Goal: Task Accomplishment & Management: Manage account settings

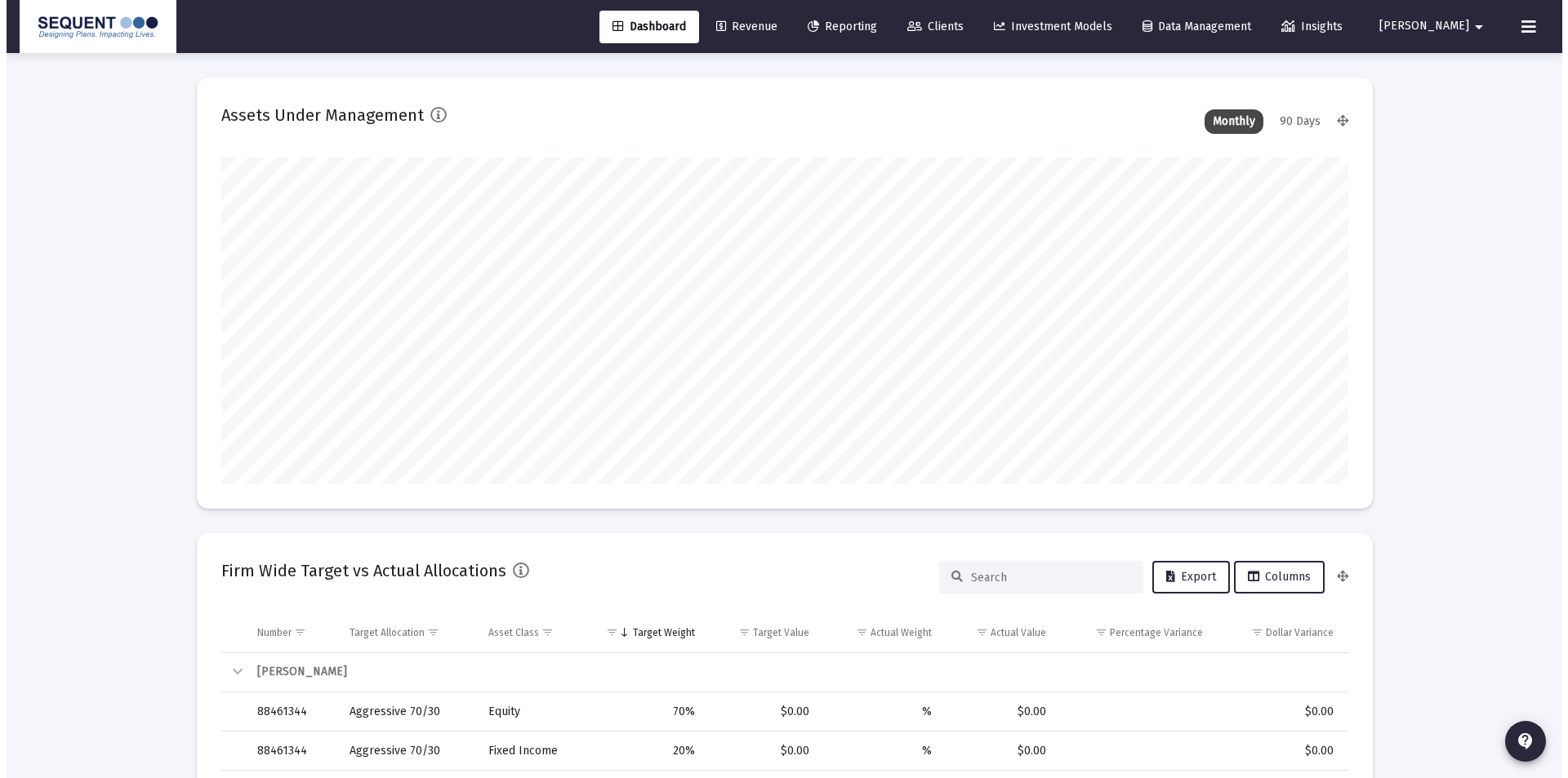
scroll to position [326, 607]
click at [957, 31] on span "Clients" at bounding box center [929, 27] width 56 height 14
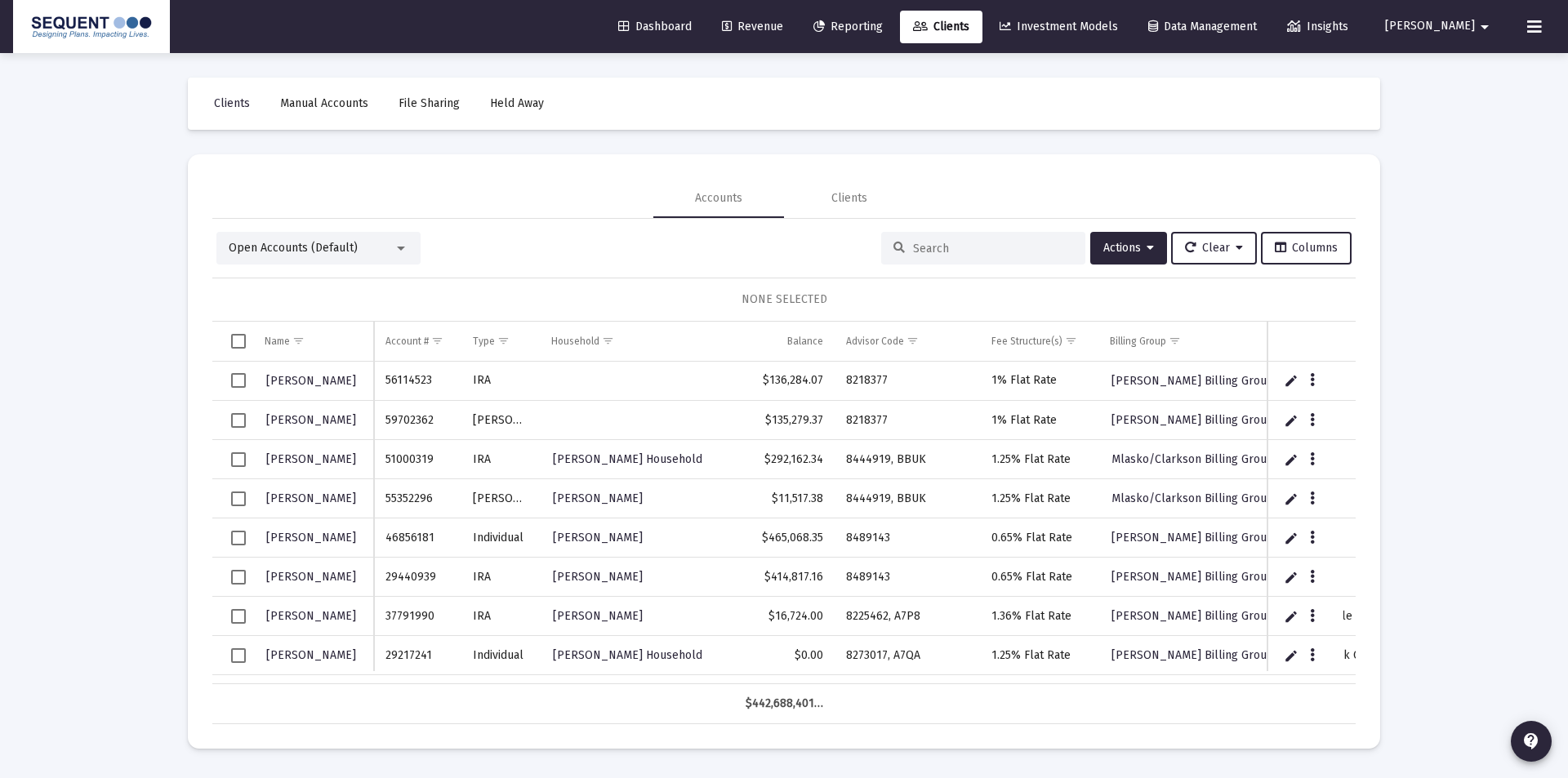
click at [995, 241] on input at bounding box center [993, 248] width 160 height 14
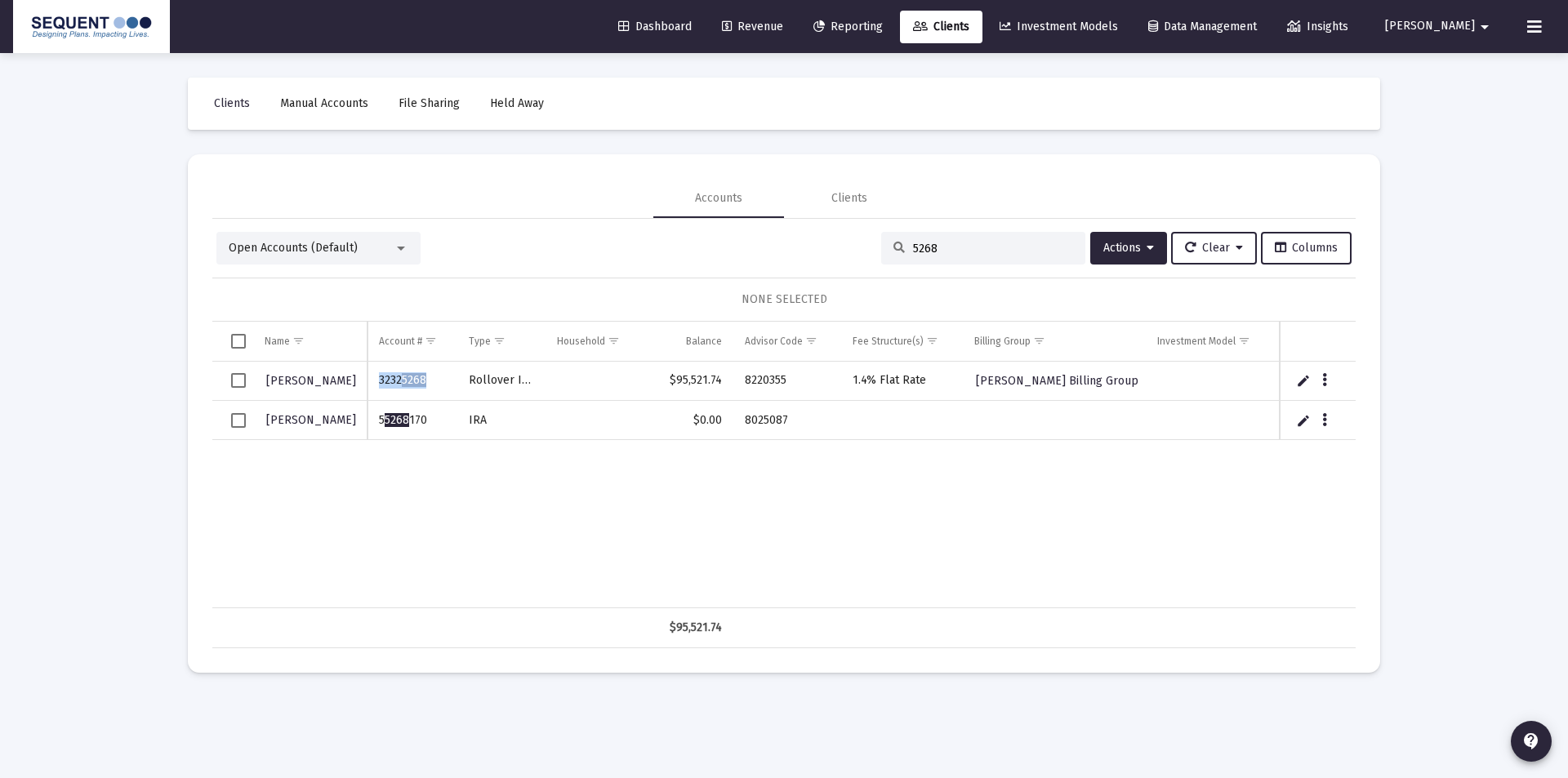
drag, startPoint x: 433, startPoint y: 385, endPoint x: 379, endPoint y: 377, distance: 54.6
click at [379, 377] on td "3232 5268" at bounding box center [412, 380] width 89 height 39
copy td "3232 5268"
drag, startPoint x: 1002, startPoint y: 251, endPoint x: 863, endPoint y: 251, distance: 139.0
click at [863, 251] on div "Open Accounts (Default) 5268 Actions Clear Columns" at bounding box center [784, 248] width 1135 height 33
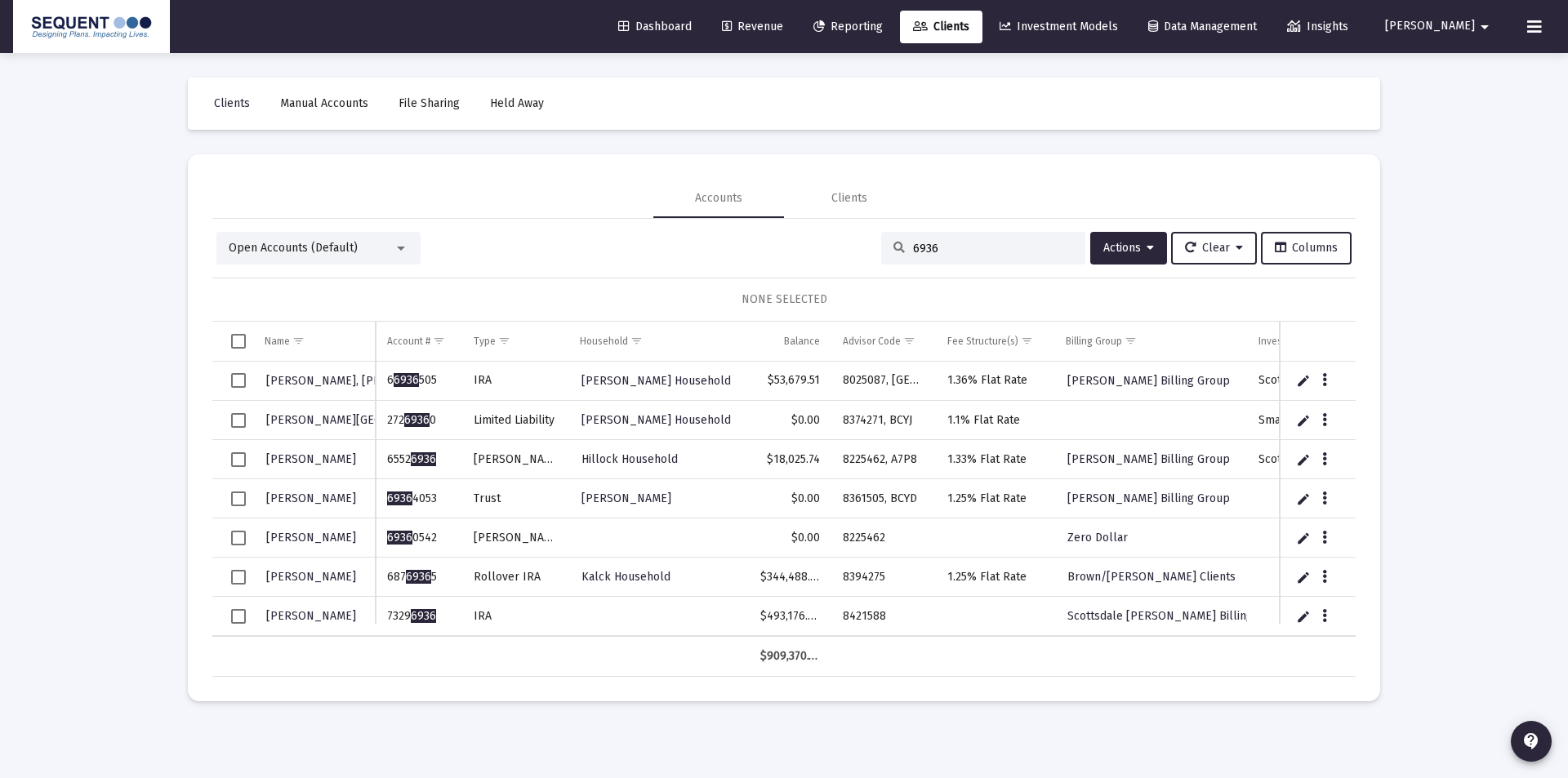
type input "6936"
drag, startPoint x: 422, startPoint y: 617, endPoint x: 384, endPoint y: 623, distance: 38.5
click at [380, 618] on td "7329 6936" at bounding box center [419, 616] width 87 height 39
copy td "7329 6936"
drag, startPoint x: 881, startPoint y: 609, endPoint x: 818, endPoint y: 611, distance: 63.0
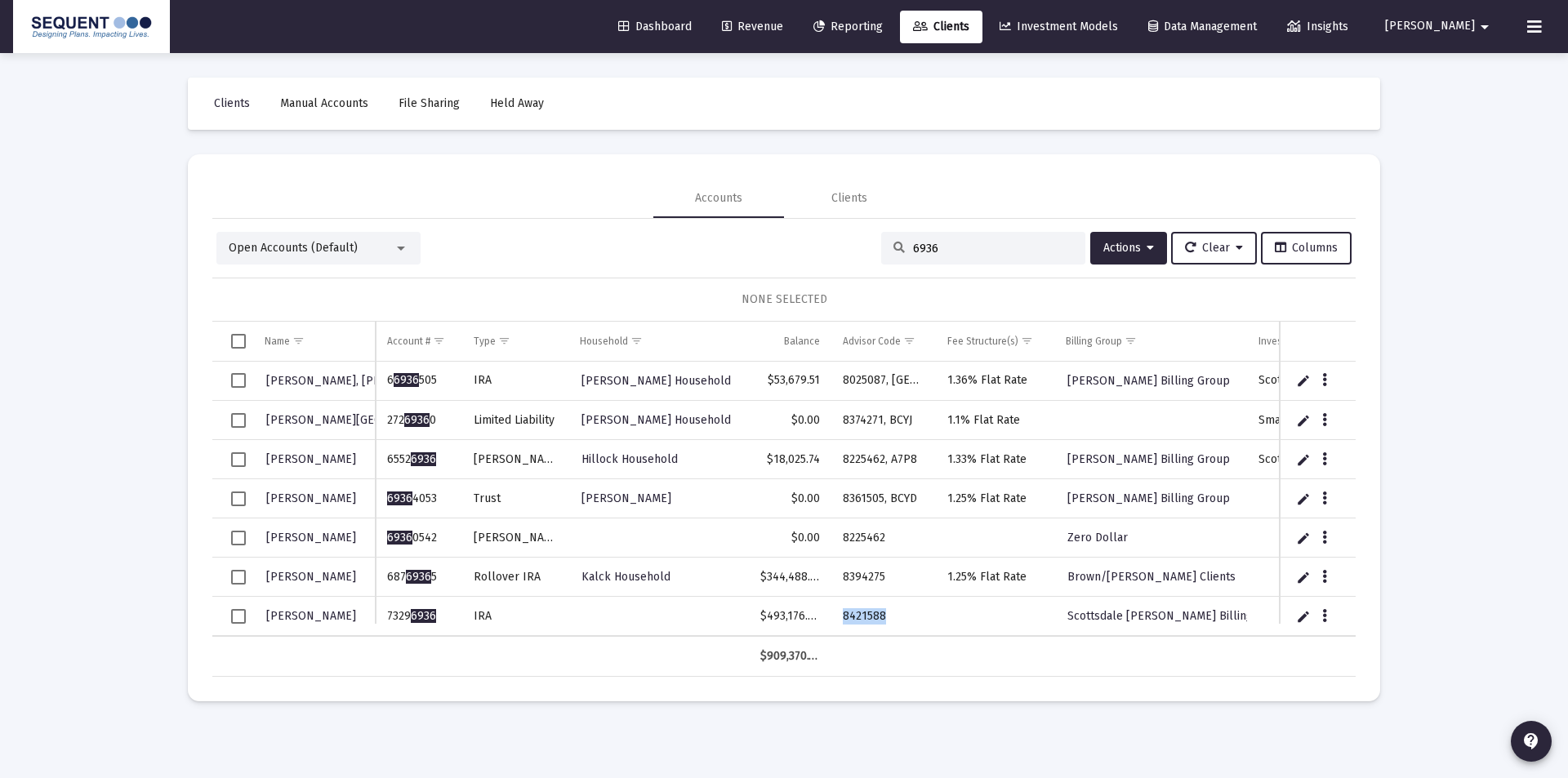
click at [818, 611] on tr "[PERSON_NAME] 7329 6936 IRA $493,176.48 8421588 Scottsdale [PERSON_NAME] Billin…" at bounding box center [894, 616] width 1365 height 39
copy tr "8421588"
click at [1324, 614] on icon "Data grid" at bounding box center [1325, 616] width 5 height 20
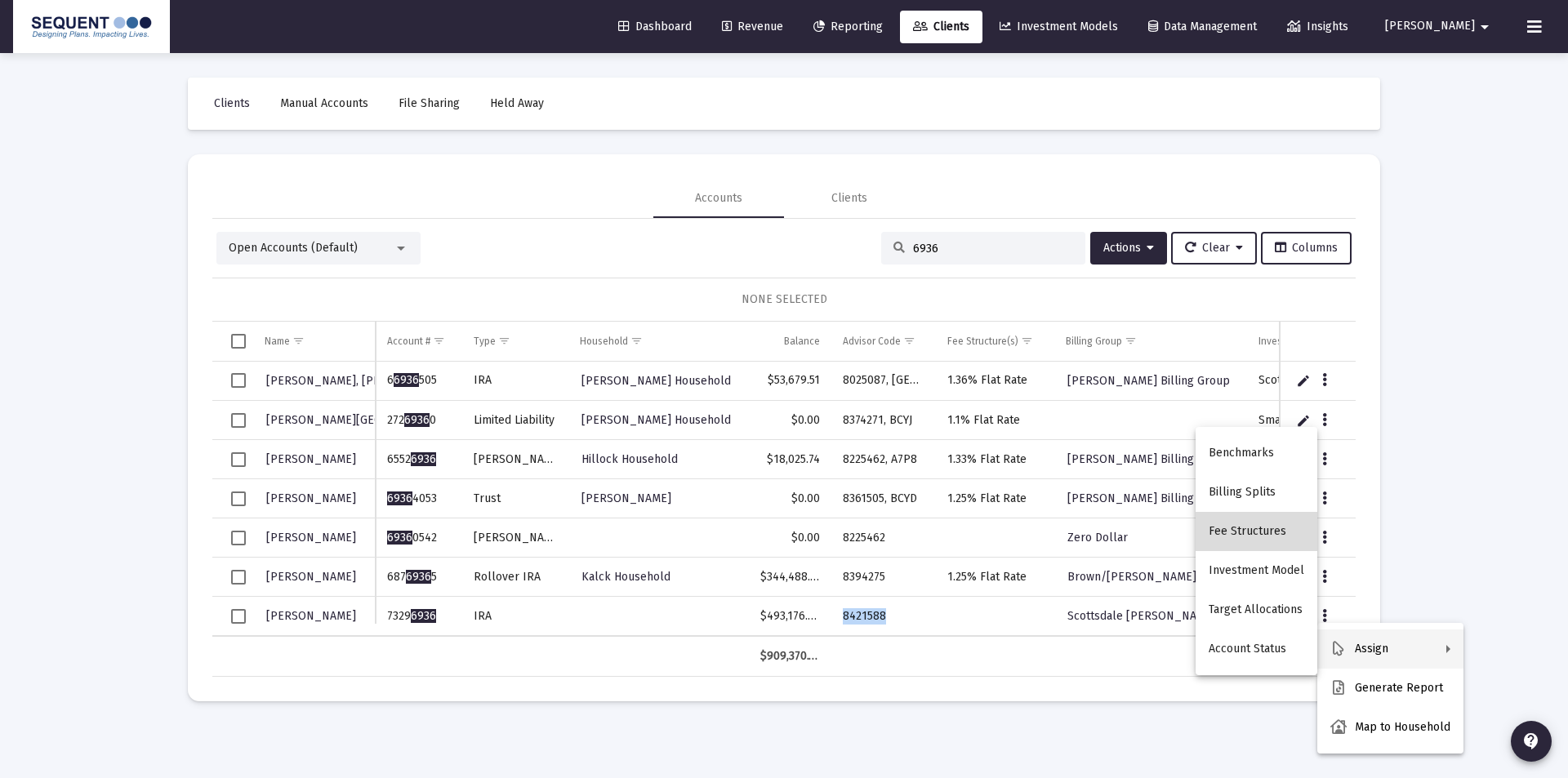
click at [1263, 532] on button "Fee Structures" at bounding box center [1256, 531] width 122 height 39
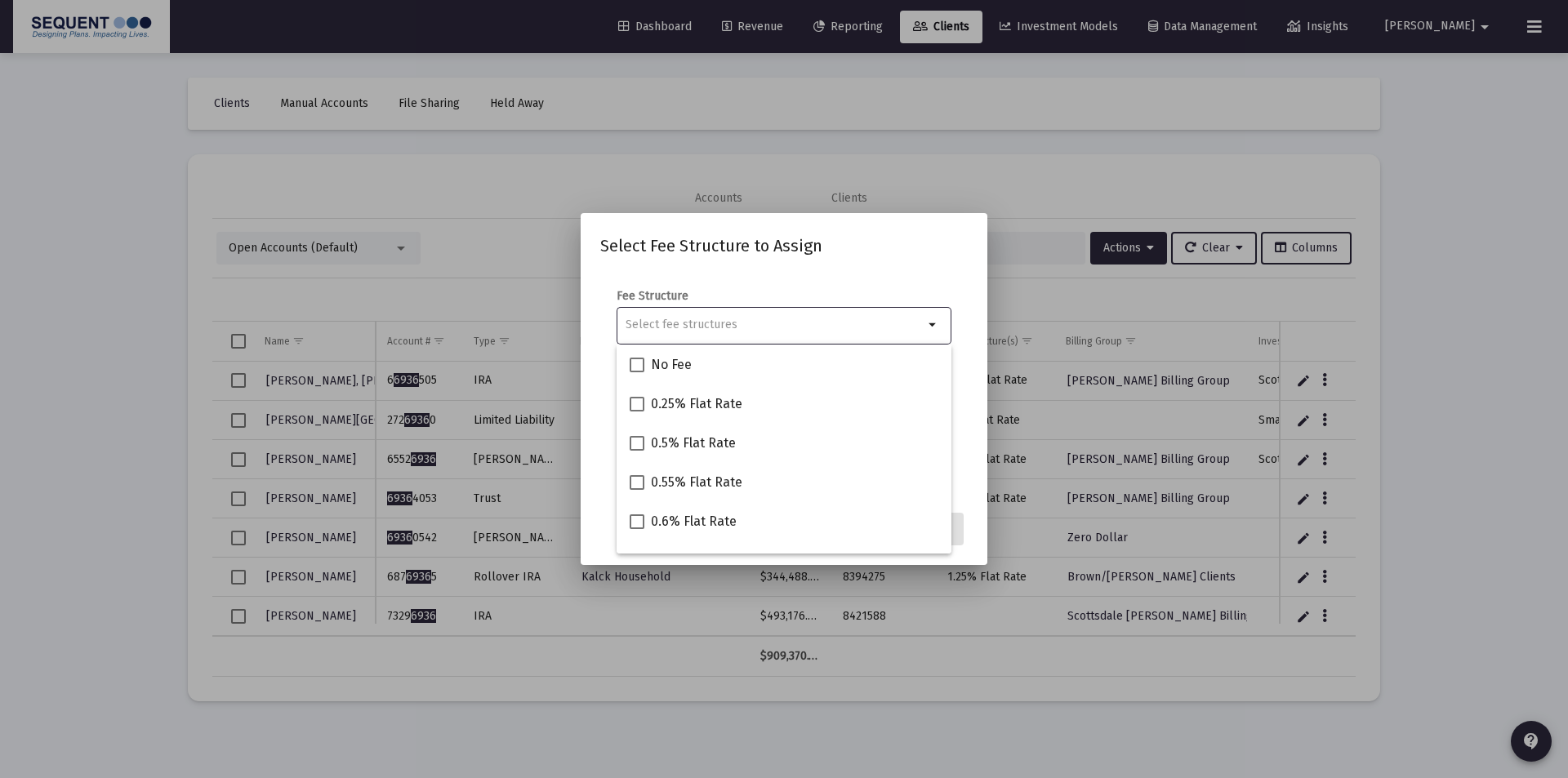
click at [652, 320] on input "Selection" at bounding box center [774, 325] width 298 height 13
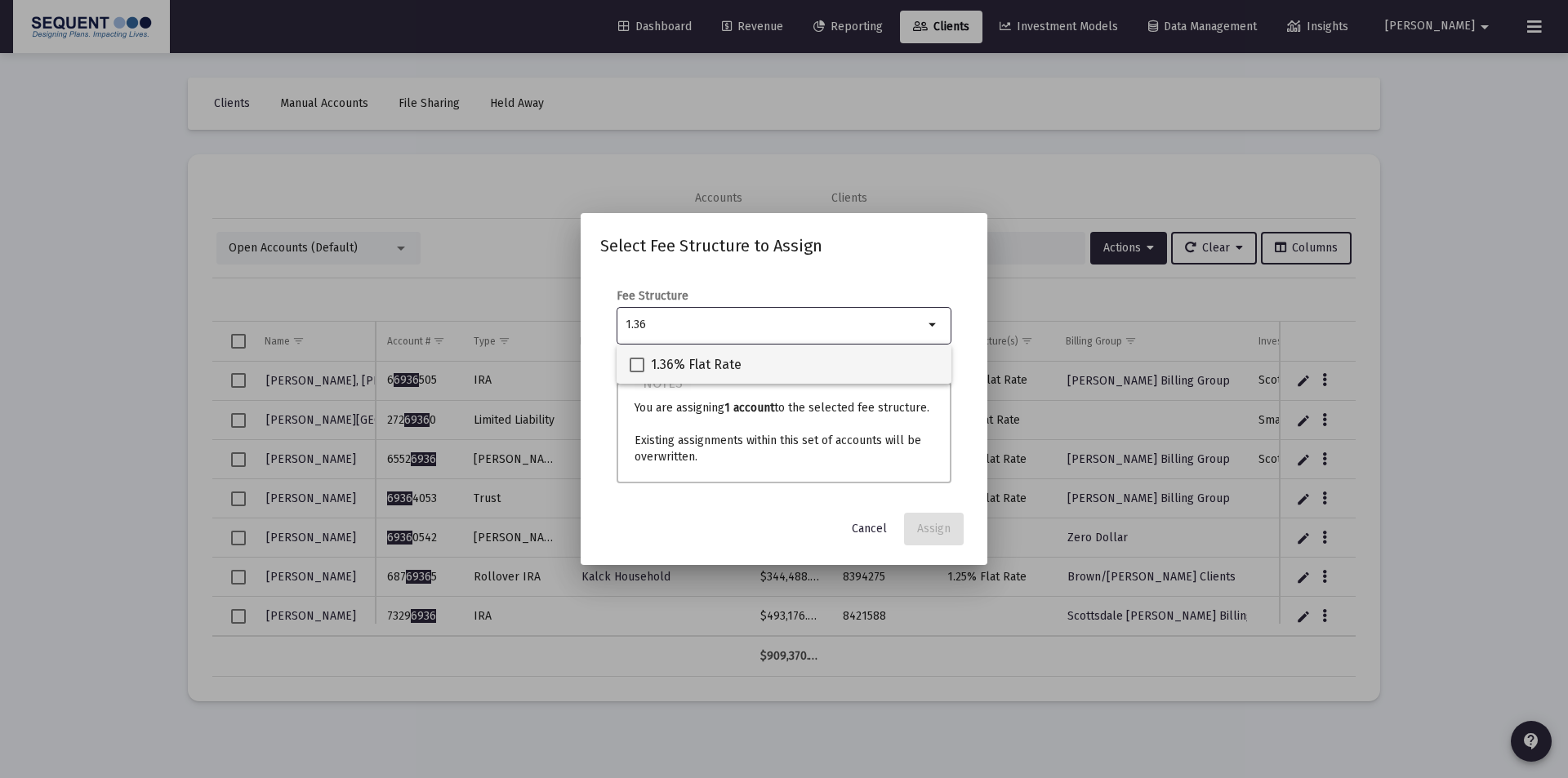
type input "1.36"
click at [648, 357] on label "1.36% Flat Rate" at bounding box center [685, 365] width 112 height 20
click at [637, 373] on input "1.36% Flat Rate" at bounding box center [636, 373] width 1 height 1
checkbox input "true"
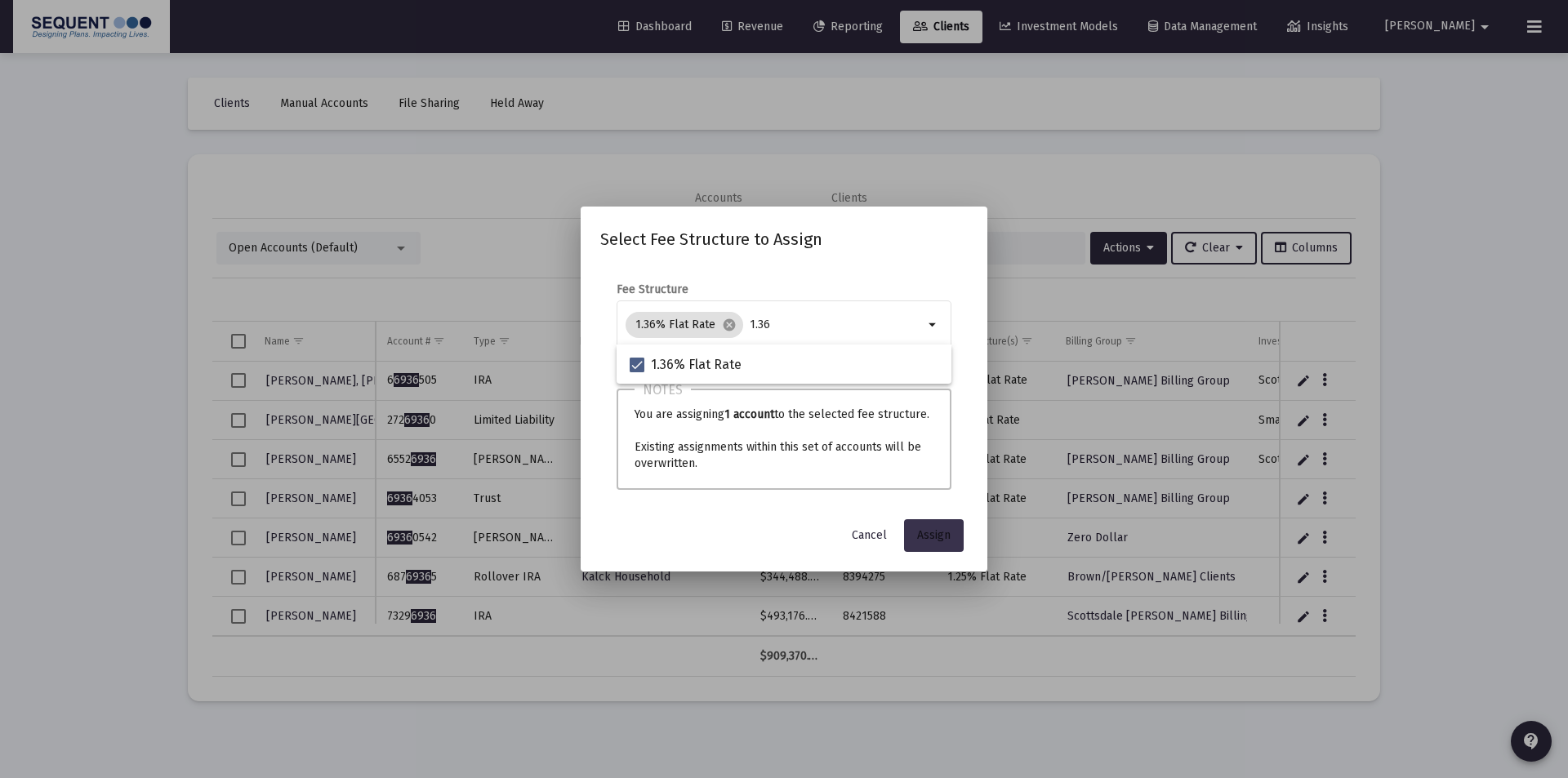
click at [959, 538] on button "Assign" at bounding box center [934, 536] width 60 height 33
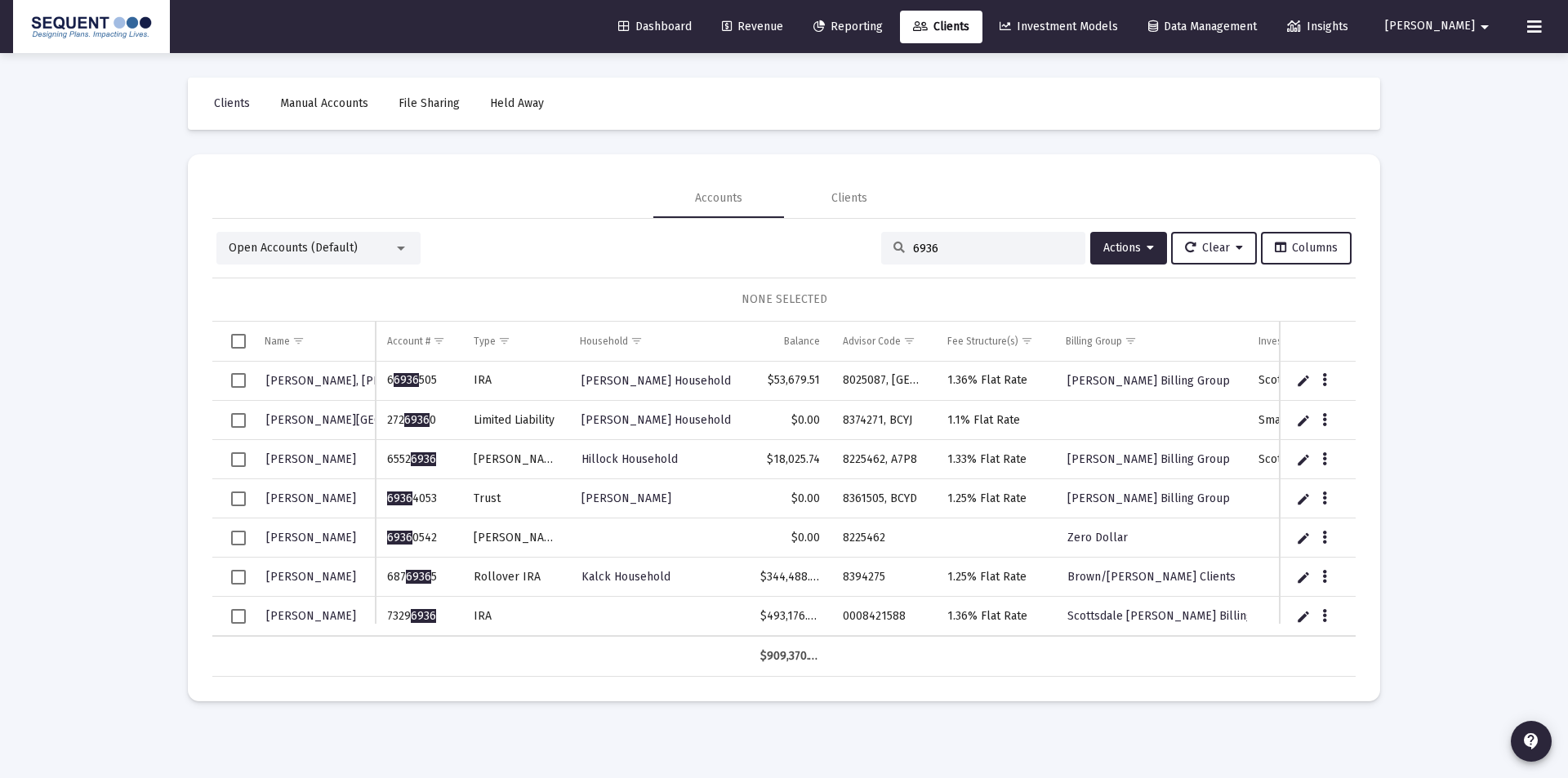
drag, startPoint x: 896, startPoint y: 248, endPoint x: 877, endPoint y: 248, distance: 19.0
click at [881, 248] on div "6936" at bounding box center [982, 248] width 204 height 33
click at [952, 247] on input "6936" at bounding box center [993, 248] width 160 height 14
click at [951, 247] on input "6936" at bounding box center [993, 248] width 160 height 14
drag, startPoint x: 945, startPoint y: 246, endPoint x: 870, endPoint y: 247, distance: 75.0
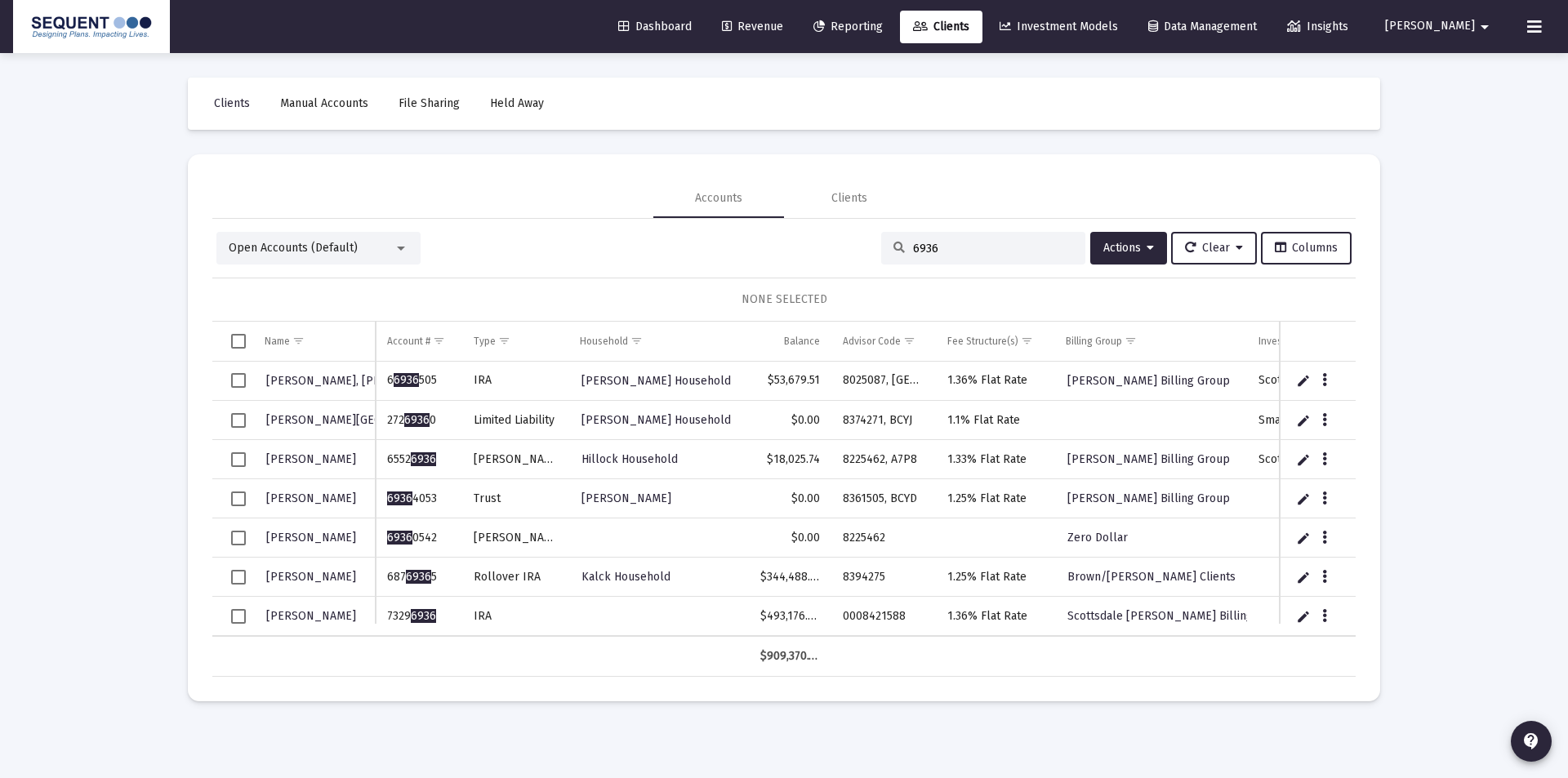
click at [870, 247] on div "Open Accounts (Default) 6936 Actions Clear Columns" at bounding box center [784, 248] width 1135 height 33
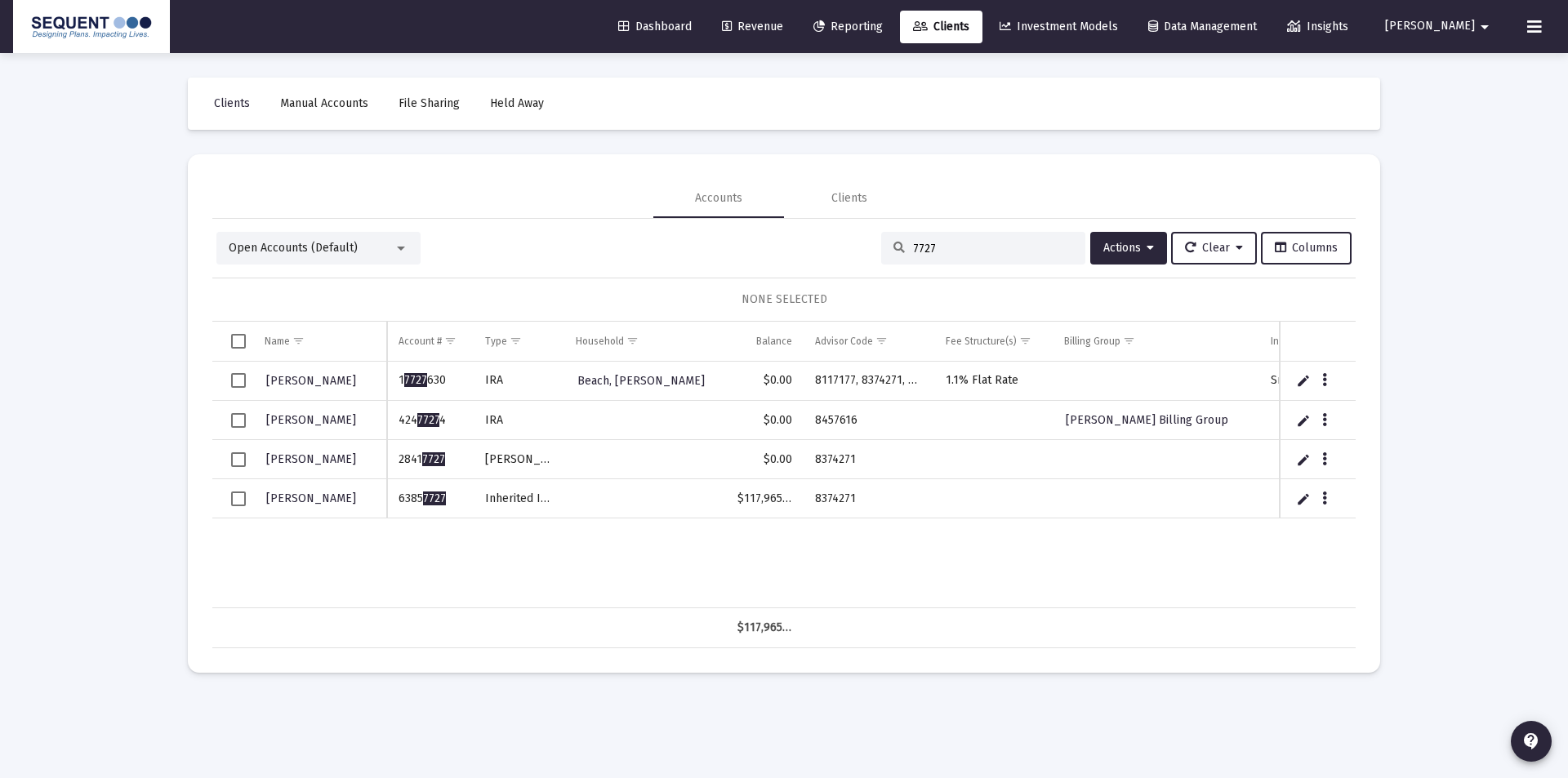
type input "7727"
drag, startPoint x: 420, startPoint y: 498, endPoint x: 383, endPoint y: 498, distance: 37.0
click at [383, 498] on div "Beach, [PERSON_NAME] 1 7727 [GEOGRAPHIC_DATA], [PERSON_NAME] $0.00 8117177, 837…" at bounding box center [784, 485] width 1143 height 247
click at [434, 504] on span "7727" at bounding box center [434, 498] width 23 height 14
drag, startPoint x: 456, startPoint y: 496, endPoint x: 396, endPoint y: 501, distance: 60.2
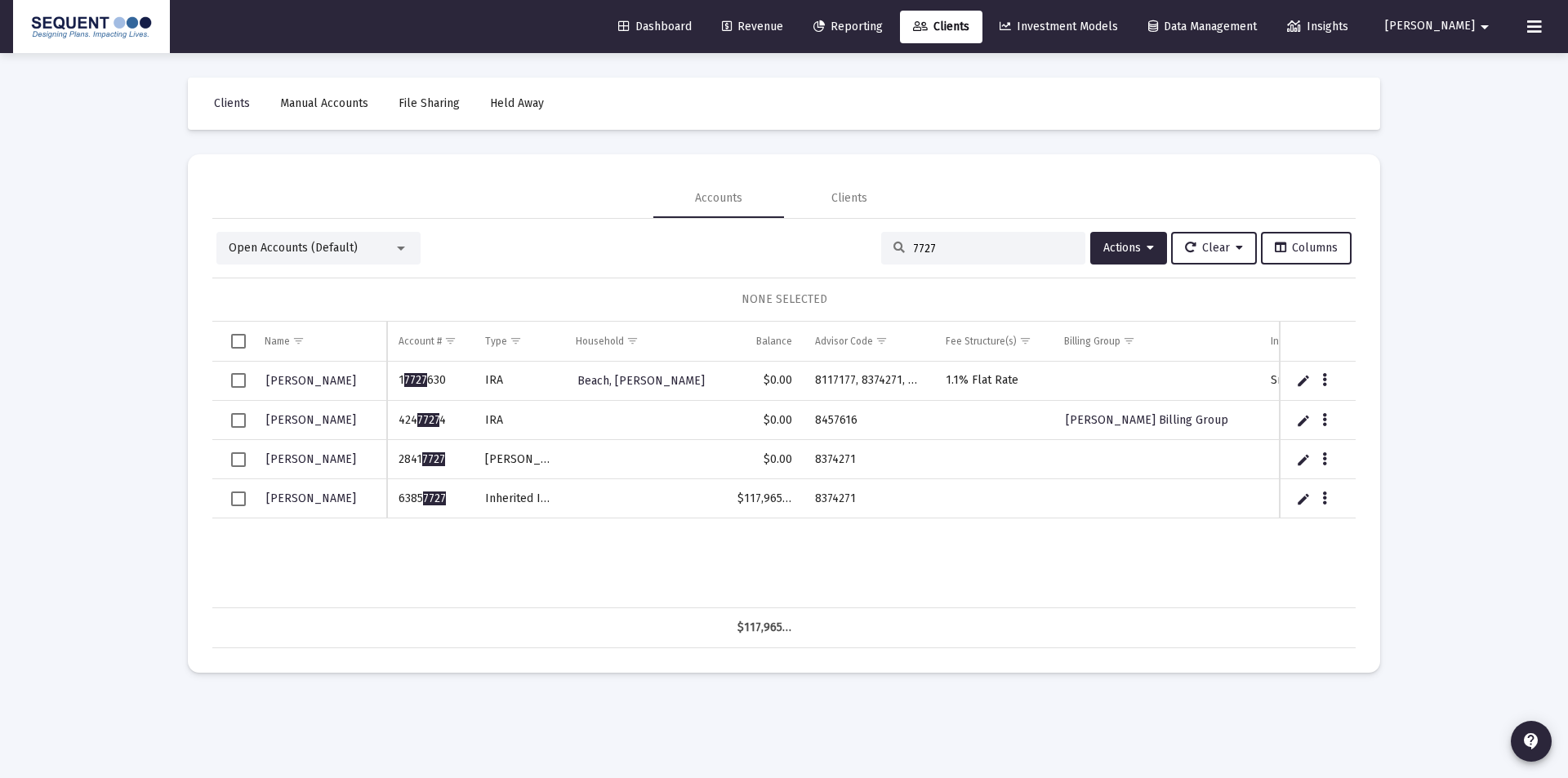
click at [396, 501] on td "6385 7727" at bounding box center [431, 498] width 87 height 39
copy td "6385 7727"
drag, startPoint x: 870, startPoint y: 500, endPoint x: 816, endPoint y: 502, distance: 54.0
click at [816, 502] on td "8374271" at bounding box center [869, 498] width 130 height 39
copy td "8374271"
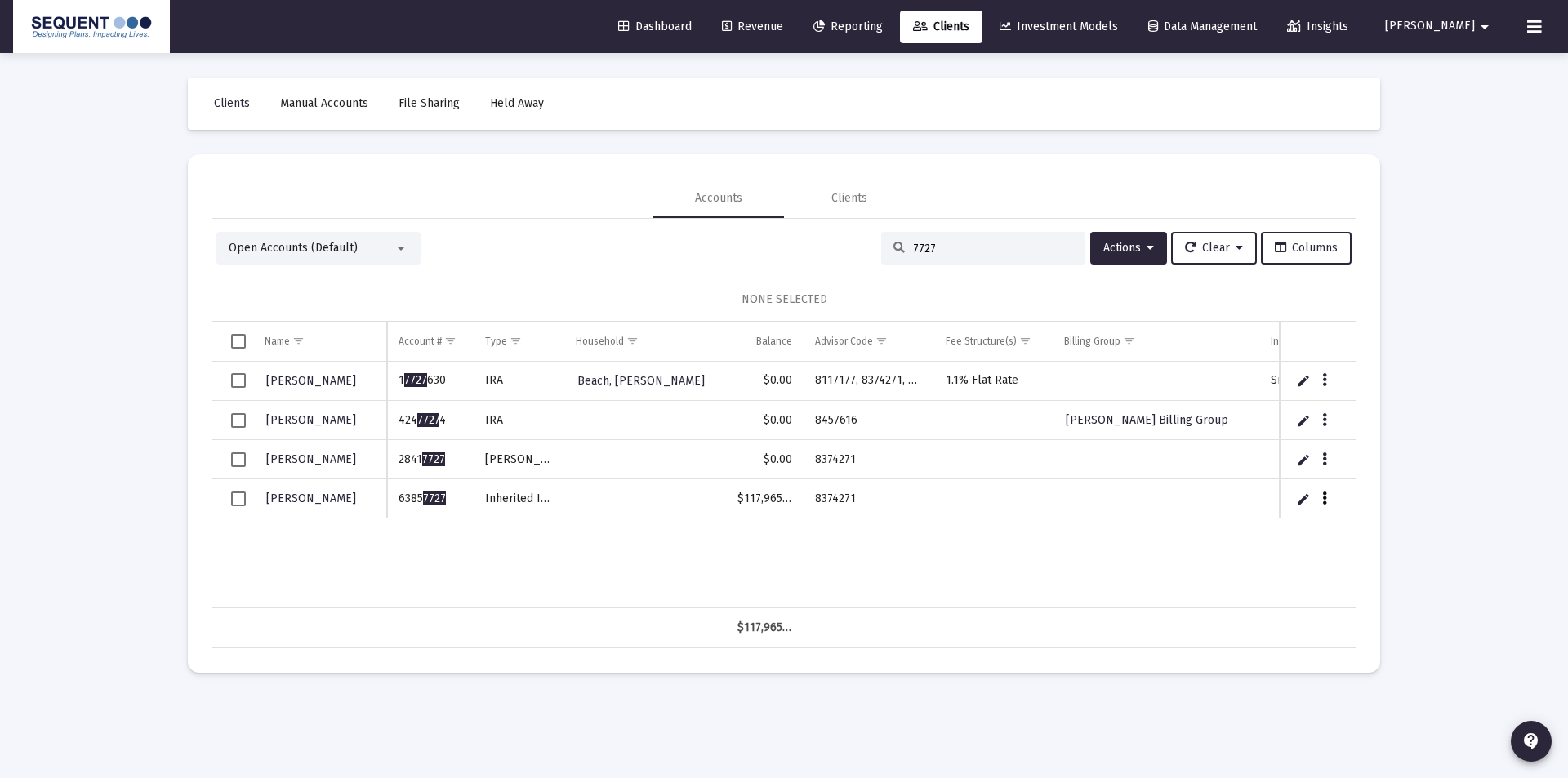
click at [1330, 497] on button "Data grid" at bounding box center [1324, 498] width 15 height 15
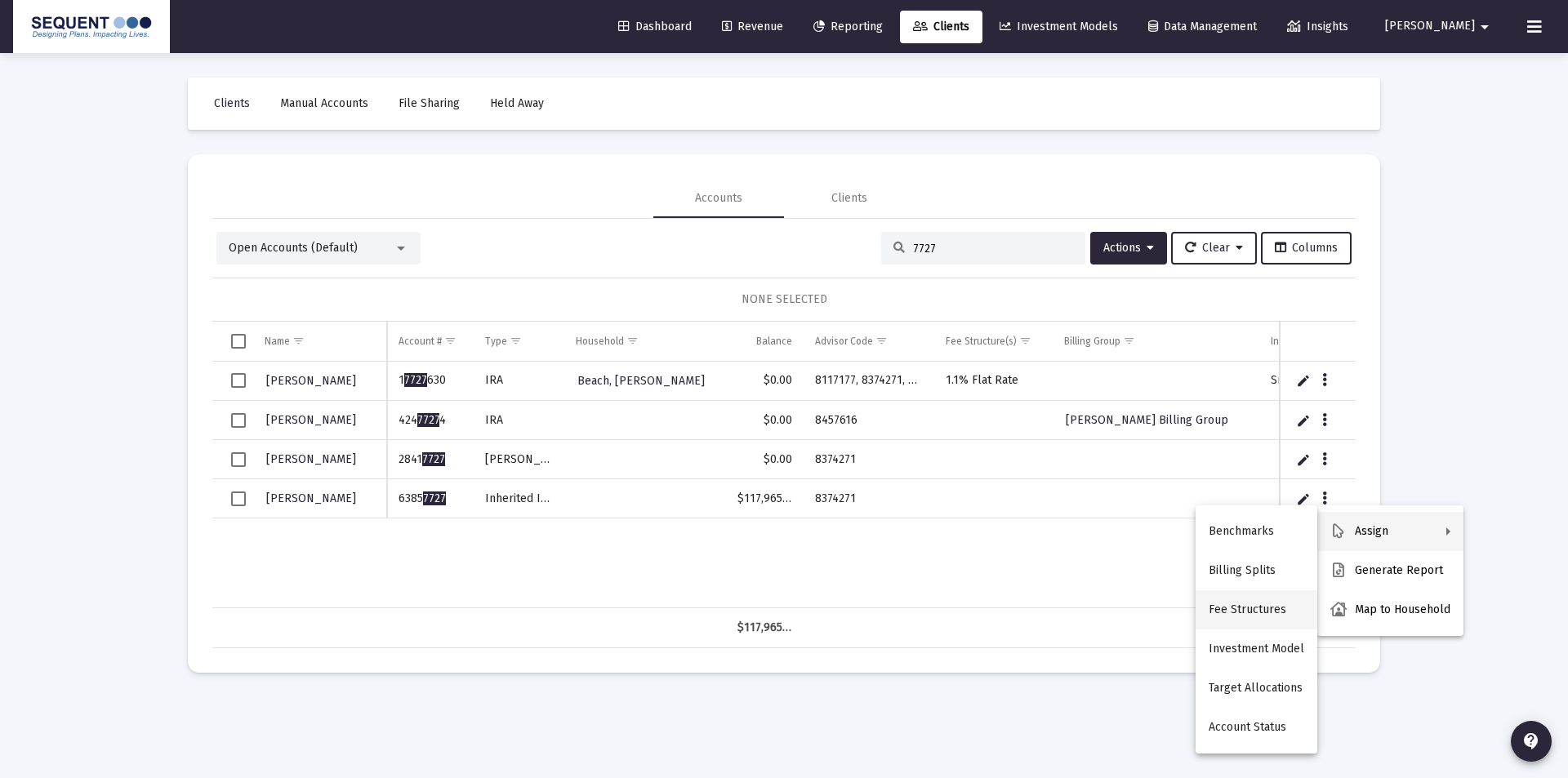
click at [1258, 610] on button "Fee Structures" at bounding box center [1256, 610] width 122 height 39
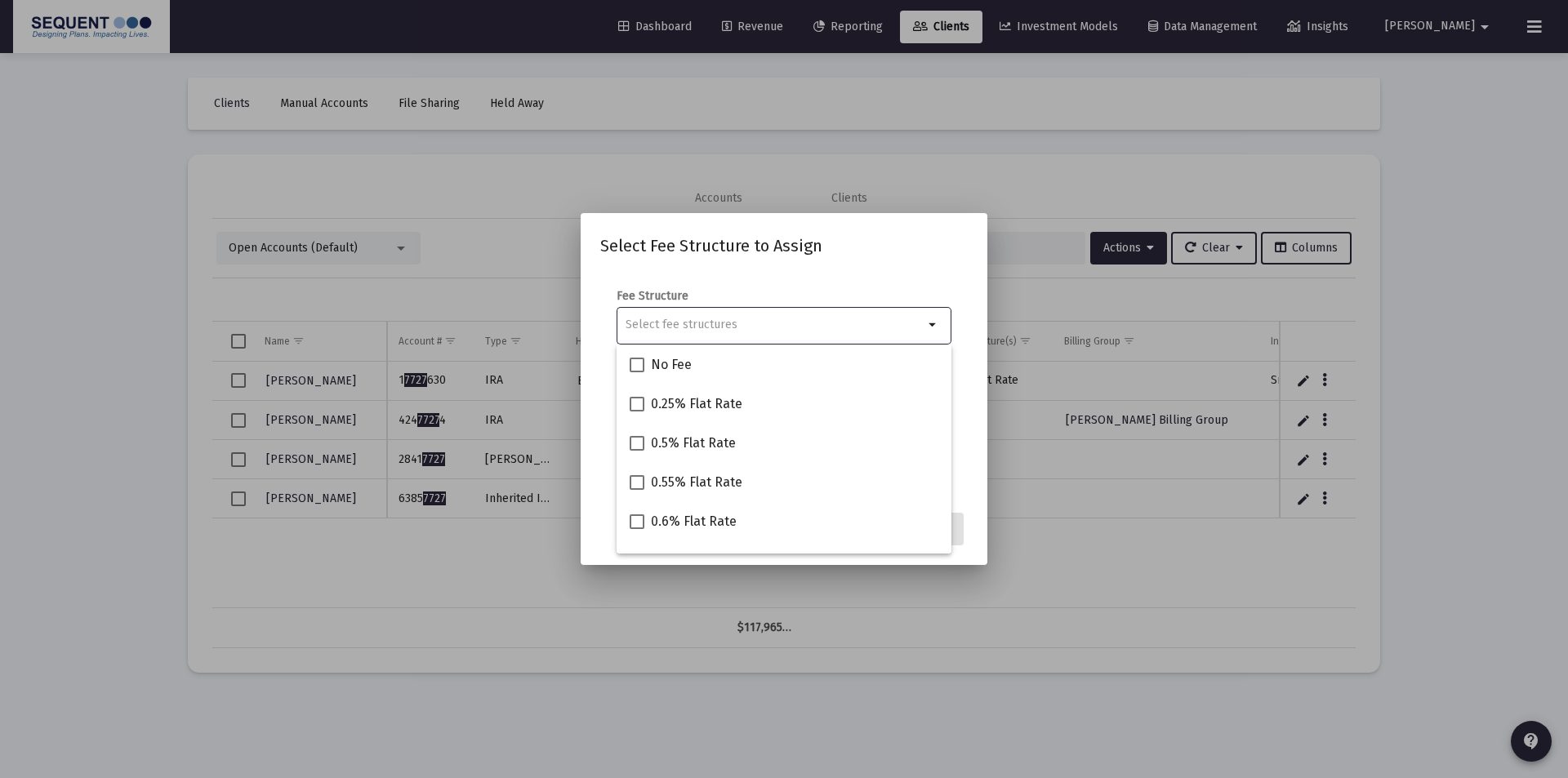
click at [1153, 517] on div at bounding box center [784, 389] width 1568 height 778
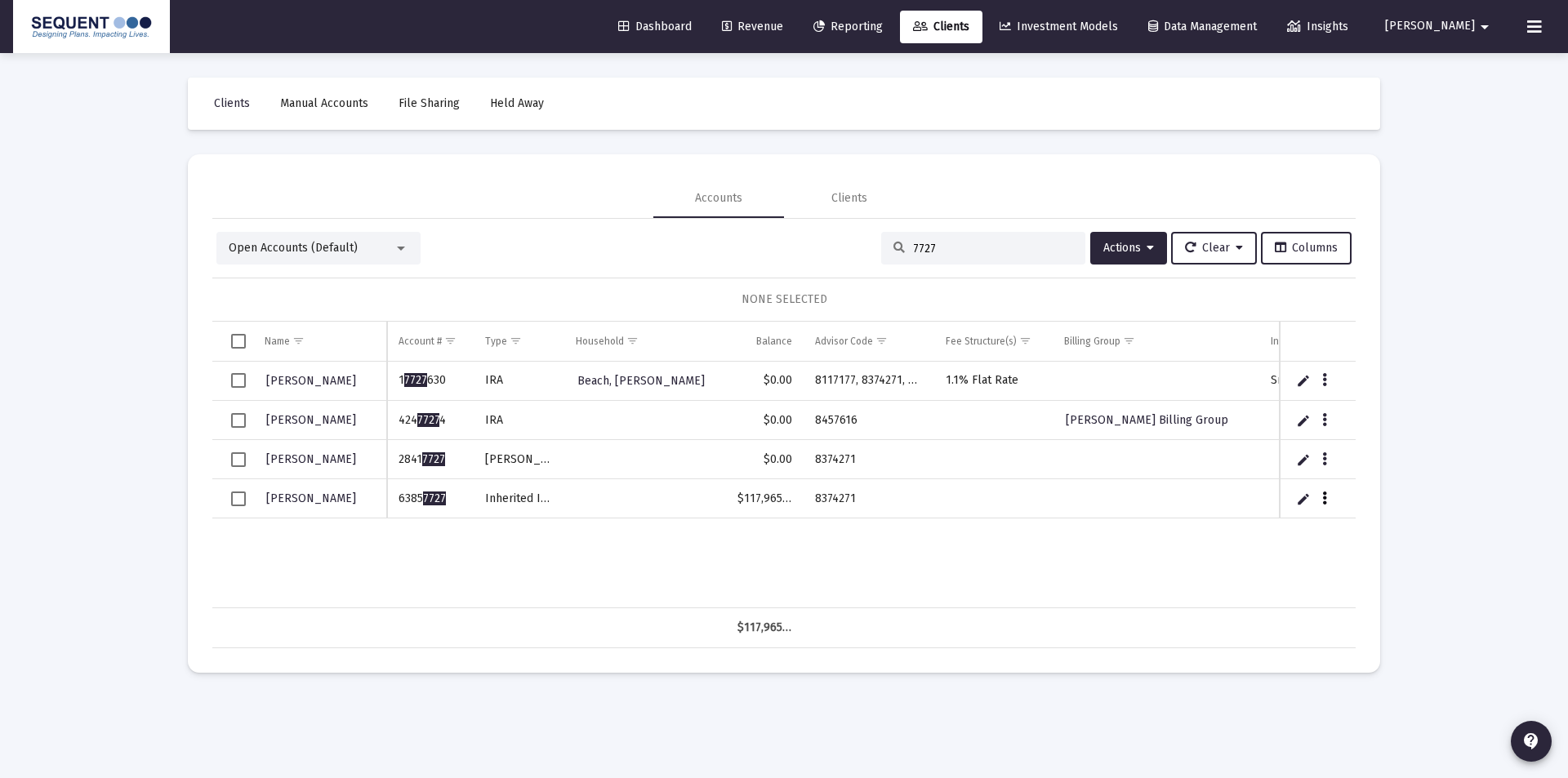
click at [1320, 498] on button "Data grid" at bounding box center [1324, 498] width 15 height 15
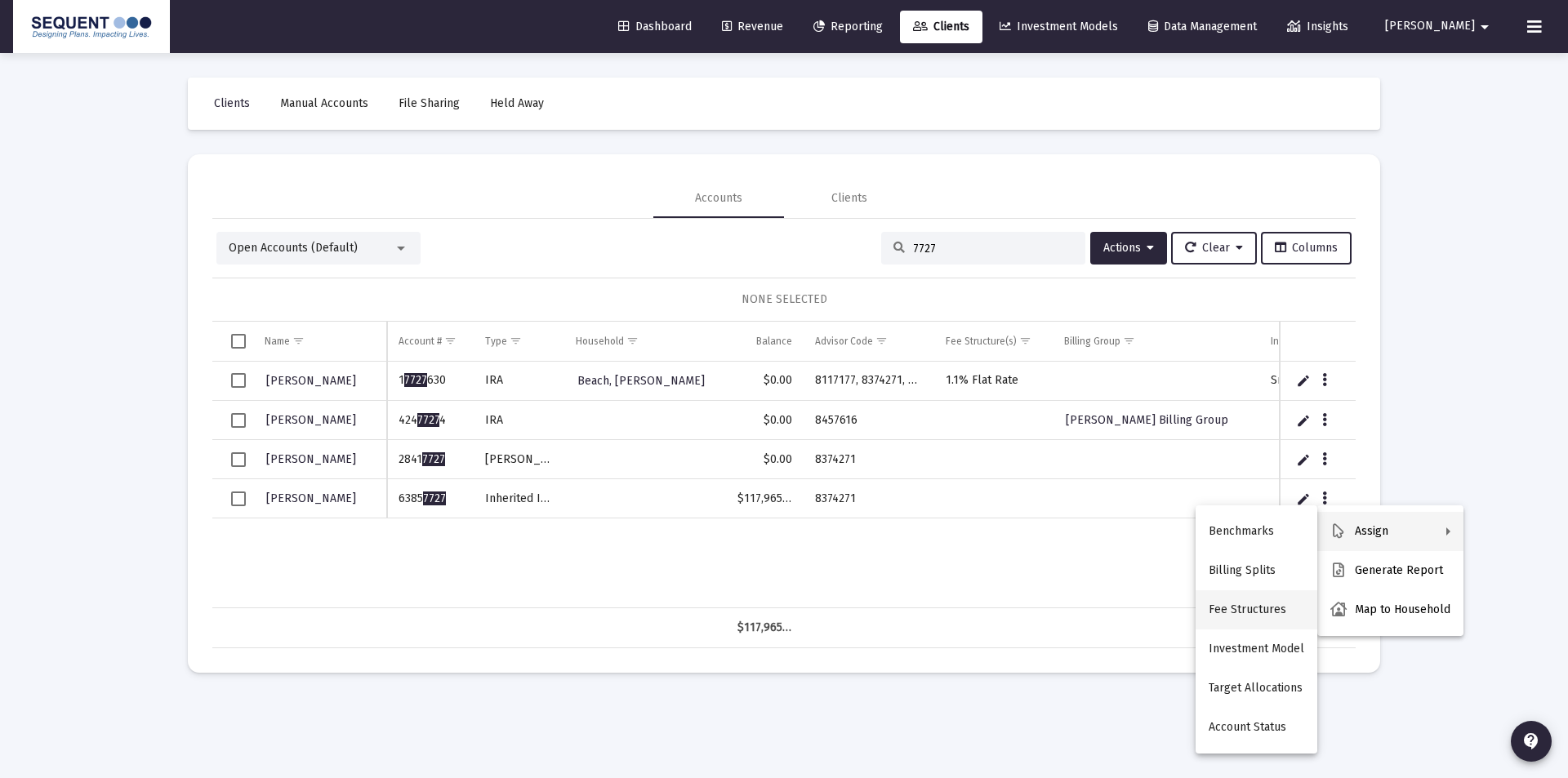
click at [1221, 607] on button "Fee Structures" at bounding box center [1256, 610] width 122 height 39
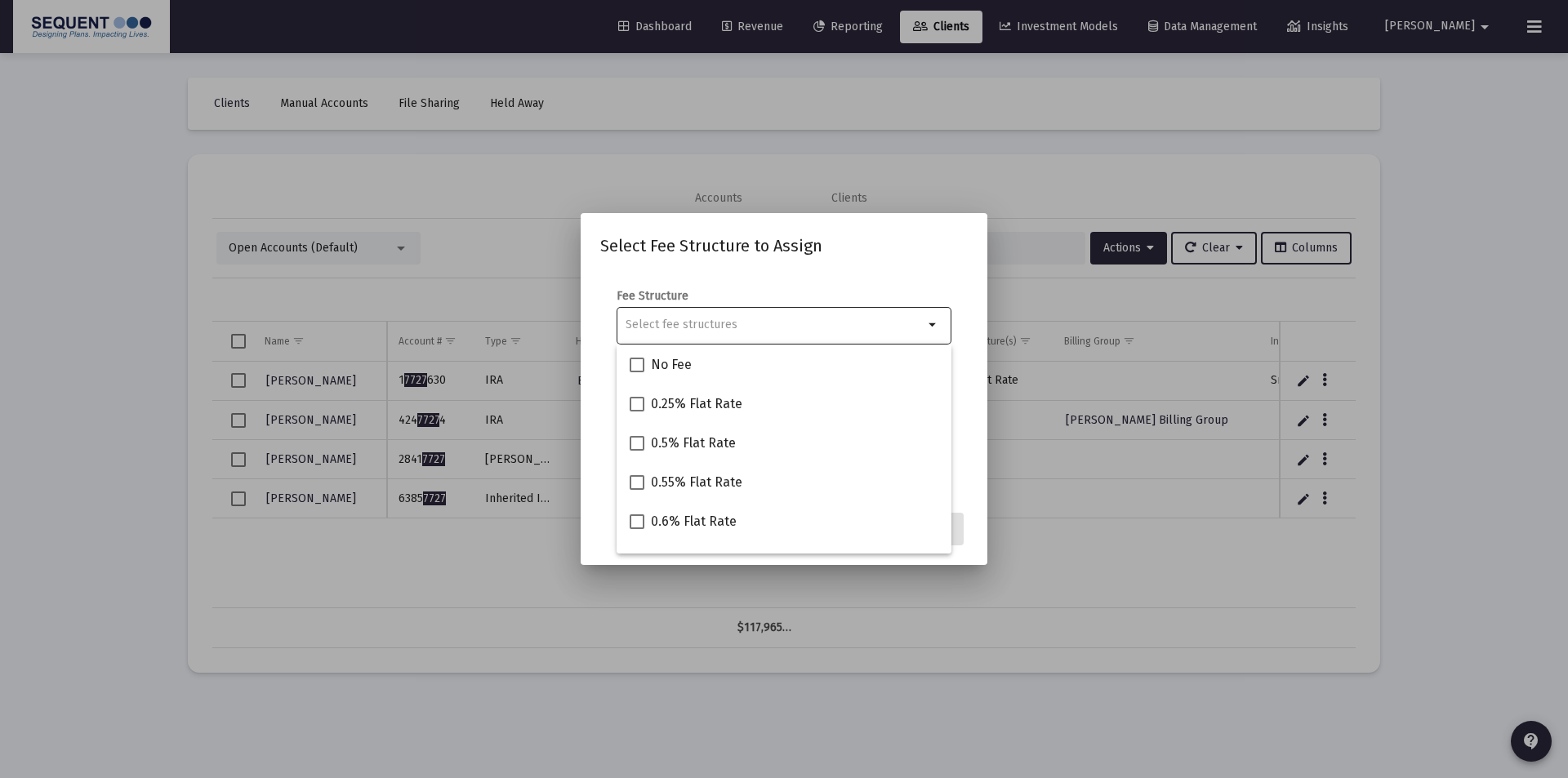
click at [720, 336] on div at bounding box center [774, 325] width 298 height 40
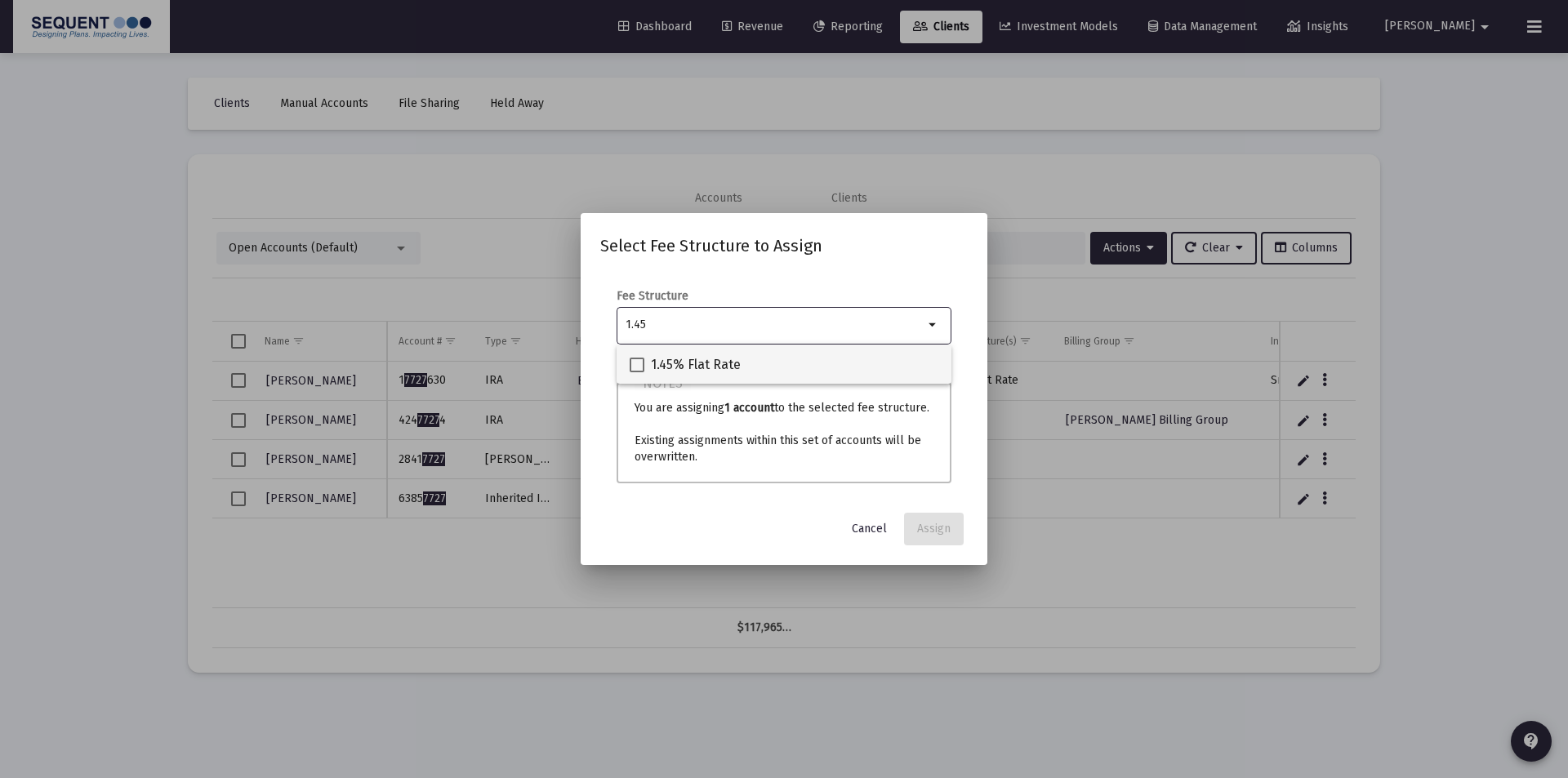
type input "1.45"
click at [703, 361] on span "1.45% Flat Rate" at bounding box center [695, 365] width 89 height 20
click at [637, 373] on input "1.45% Flat Rate" at bounding box center [636, 373] width 1 height 1
checkbox input "true"
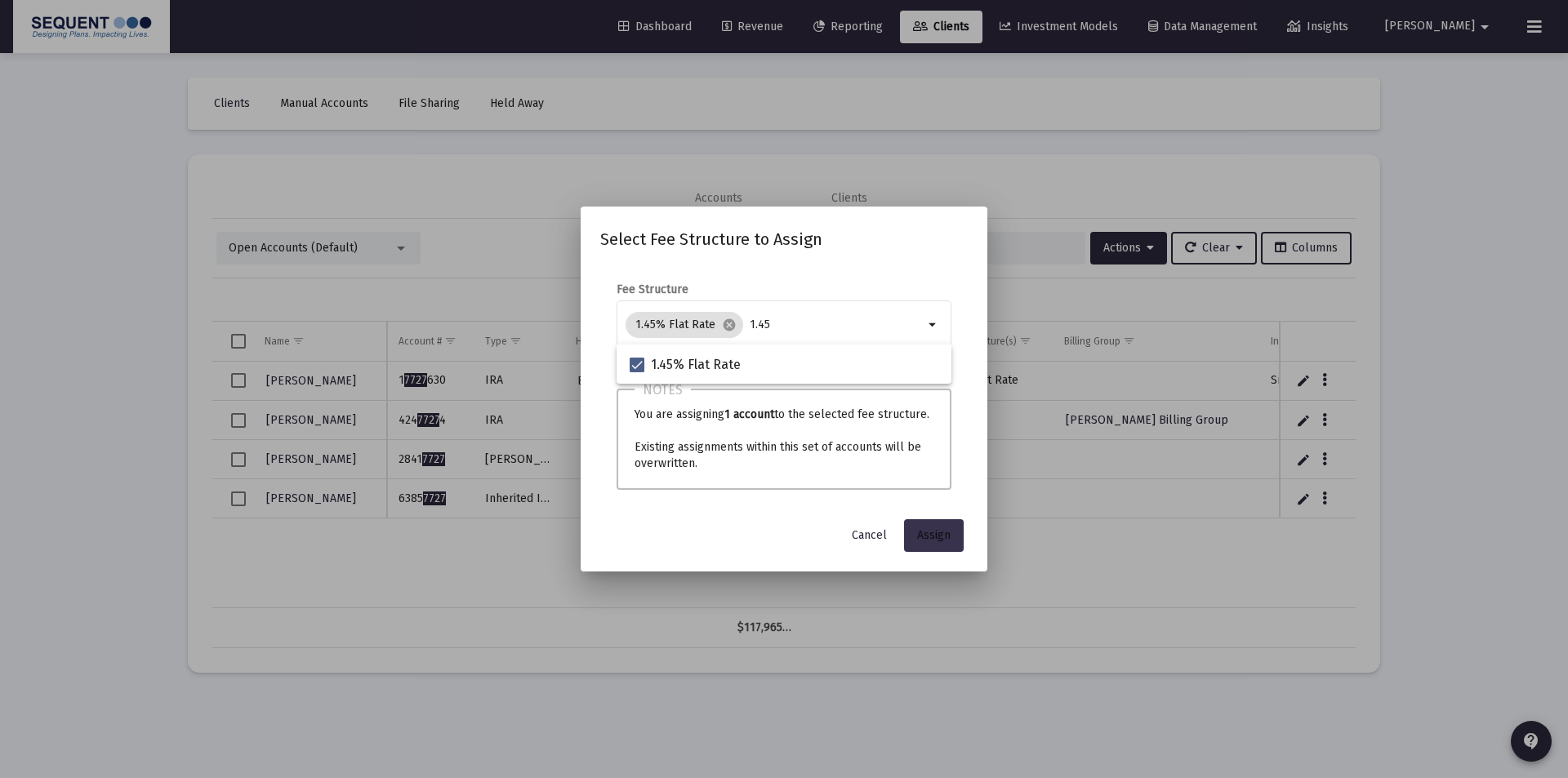
click at [930, 531] on span "Assign" at bounding box center [934, 535] width 34 height 14
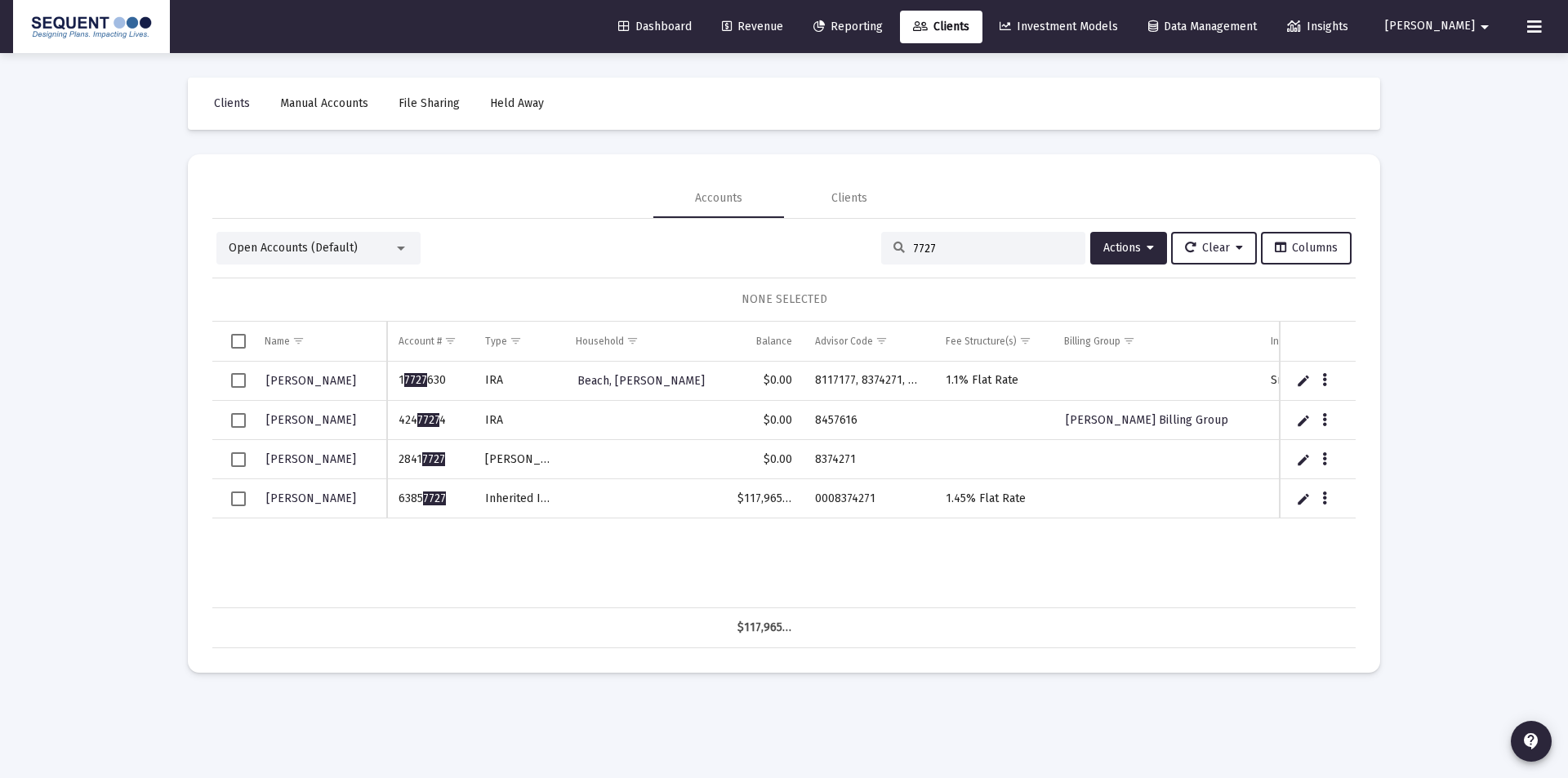
click at [231, 498] on span "Select row" at bounding box center [238, 498] width 15 height 15
click at [1137, 251] on span "Actions" at bounding box center [1128, 247] width 50 height 14
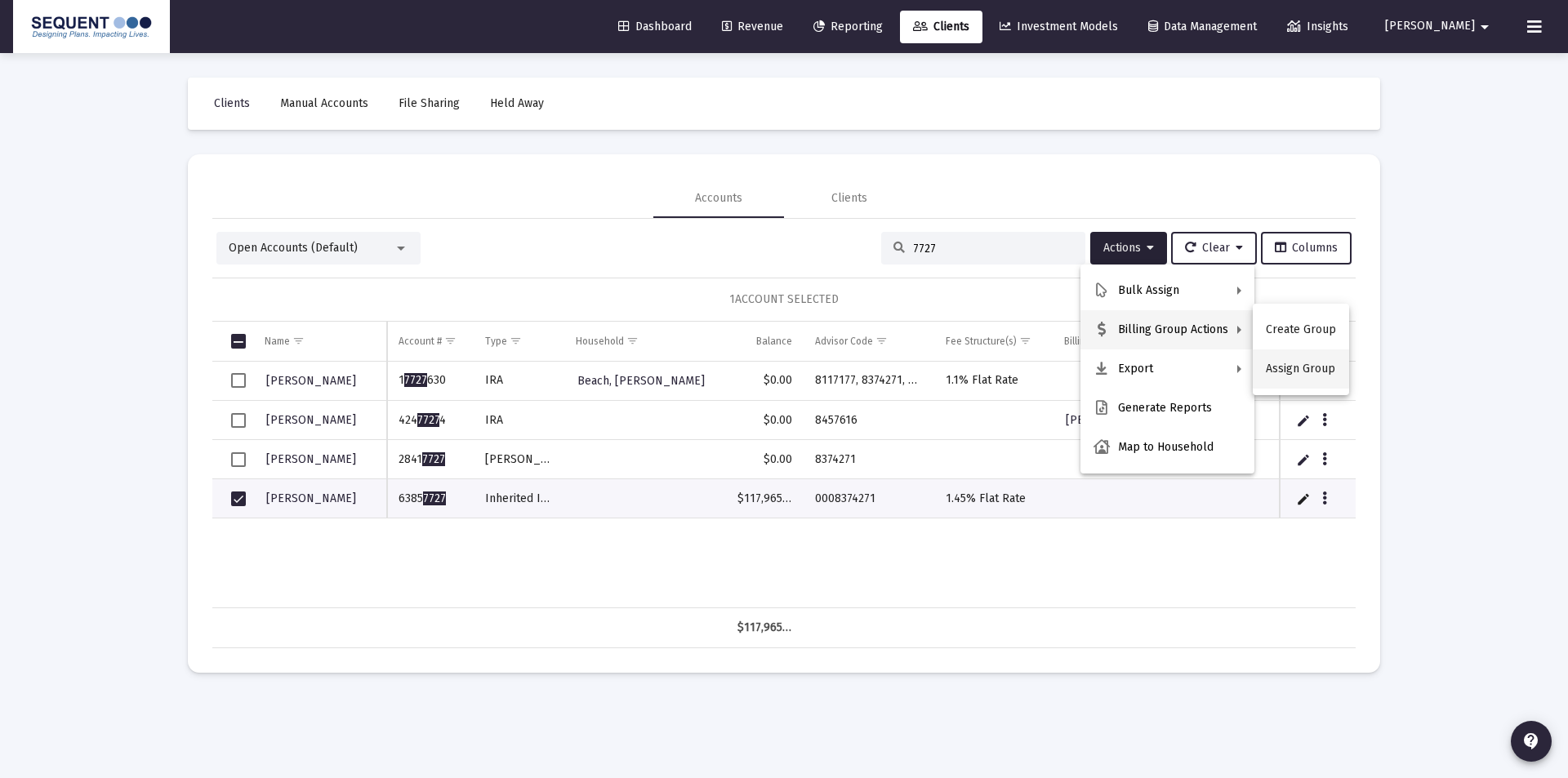
click at [1288, 360] on button "Assign Group" at bounding box center [1300, 368] width 96 height 39
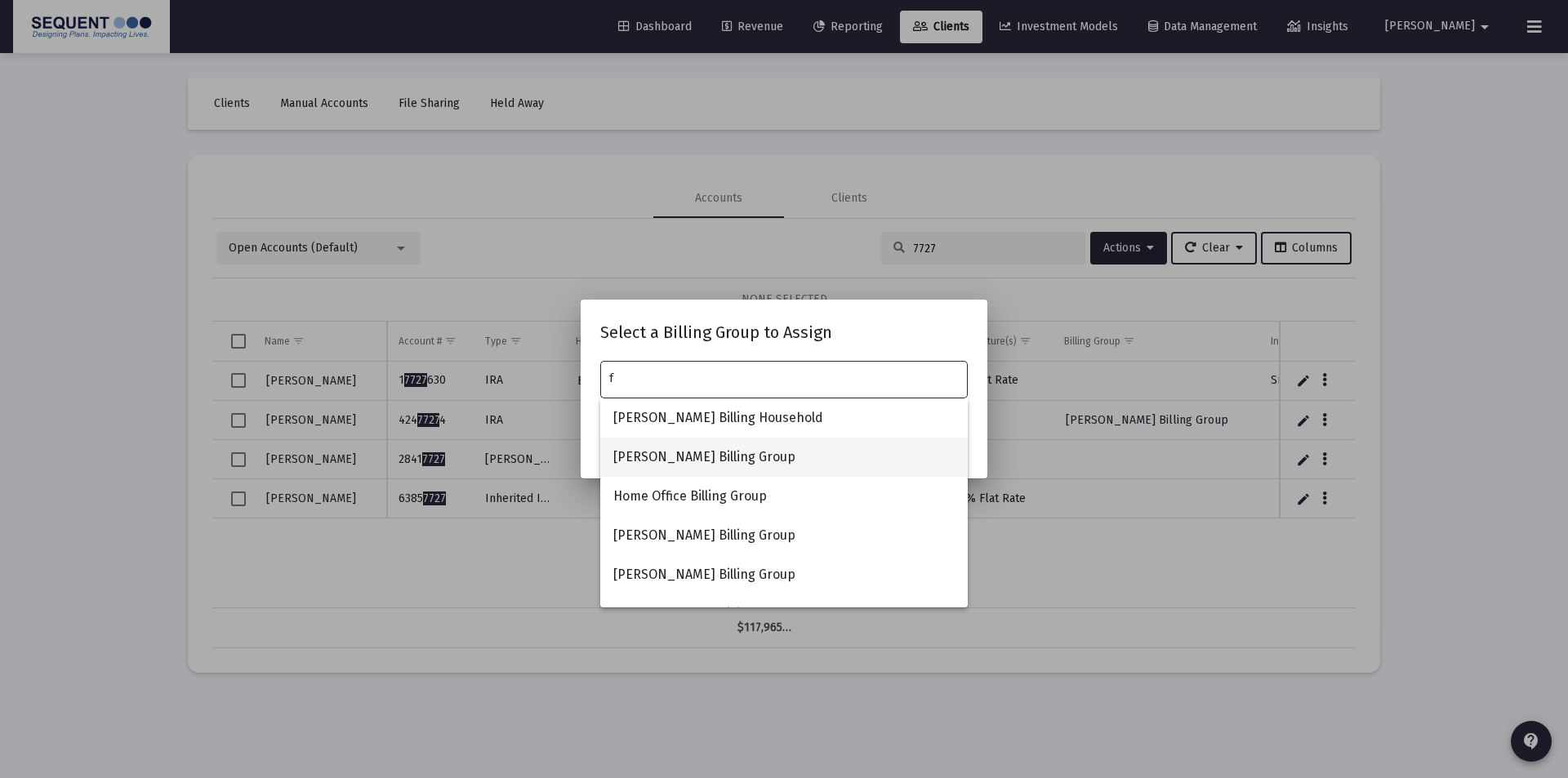
click at [730, 458] on span "[PERSON_NAME] Billing Group" at bounding box center [784, 457] width 341 height 39
type input "[PERSON_NAME] Billing Group"
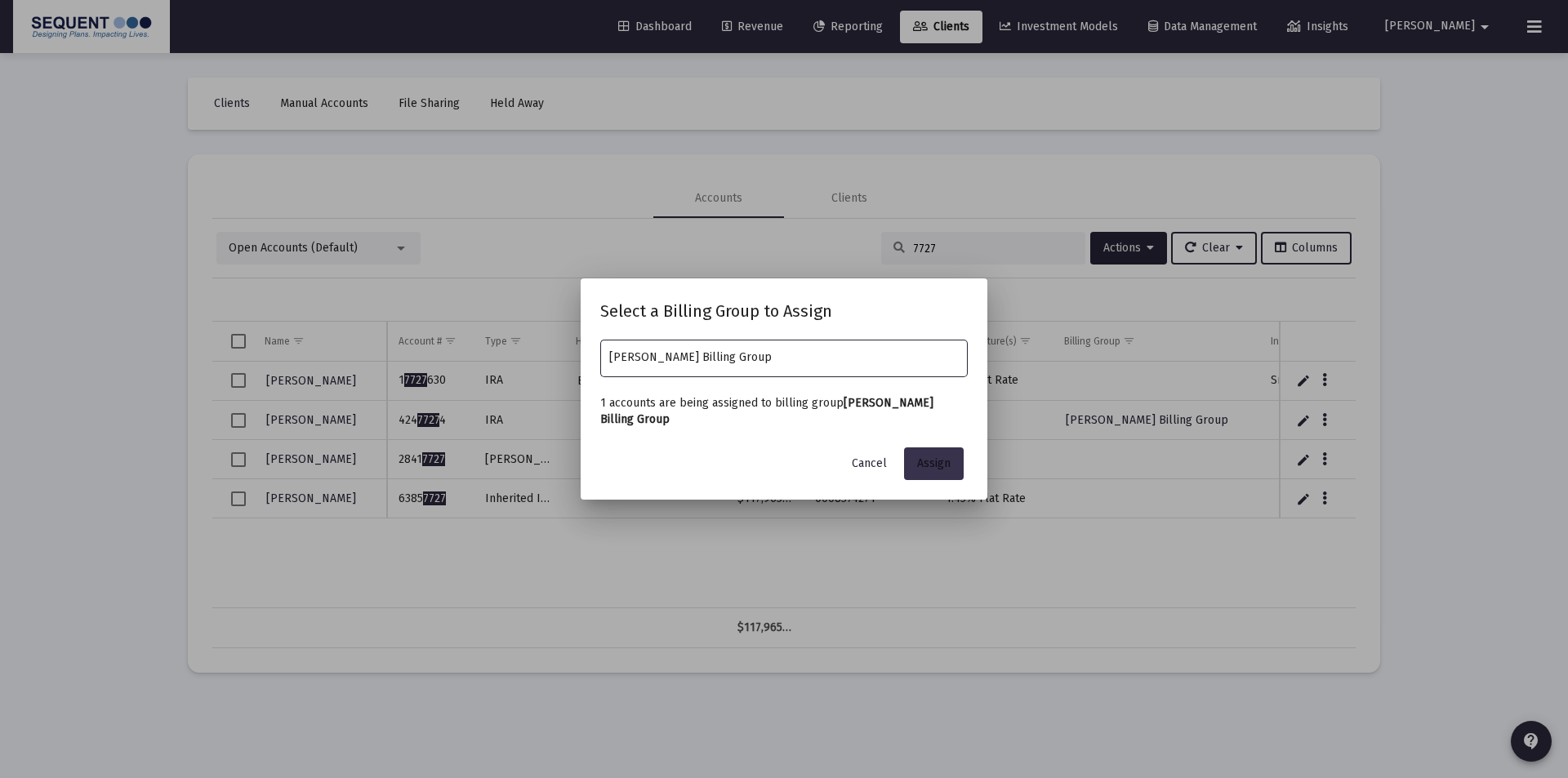
click at [962, 466] on button "Assign" at bounding box center [934, 464] width 60 height 33
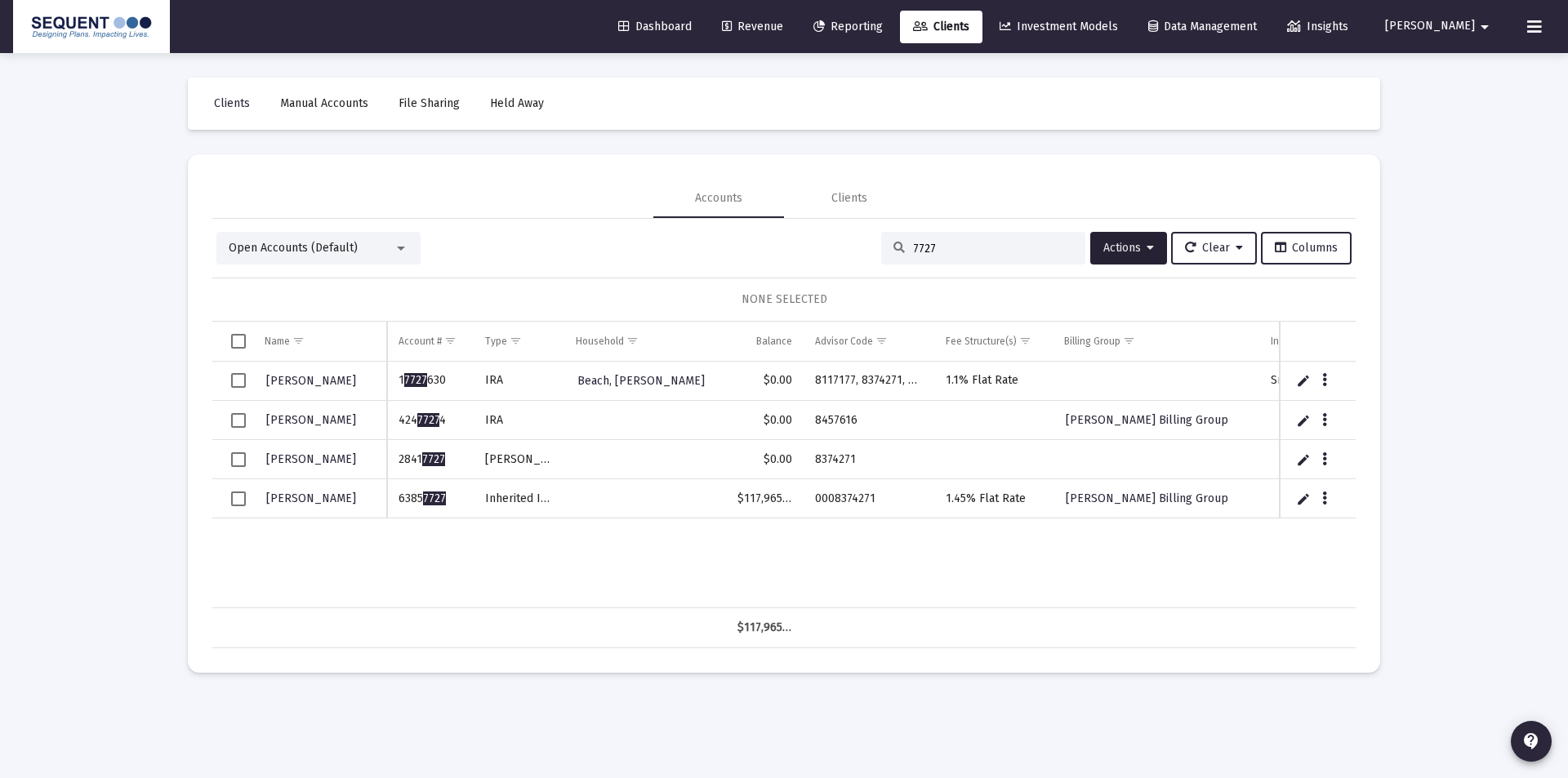
drag, startPoint x: 926, startPoint y: 255, endPoint x: 848, endPoint y: 245, distance: 78.6
click at [848, 245] on div "Open Accounts (Default) 7727 Actions Clear Columns" at bounding box center [784, 248] width 1135 height 33
click at [919, 240] on div "7727" at bounding box center [982, 248] width 204 height 33
drag, startPoint x: 944, startPoint y: 247, endPoint x: 850, endPoint y: 247, distance: 94.0
click at [850, 247] on div "Open Accounts (Default) 7727 Actions Clear Columns" at bounding box center [784, 248] width 1135 height 33
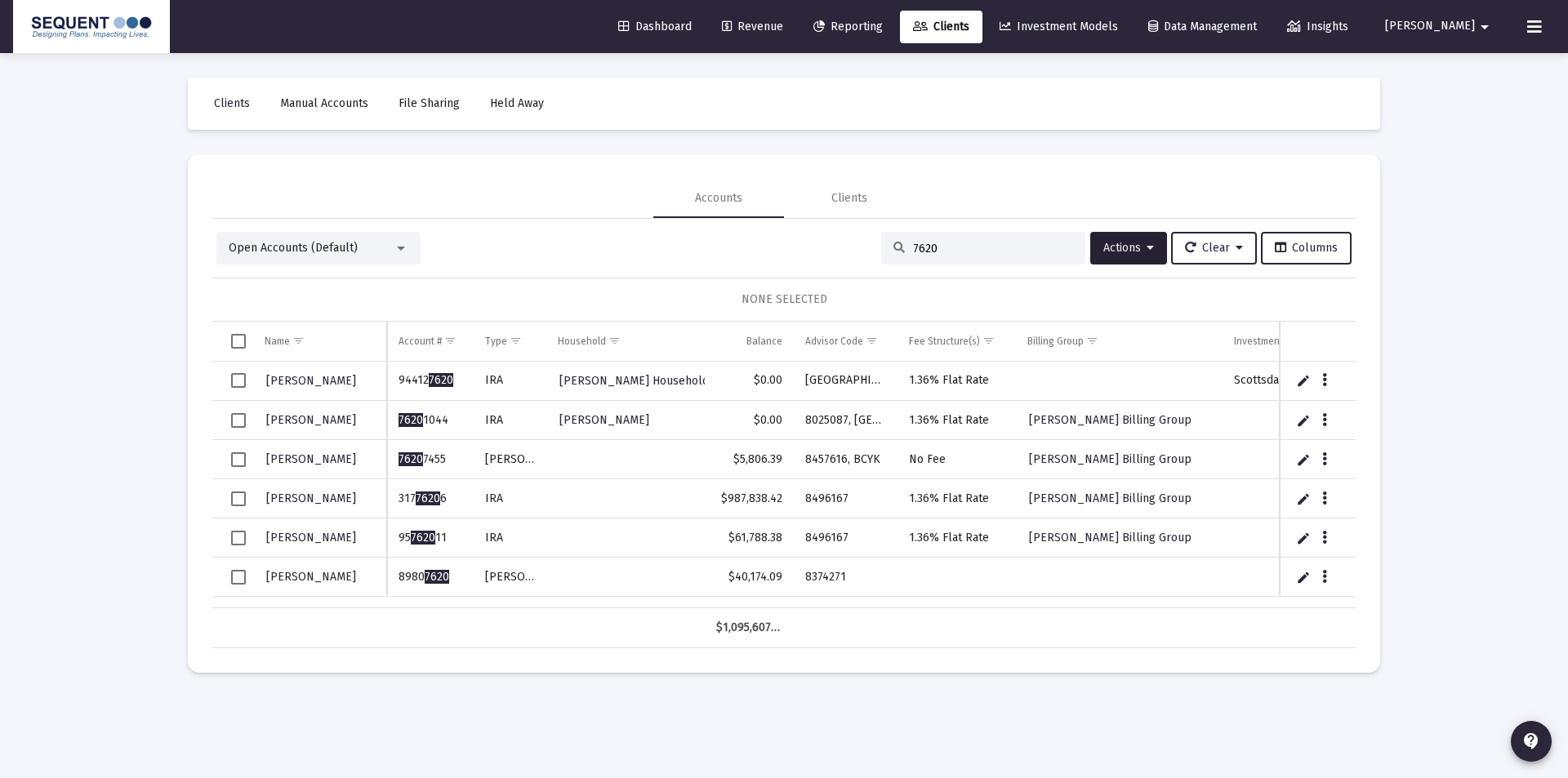
type input "7620"
drag, startPoint x: 449, startPoint y: 577, endPoint x: 401, endPoint y: 580, distance: 48.1
click at [401, 580] on td "8980 7620" at bounding box center [431, 577] width 87 height 39
copy td "8980 7620"
click at [904, 574] on td "Data grid" at bounding box center [956, 577] width 118 height 39
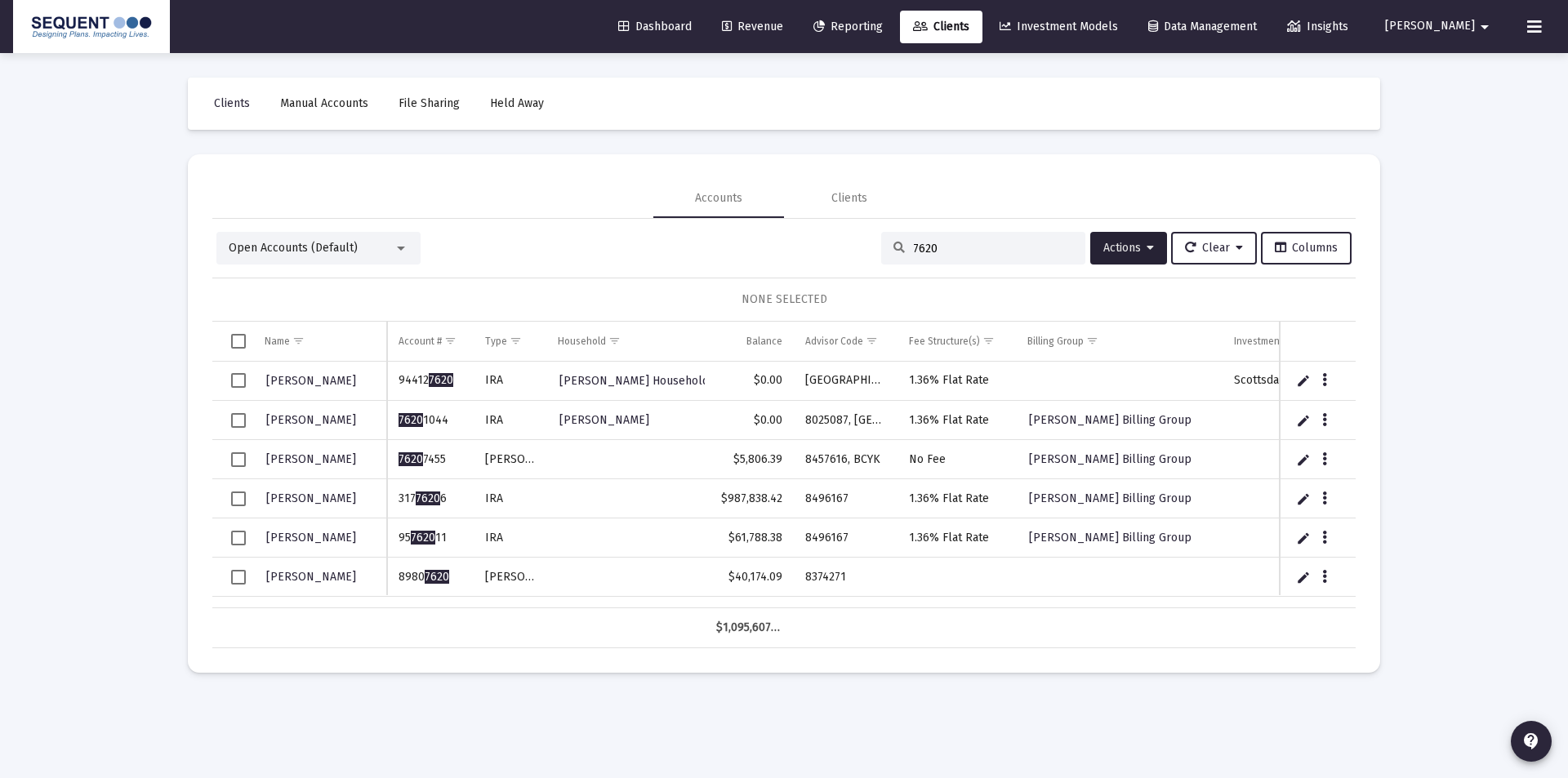
click at [1314, 577] on td "Data grid" at bounding box center [1317, 577] width 76 height 39
click at [1322, 576] on icon "Data grid" at bounding box center [1325, 577] width 5 height 20
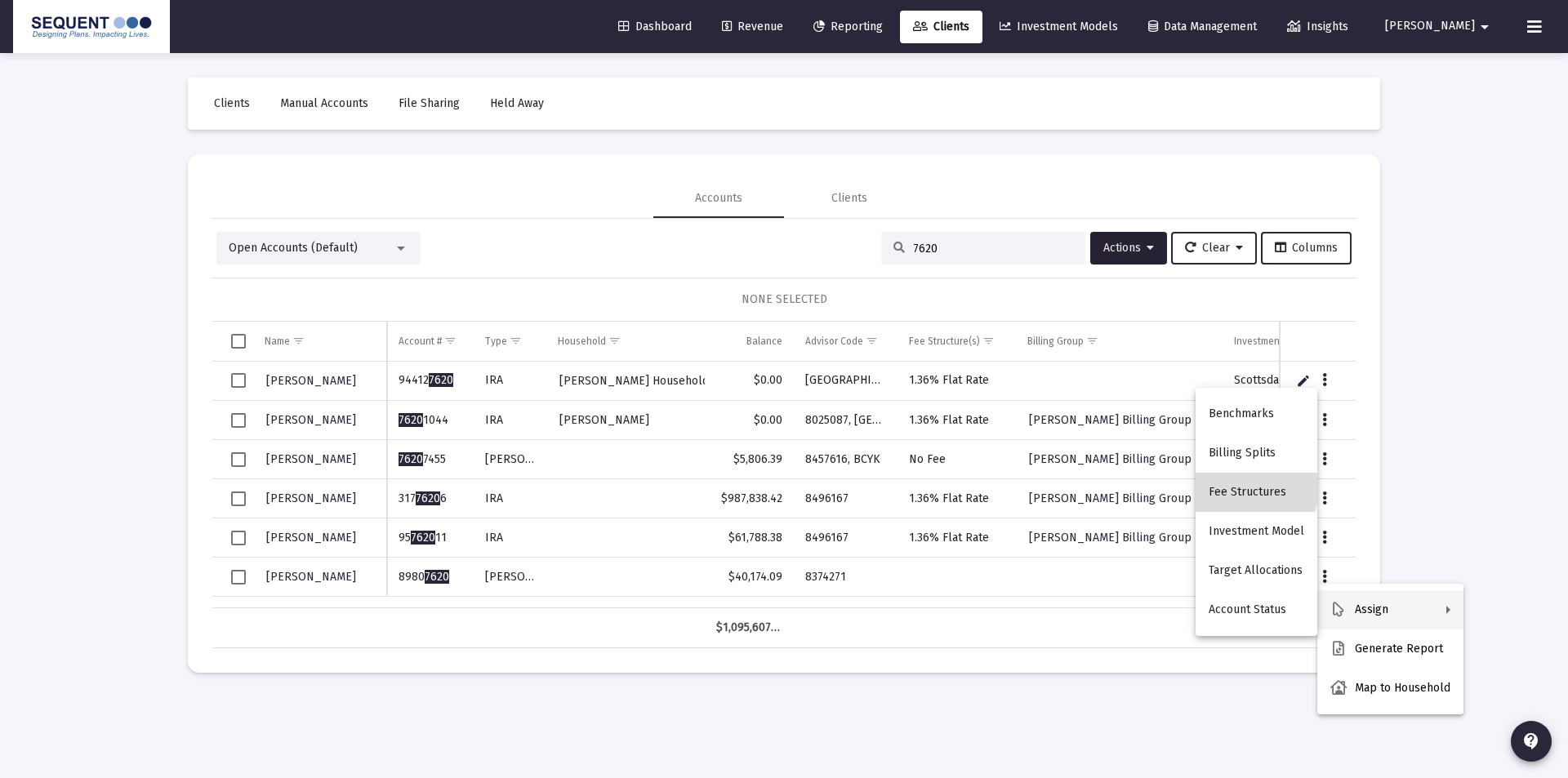
click at [1257, 488] on button "Fee Structures" at bounding box center [1256, 491] width 122 height 39
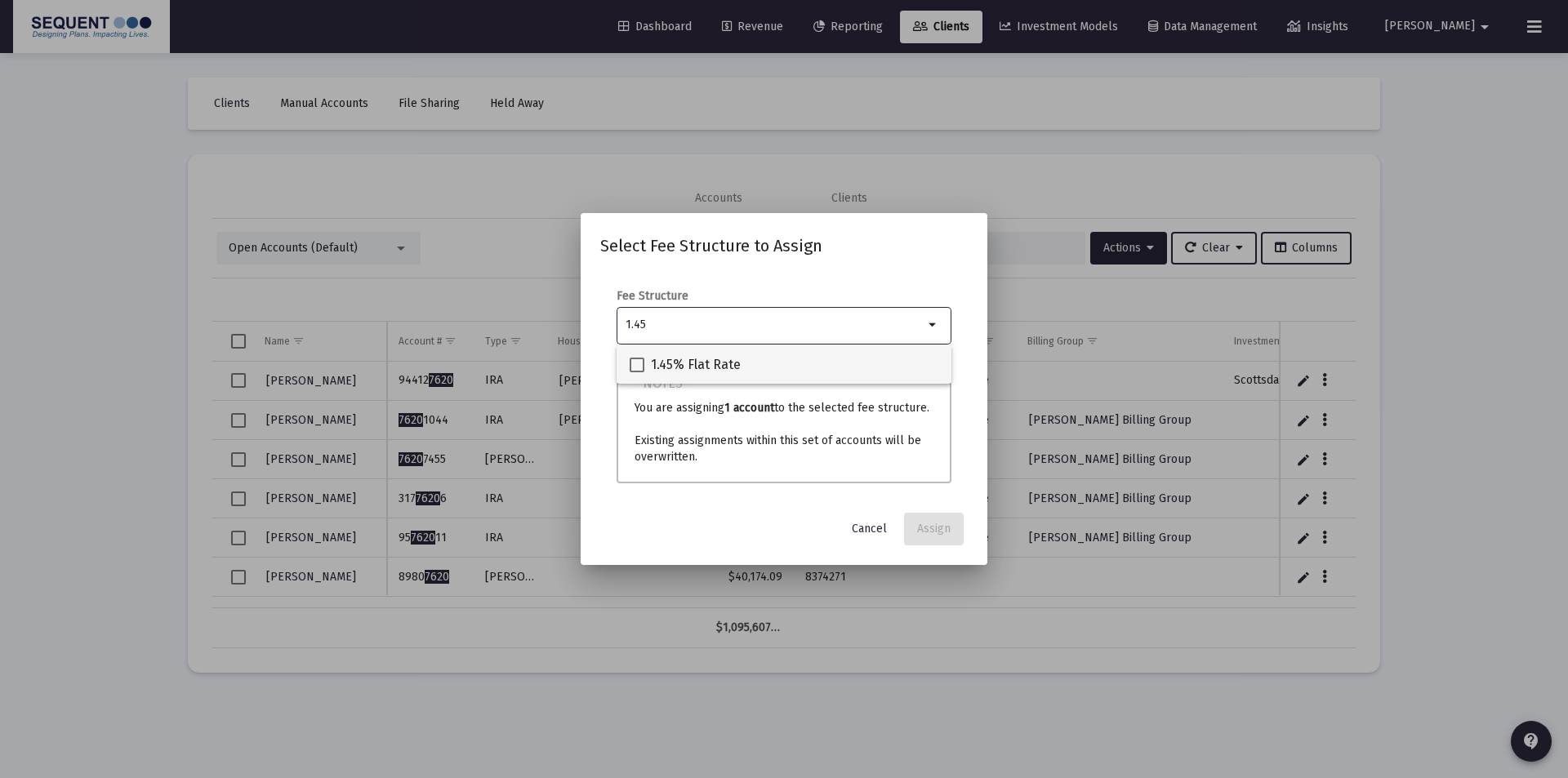
type input "1.45"
drag, startPoint x: 709, startPoint y: 352, endPoint x: 784, endPoint y: 388, distance: 83.2
click at [708, 353] on mat-checkbox "1.45% Flat Rate" at bounding box center [685, 364] width 111 height 39
click at [708, 359] on span "1.45% Flat Rate" at bounding box center [695, 365] width 89 height 20
click at [637, 373] on input "1.45% Flat Rate" at bounding box center [636, 373] width 1 height 1
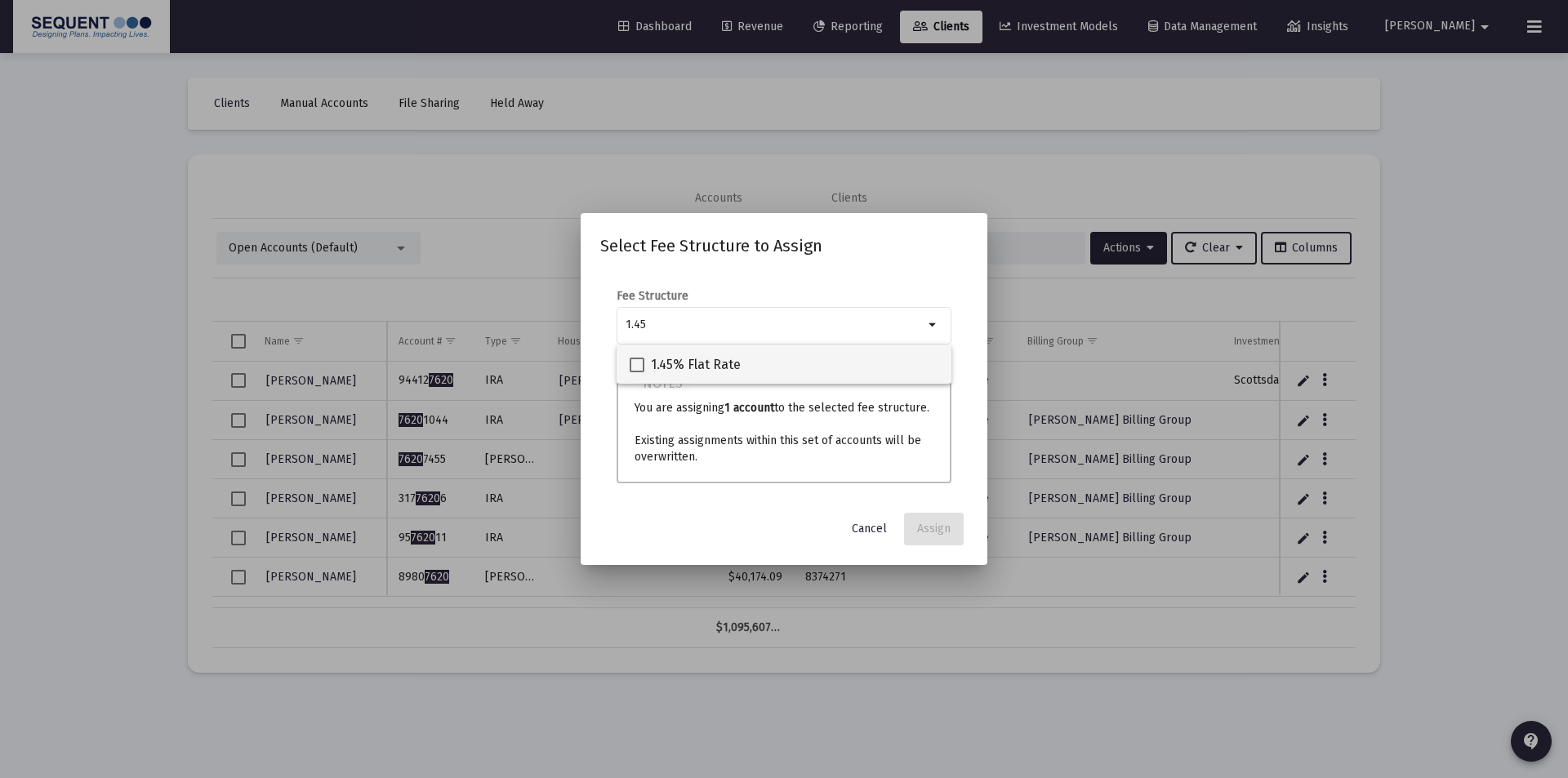
checkbox input "true"
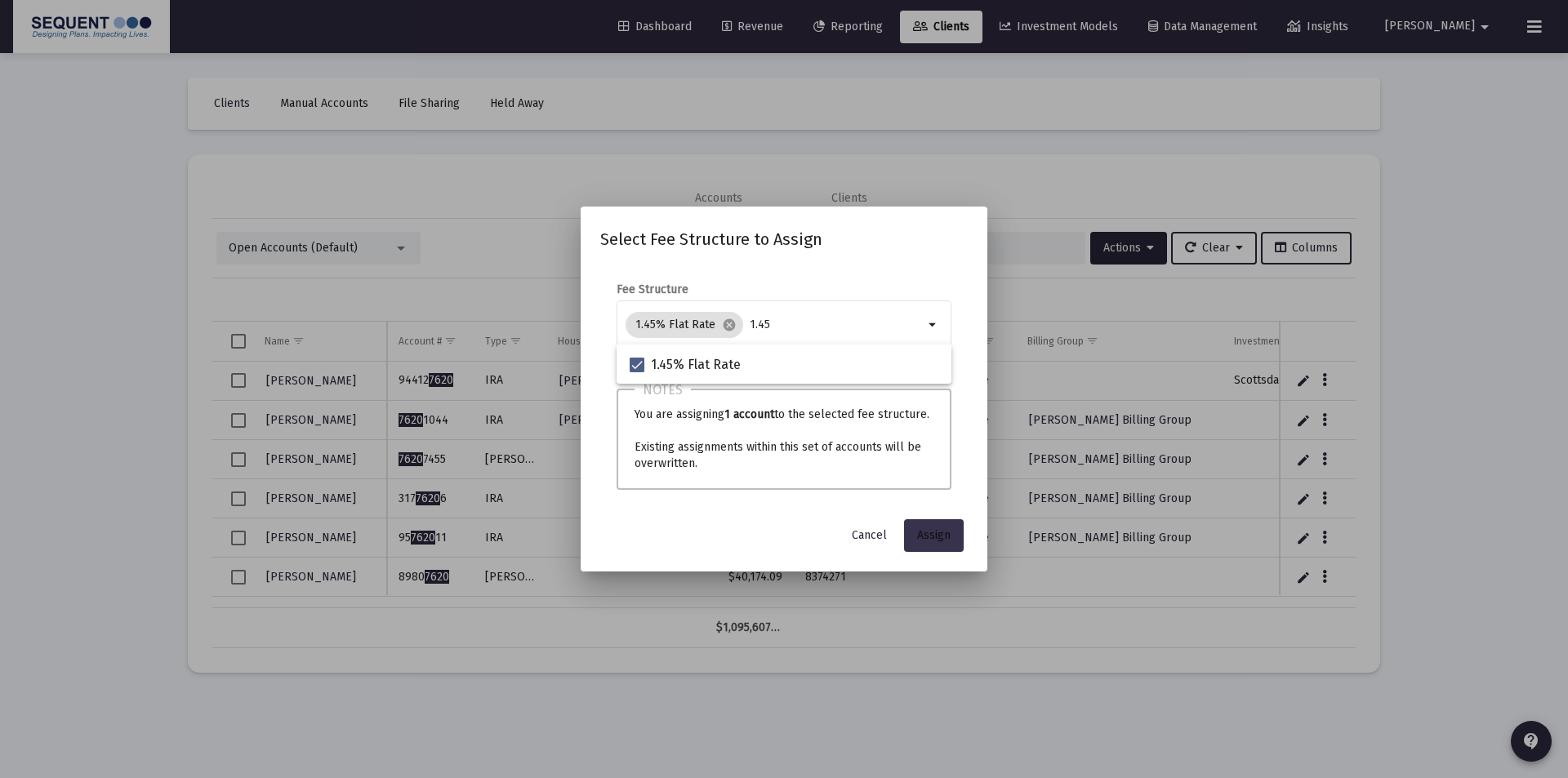
click at [936, 532] on span "Assign" at bounding box center [934, 535] width 34 height 14
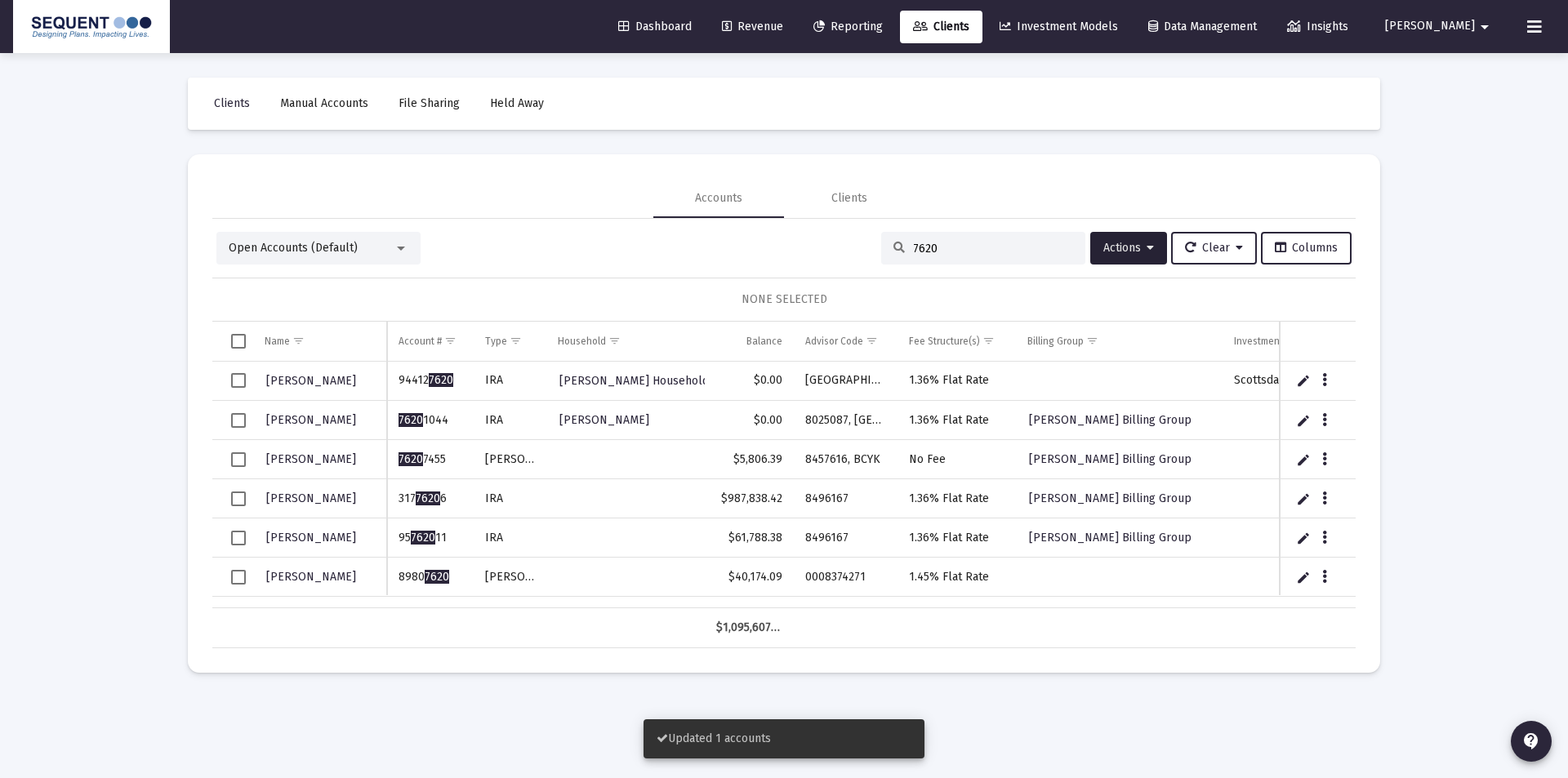
click at [239, 564] on td "Data grid" at bounding box center [232, 577] width 41 height 39
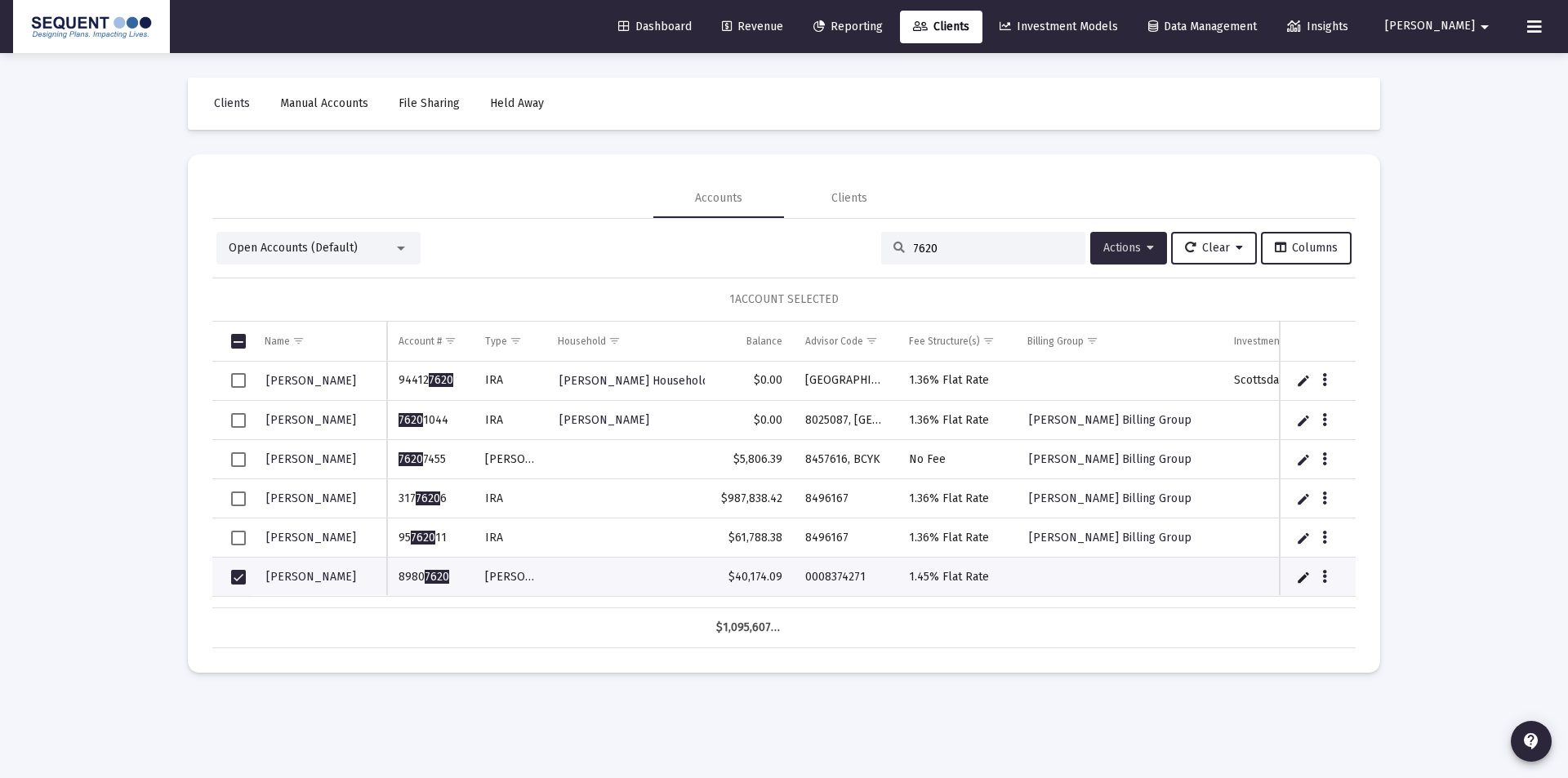
click at [1148, 247] on button "Actions" at bounding box center [1128, 248] width 76 height 33
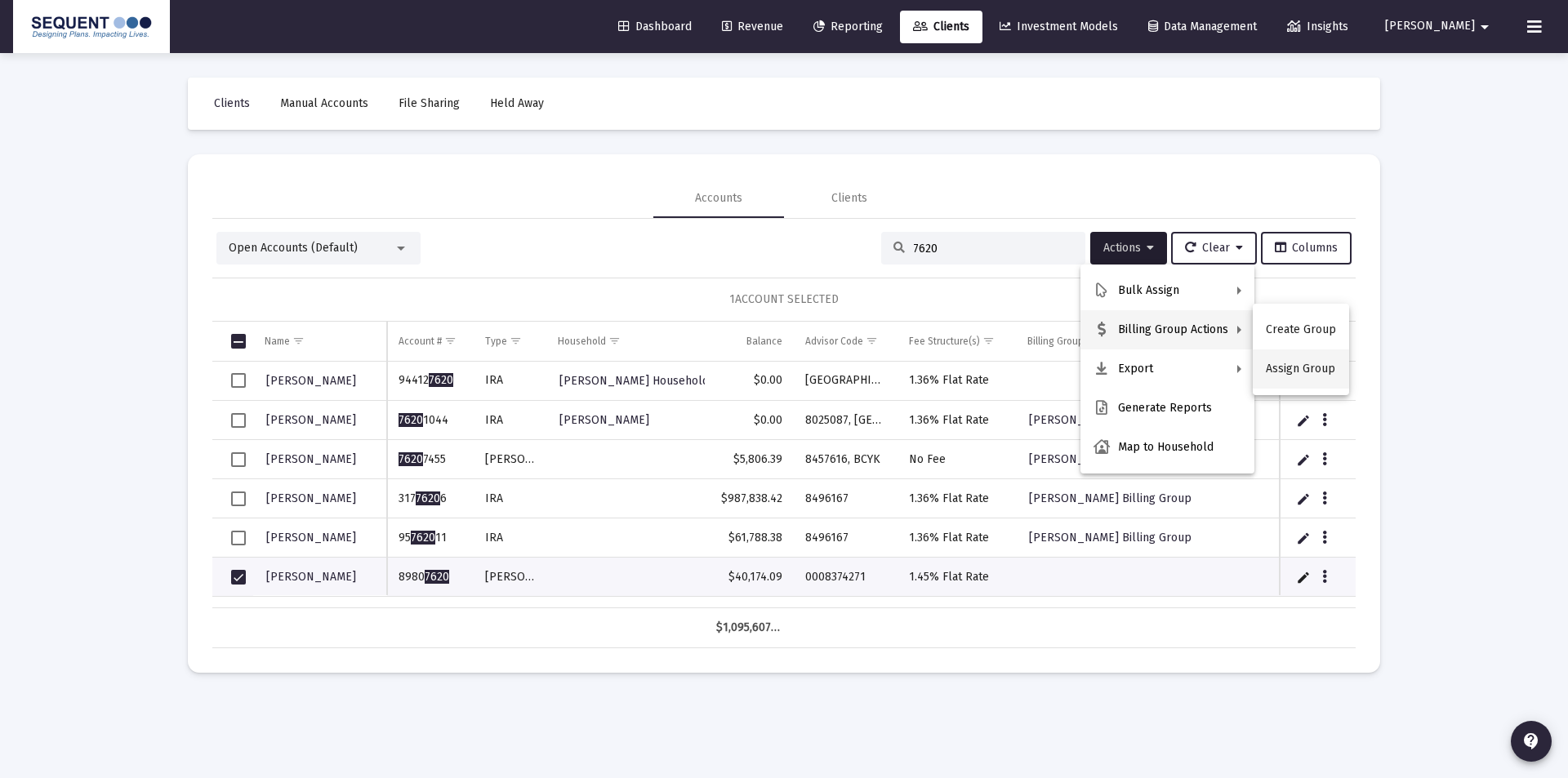
click at [1300, 366] on button "Assign Group" at bounding box center [1300, 368] width 96 height 39
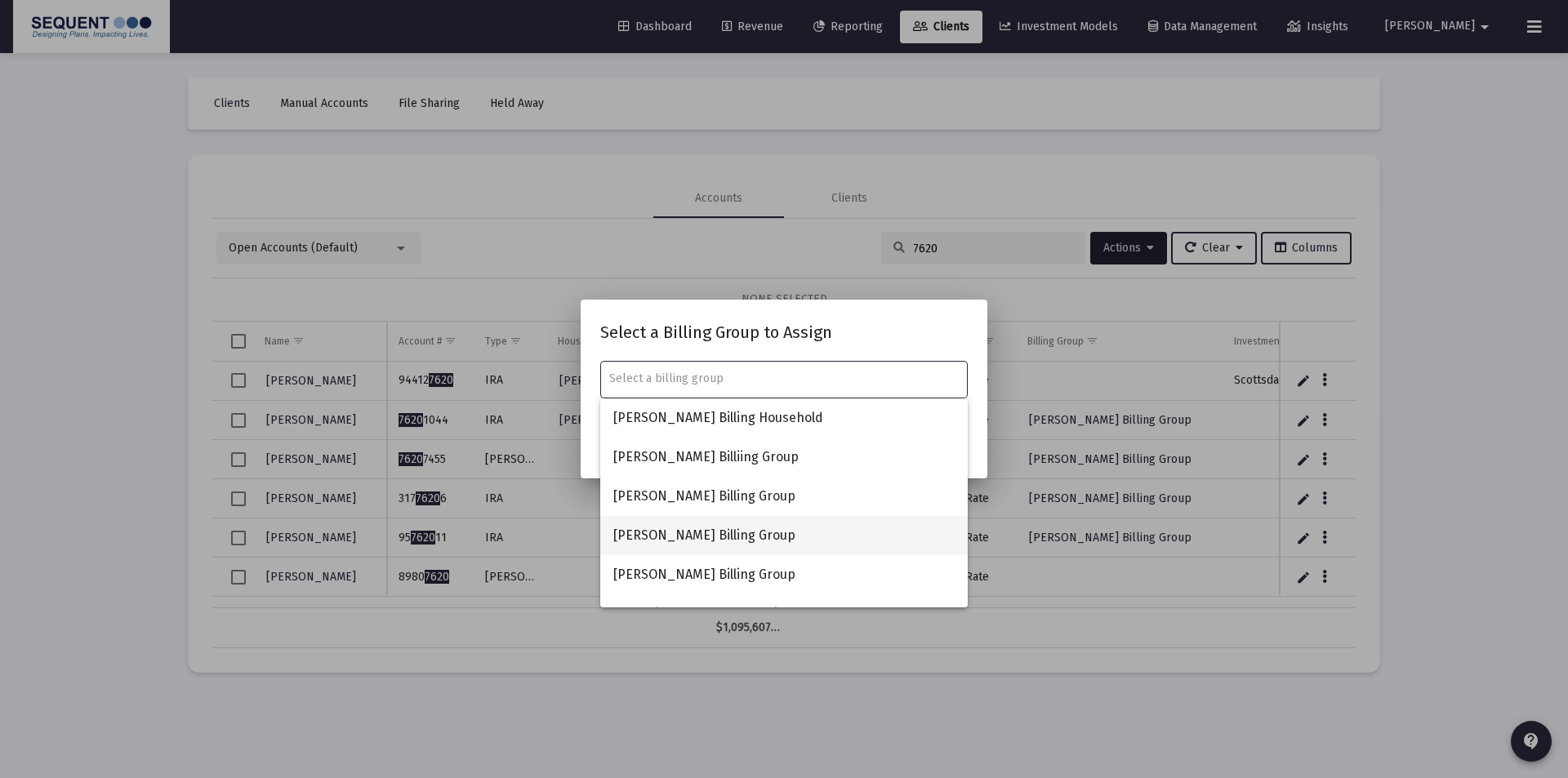
click at [712, 536] on span "[PERSON_NAME] Billing Group" at bounding box center [784, 535] width 341 height 39
type input "[PERSON_NAME] Billing Group"
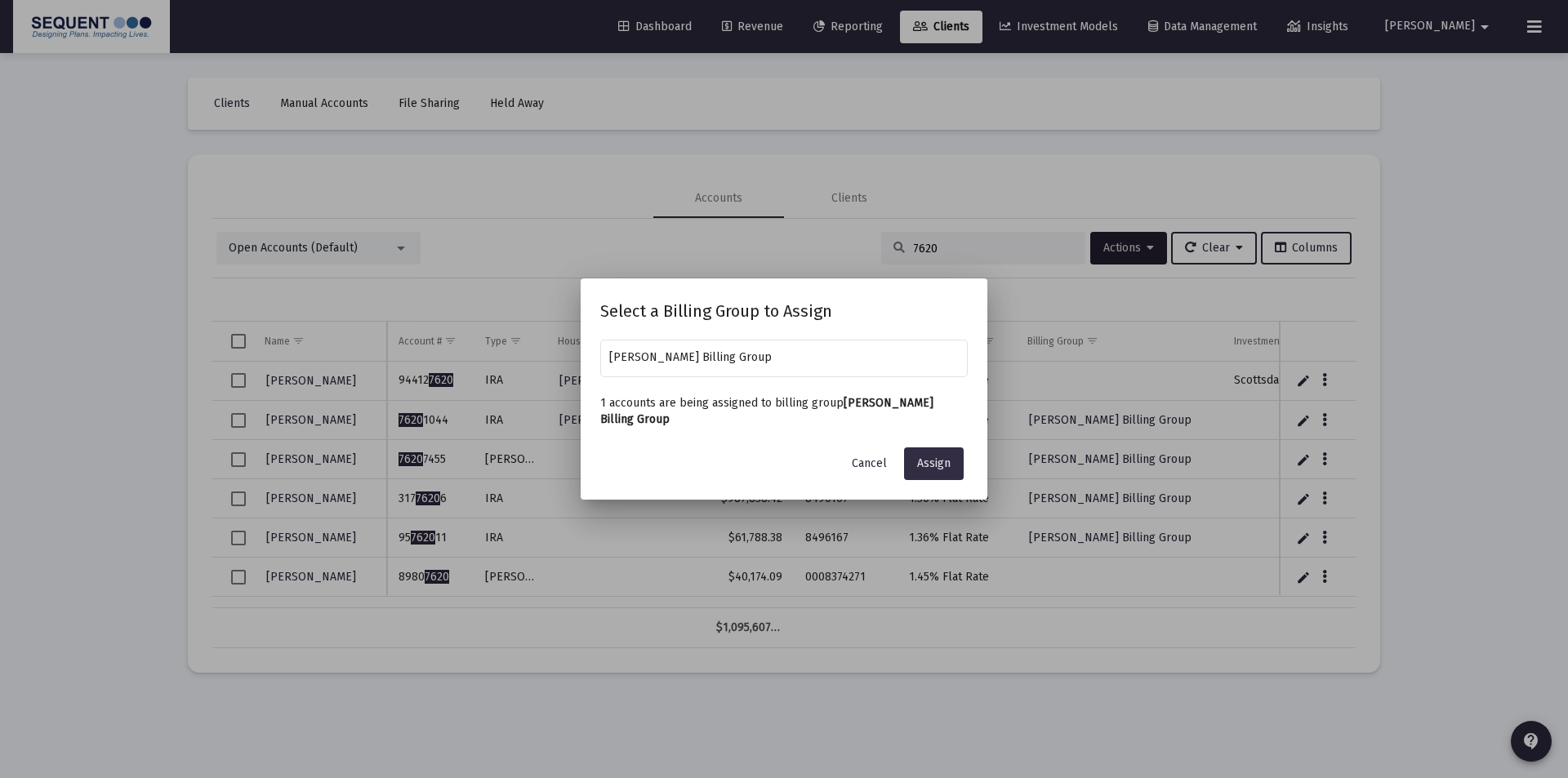
drag, startPoint x: 934, startPoint y: 447, endPoint x: 935, endPoint y: 456, distance: 9.1
click at [935, 451] on button "Assign" at bounding box center [934, 464] width 60 height 33
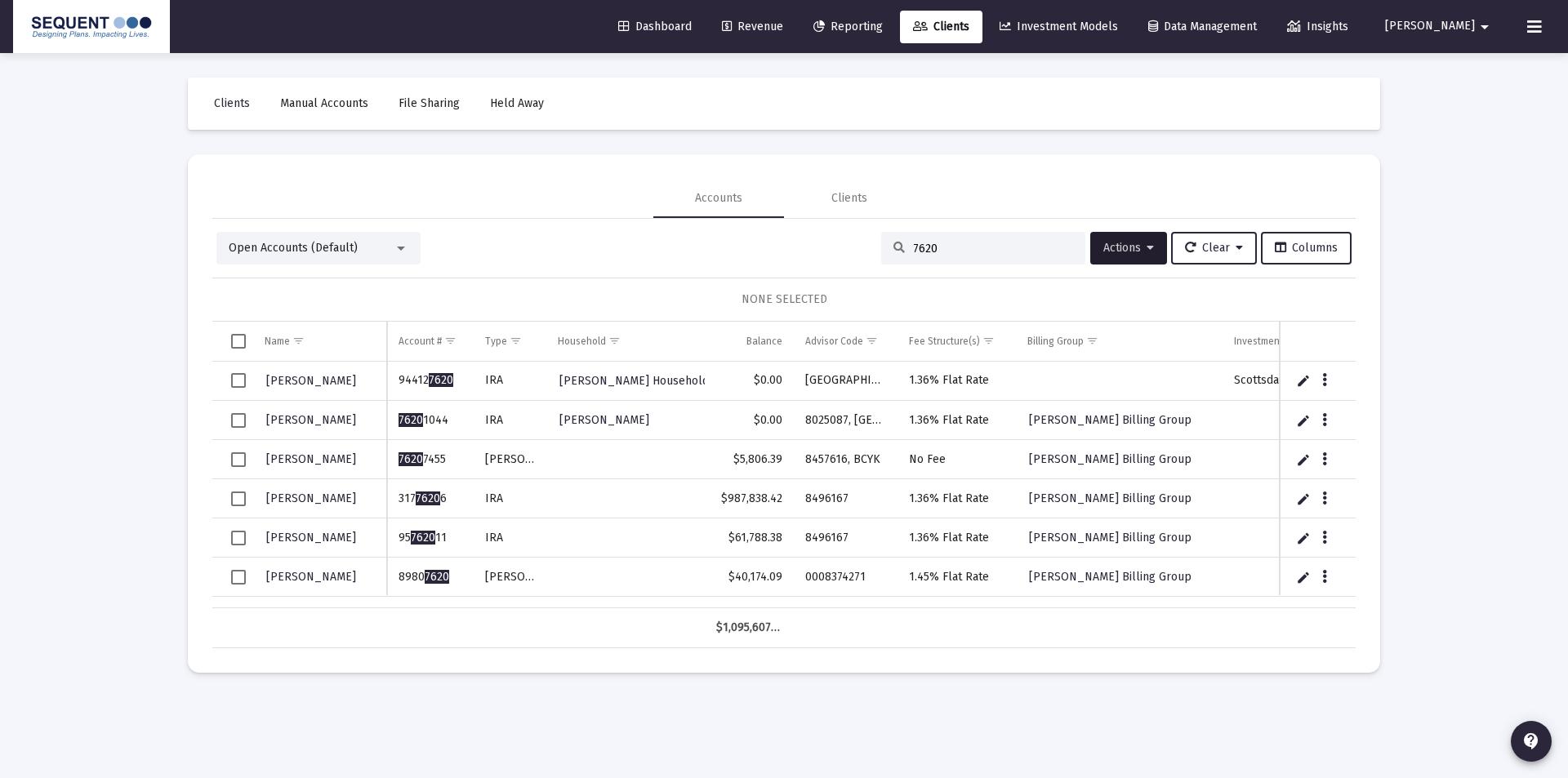
drag, startPoint x: 896, startPoint y: 248, endPoint x: 857, endPoint y: 249, distance: 39.0
click at [857, 249] on div "Open Accounts (Default) 7620 Actions Clear Columns" at bounding box center [784, 248] width 1135 height 33
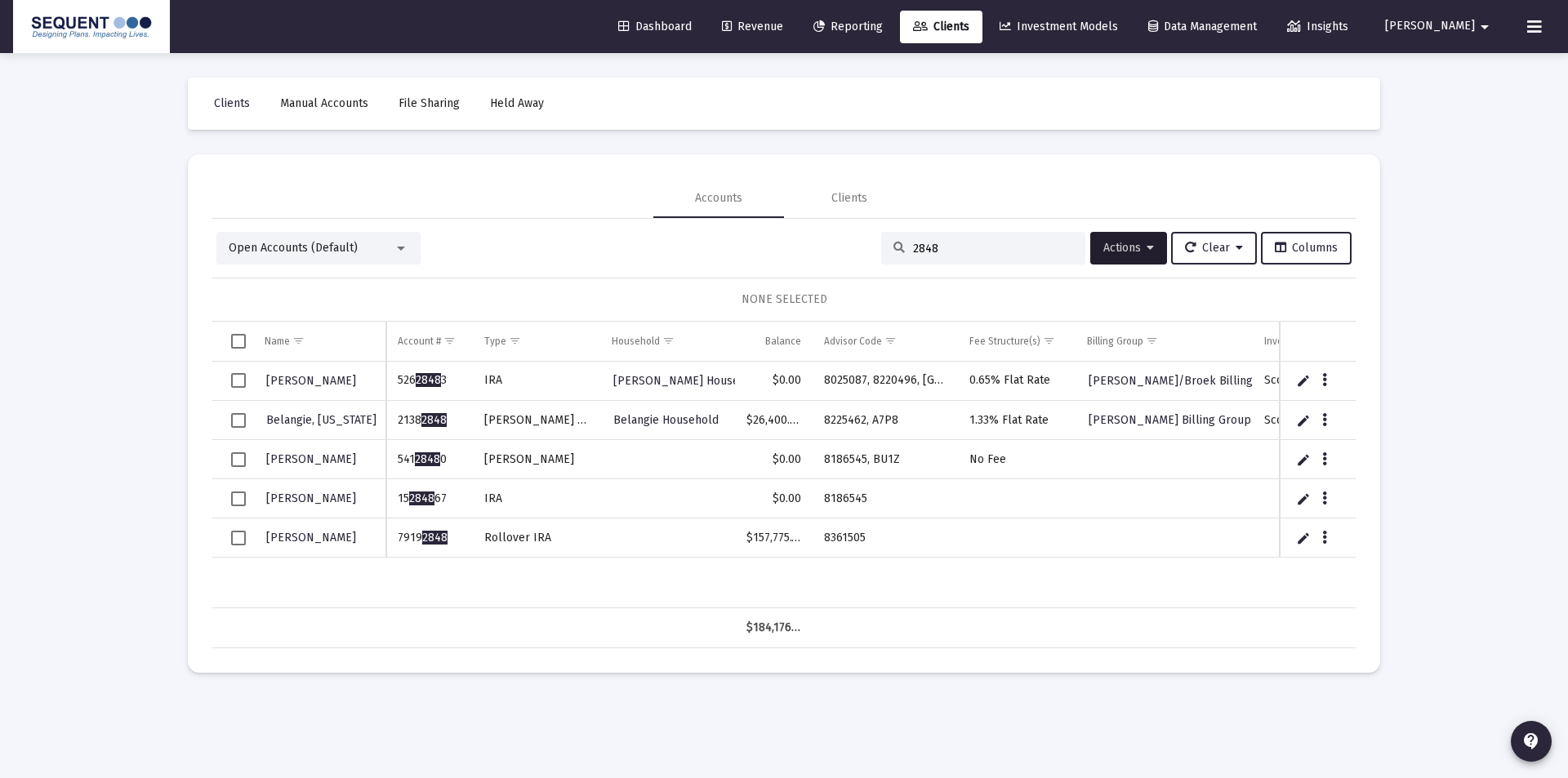
drag, startPoint x: 453, startPoint y: 539, endPoint x: 394, endPoint y: 542, distance: 59.1
click at [394, 542] on td "7919 2848" at bounding box center [430, 537] width 87 height 39
copy td "7919 2848"
click at [513, 539] on td "Rollover IRA" at bounding box center [536, 537] width 128 height 39
drag, startPoint x: 455, startPoint y: 538, endPoint x: 391, endPoint y: 537, distance: 64.0
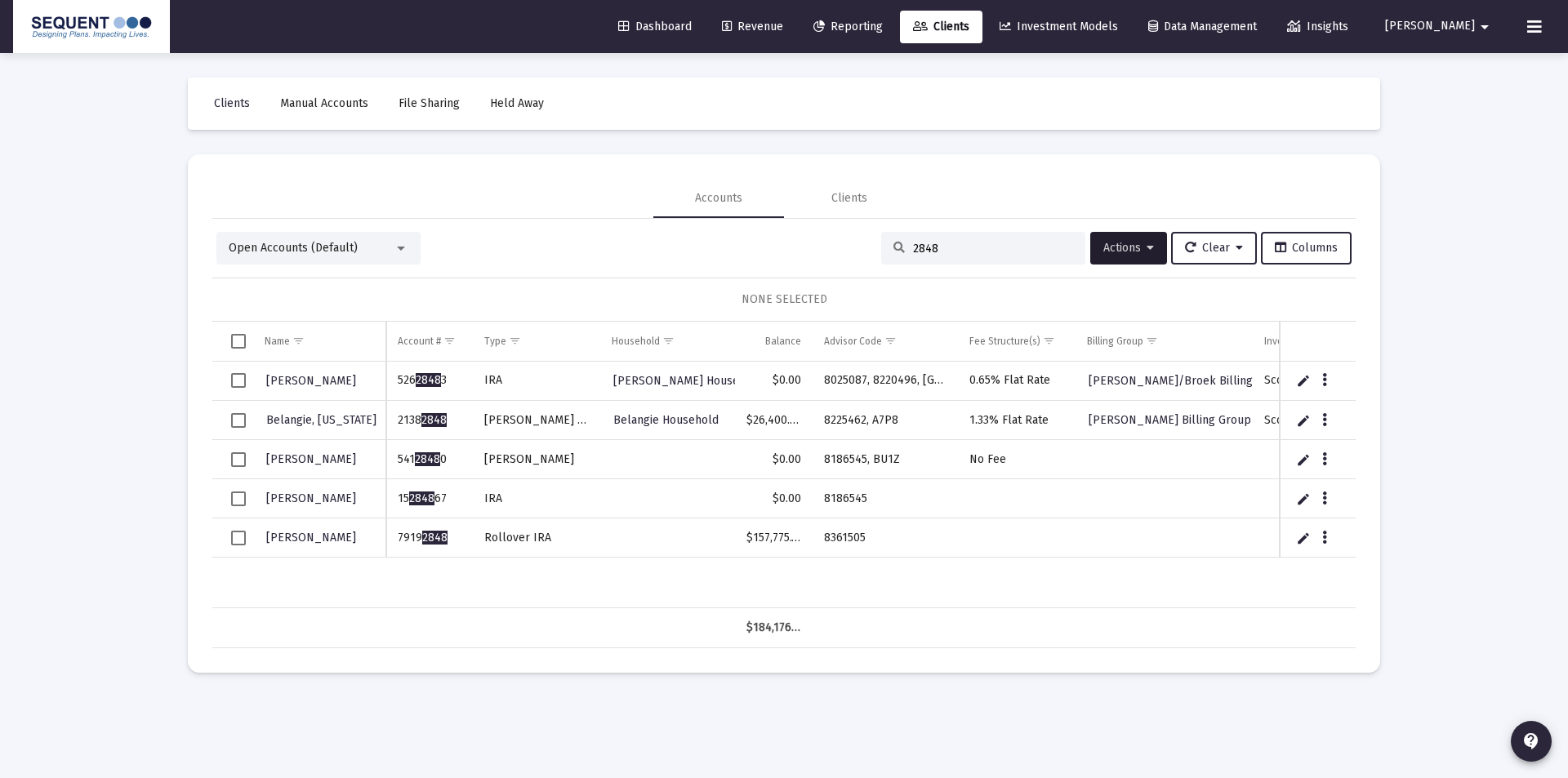
click at [391, 537] on td "7919 2848" at bounding box center [430, 537] width 87 height 39
copy td "7919 2848"
drag, startPoint x: 883, startPoint y: 539, endPoint x: 811, endPoint y: 538, distance: 72.0
click at [812, 538] on td "8361505" at bounding box center [884, 537] width 145 height 39
copy td "8361505"
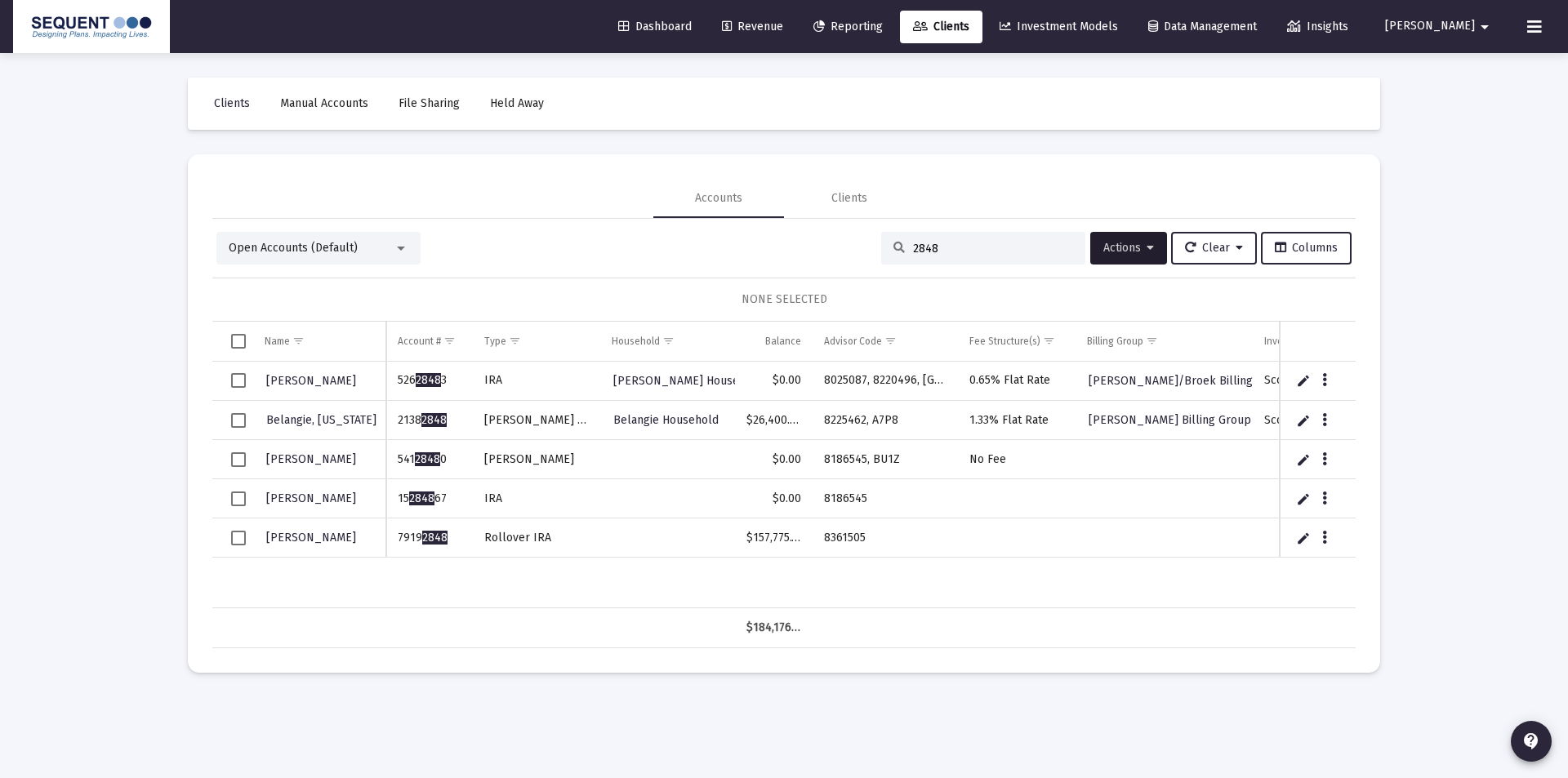
click at [905, 530] on td "8361505" at bounding box center [884, 537] width 145 height 39
click at [963, 251] on input "2848" at bounding box center [993, 248] width 160 height 14
drag, startPoint x: 962, startPoint y: 251, endPoint x: 855, endPoint y: 249, distance: 107.0
click at [855, 249] on div "Open Accounts (Default) 2848 Actions Clear Columns" at bounding box center [784, 248] width 1135 height 33
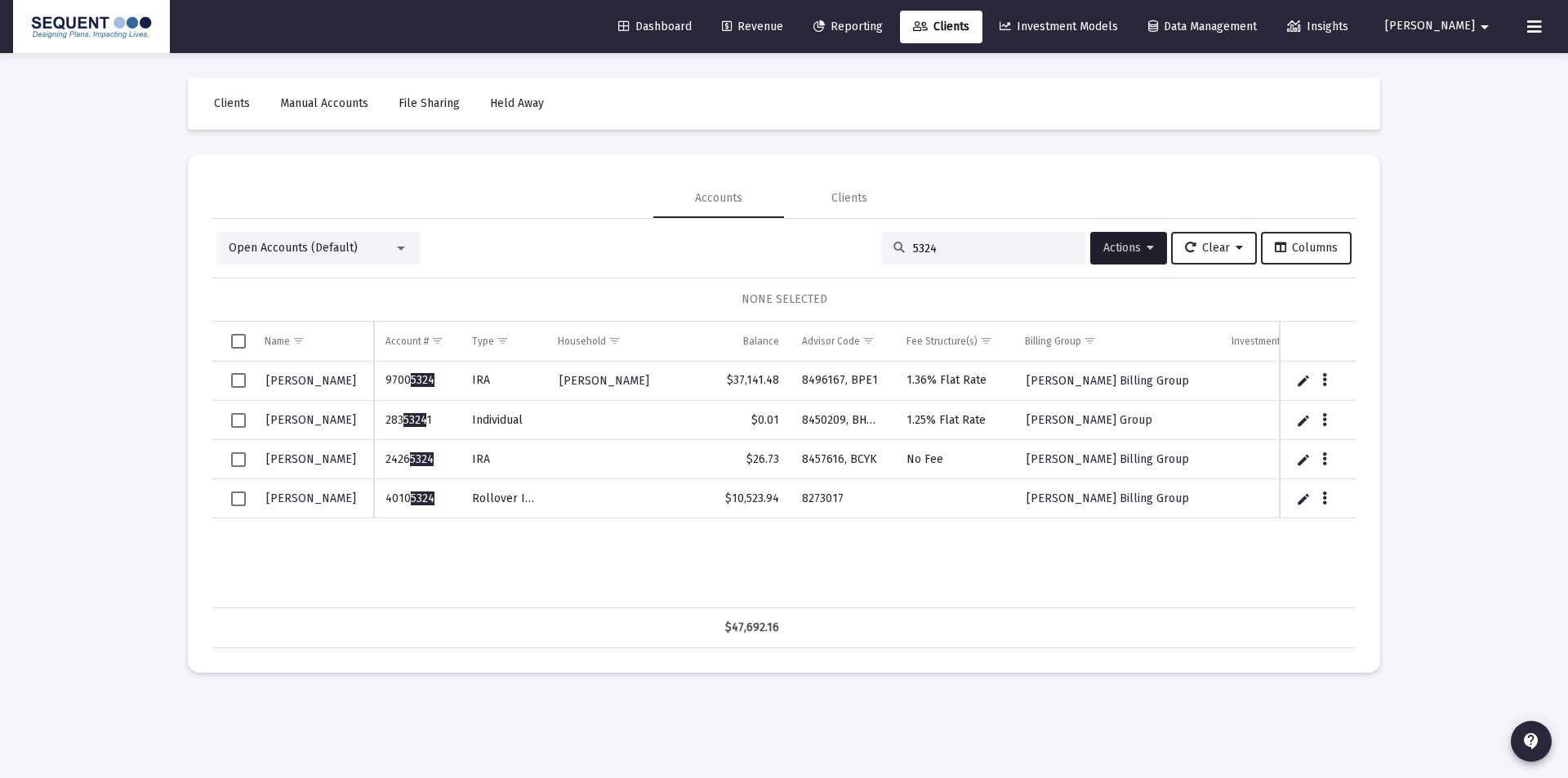
drag, startPoint x: 438, startPoint y: 498, endPoint x: 387, endPoint y: 499, distance: 51.0
click at [387, 499] on td "4010 5324" at bounding box center [418, 498] width 87 height 39
copy td "4010 5324"
drag, startPoint x: 850, startPoint y: 501, endPoint x: 807, endPoint y: 500, distance: 43.0
click at [799, 500] on td "8273017" at bounding box center [843, 498] width 104 height 39
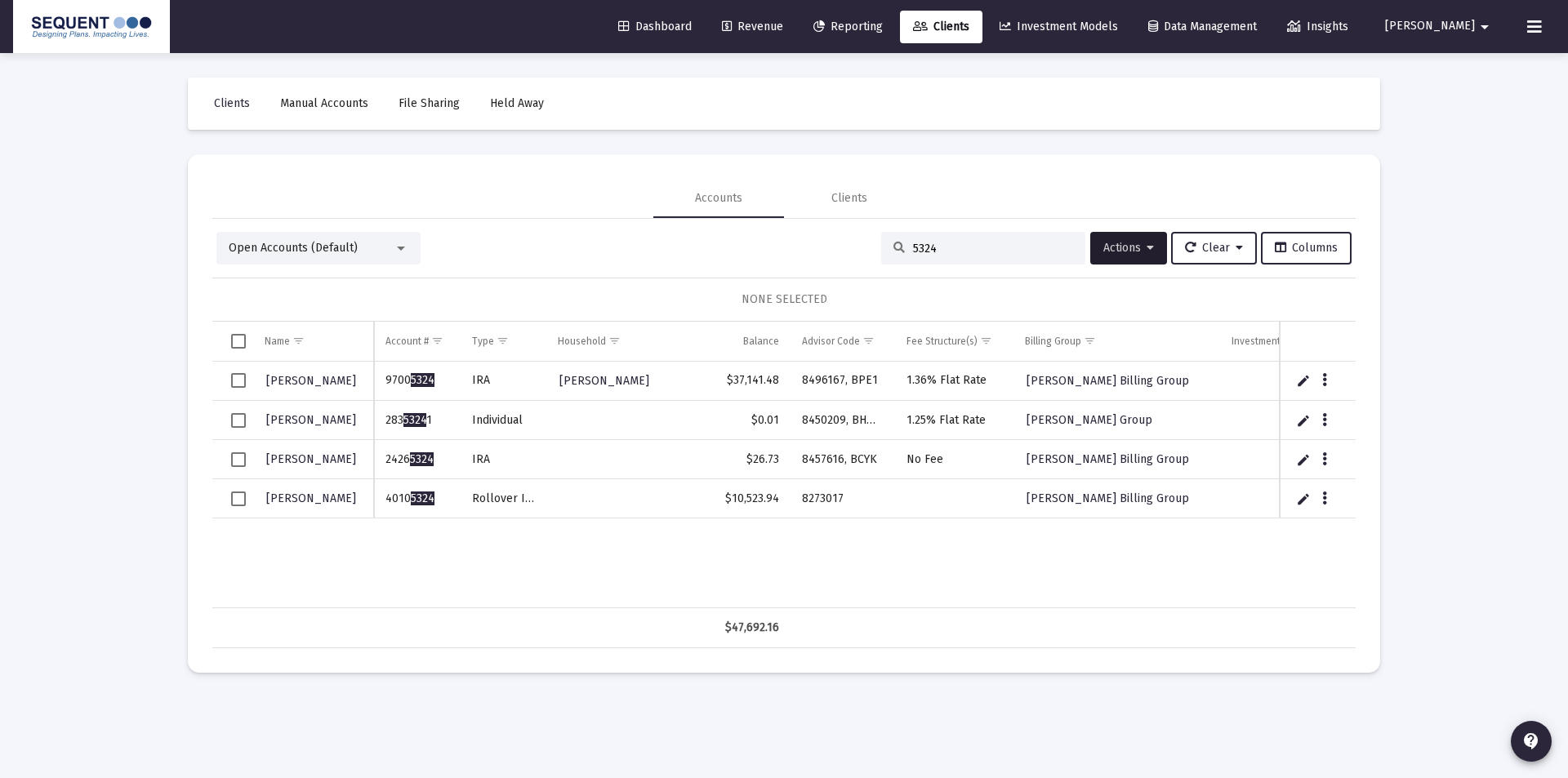
drag, startPoint x: 975, startPoint y: 247, endPoint x: 876, endPoint y: 239, distance: 99.3
click at [881, 239] on div "5324" at bounding box center [982, 248] width 204 height 33
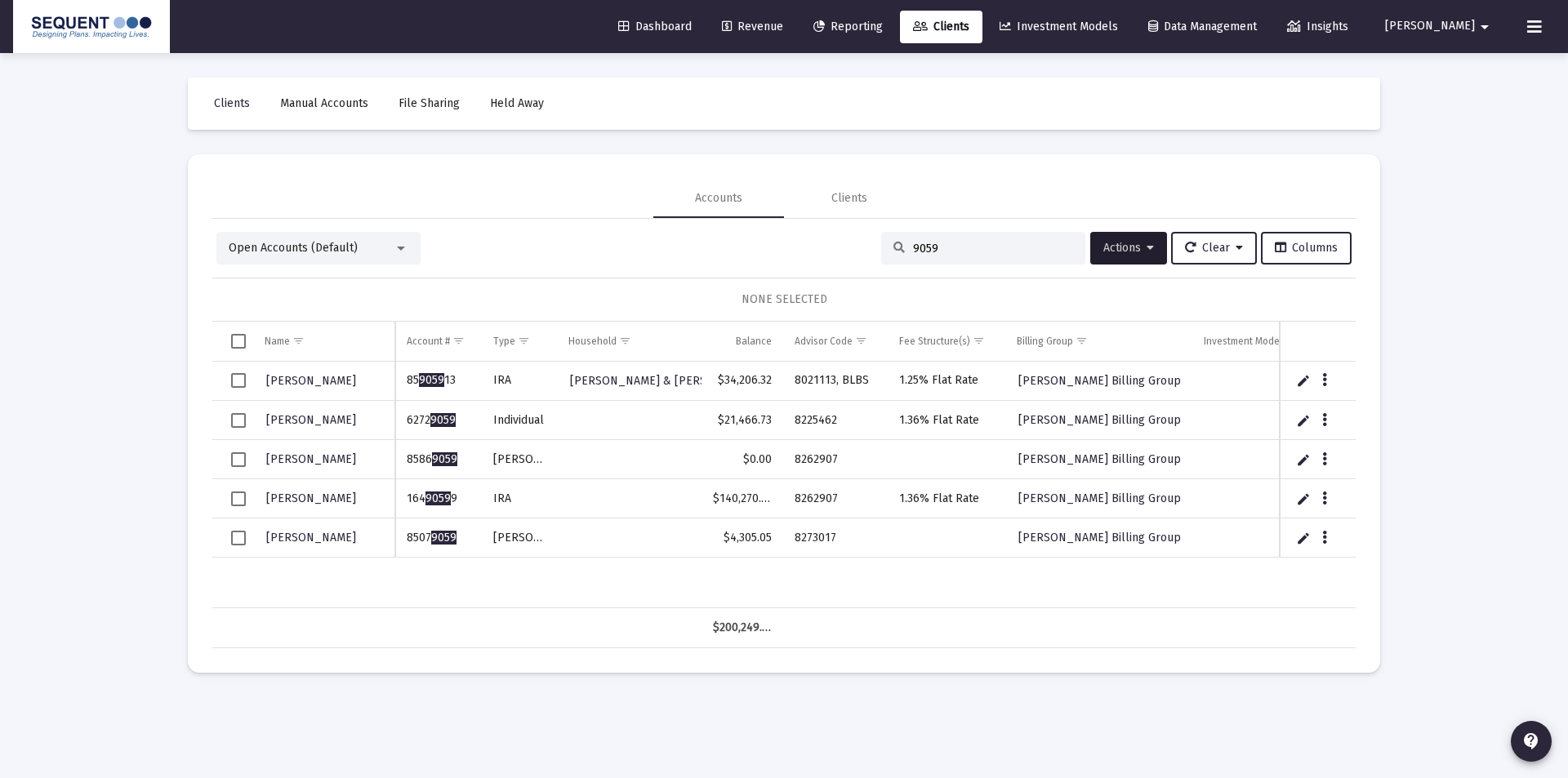
type input "9059"
drag, startPoint x: 408, startPoint y: 539, endPoint x: 389, endPoint y: 541, distance: 19.1
click at [389, 541] on div "[PERSON_NAME] 85 9059 13 [PERSON_NAME], [PERSON_NAME] & [PERSON_NAME] $34,206.3…" at bounding box center [784, 485] width 1143 height 247
click at [447, 539] on span "9059" at bounding box center [443, 537] width 25 height 14
drag, startPoint x: 440, startPoint y: 538, endPoint x: 400, endPoint y: 538, distance: 40.0
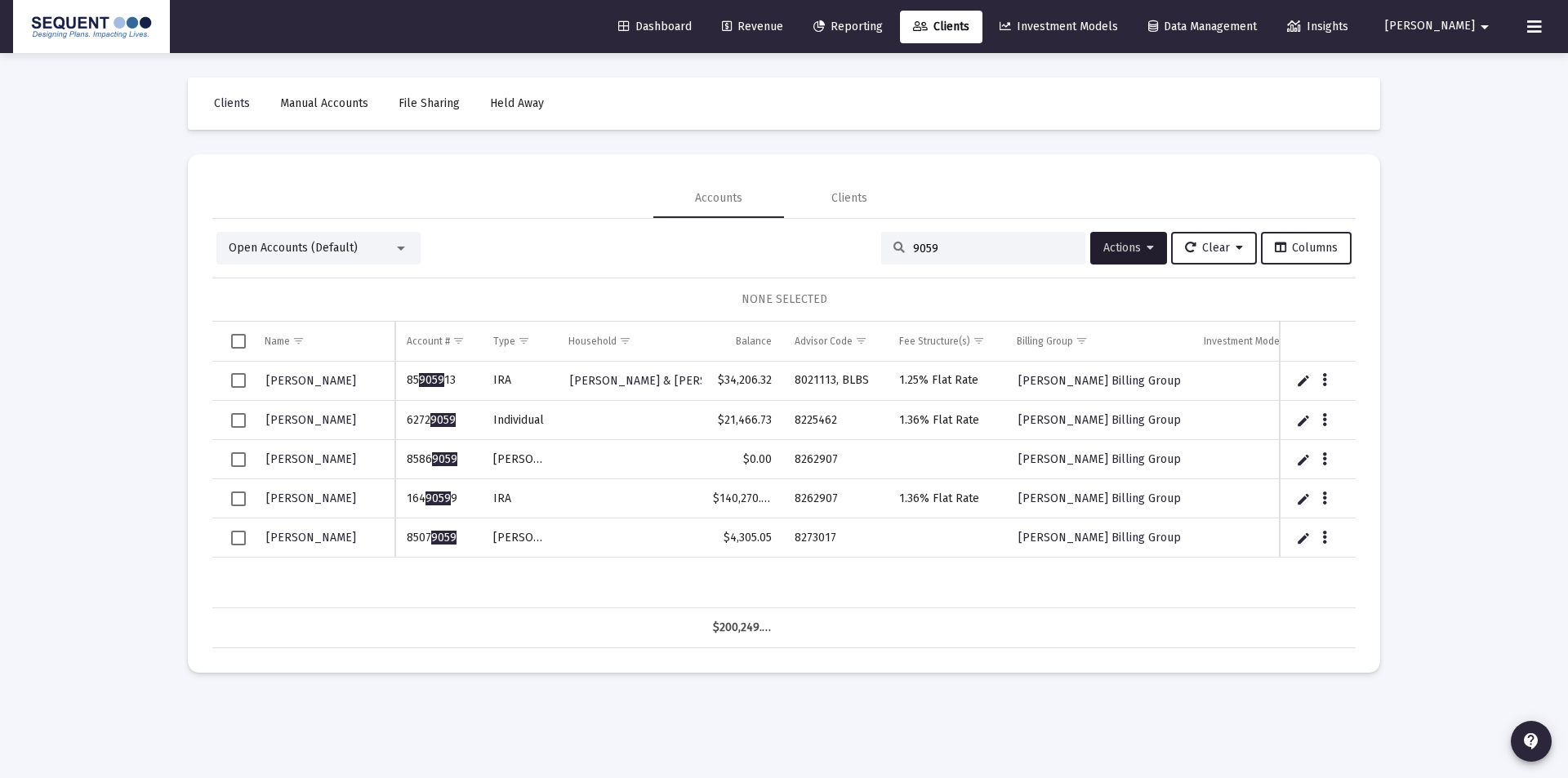
click at [400, 538] on td "8507 9059" at bounding box center [439, 537] width 87 height 39
click at [511, 574] on div "[PERSON_NAME] 85 9059 13 [PERSON_NAME], [PERSON_NAME] & [PERSON_NAME] $34,206.3…" at bounding box center [804, 485] width 1186 height 247
click at [1327, 534] on button "Data grid" at bounding box center [1324, 537] width 15 height 15
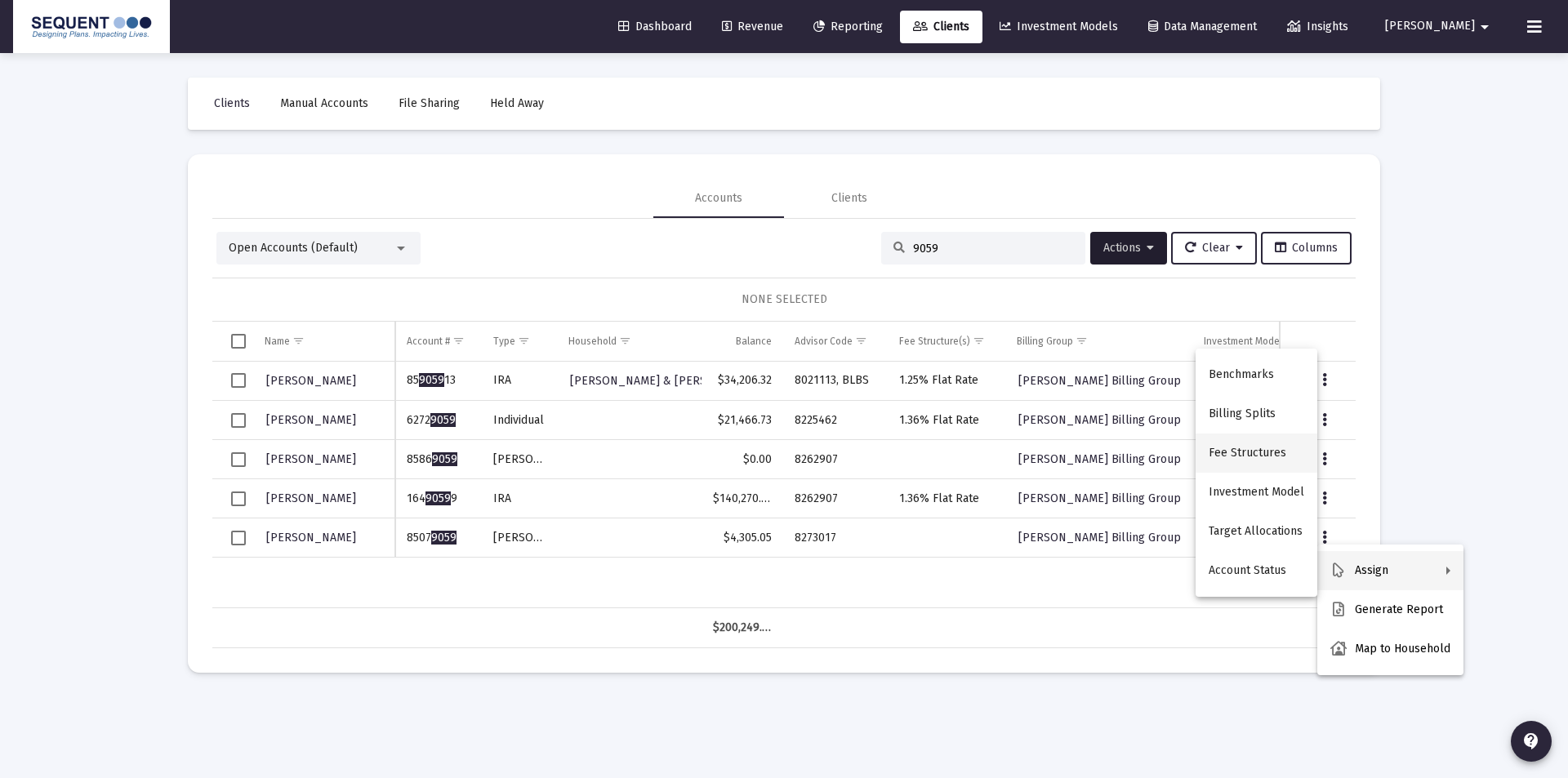
click at [1265, 442] on button "Fee Structures" at bounding box center [1256, 452] width 122 height 39
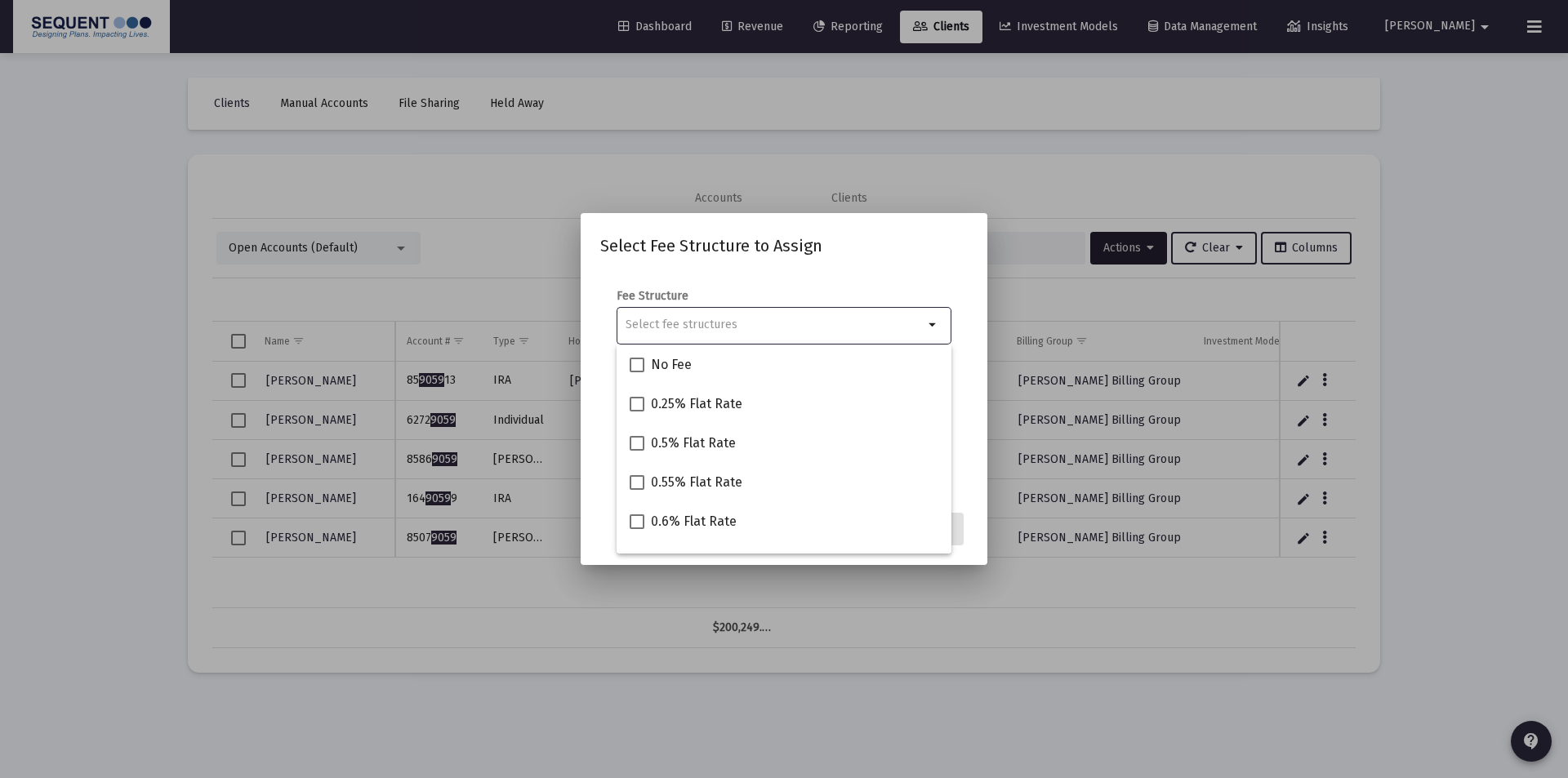
click at [738, 321] on input "Selection" at bounding box center [774, 325] width 298 height 13
type input "1"
click at [699, 358] on span "1% Flat Rate" at bounding box center [687, 365] width 74 height 20
click at [637, 373] on input "1% Flat Rate" at bounding box center [636, 373] width 1 height 1
checkbox input "true"
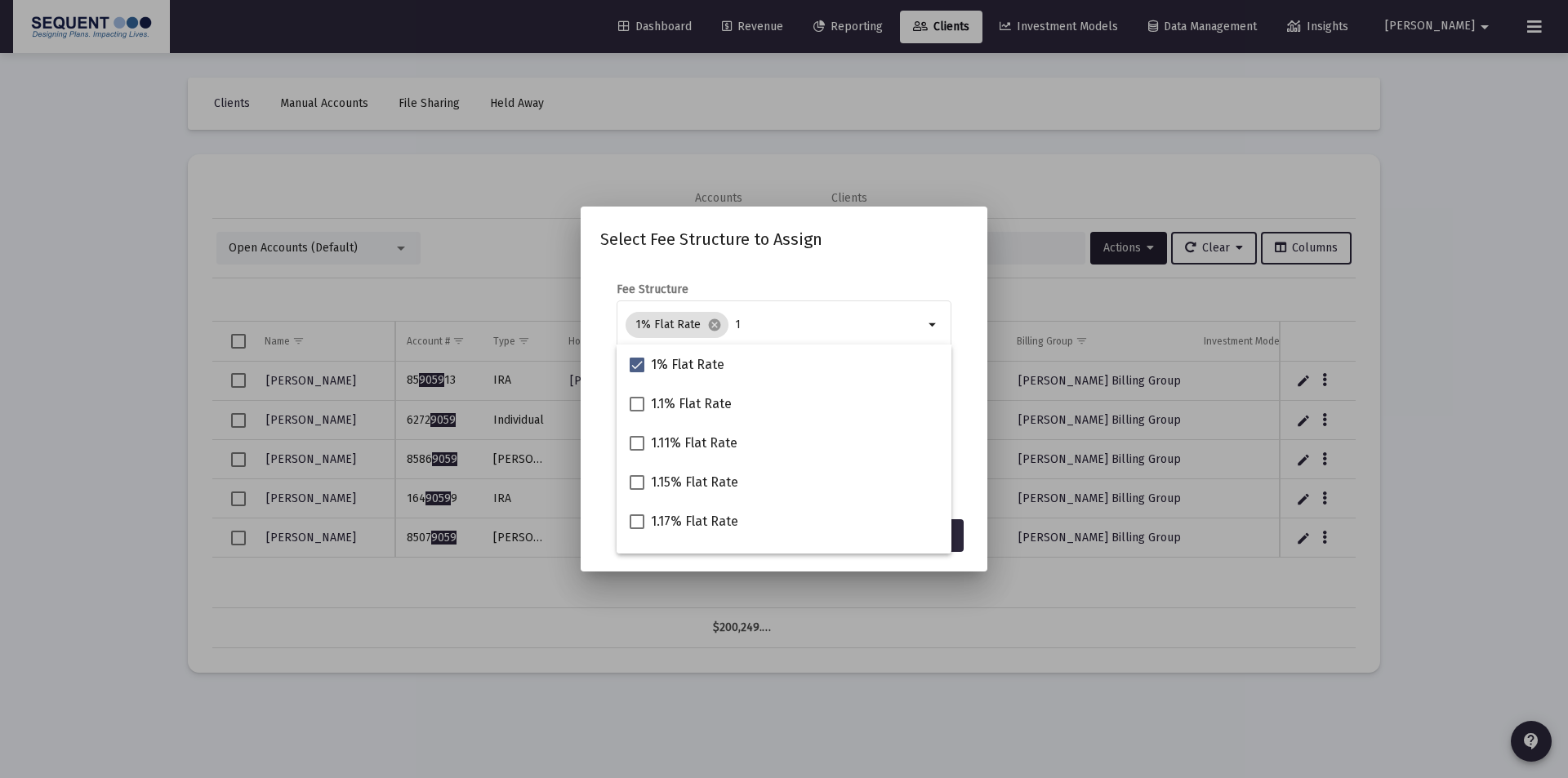
click at [962, 433] on form "Fee Structure 1% Flat Rate cancel 1 arrow_drop_down Notes You are assigning 1 a…" at bounding box center [784, 386] width 367 height 208
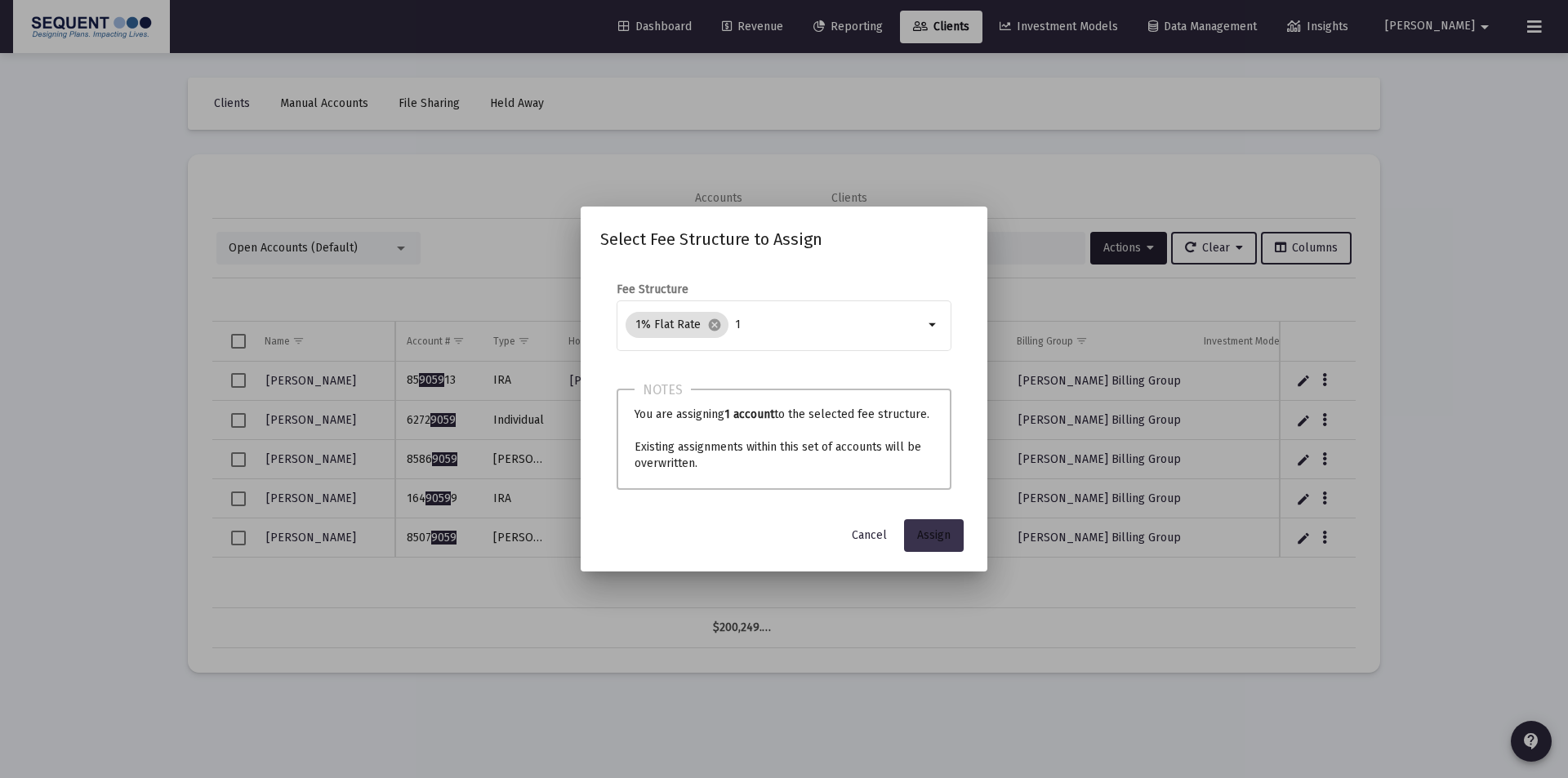
click at [954, 536] on button "Assign" at bounding box center [934, 536] width 60 height 33
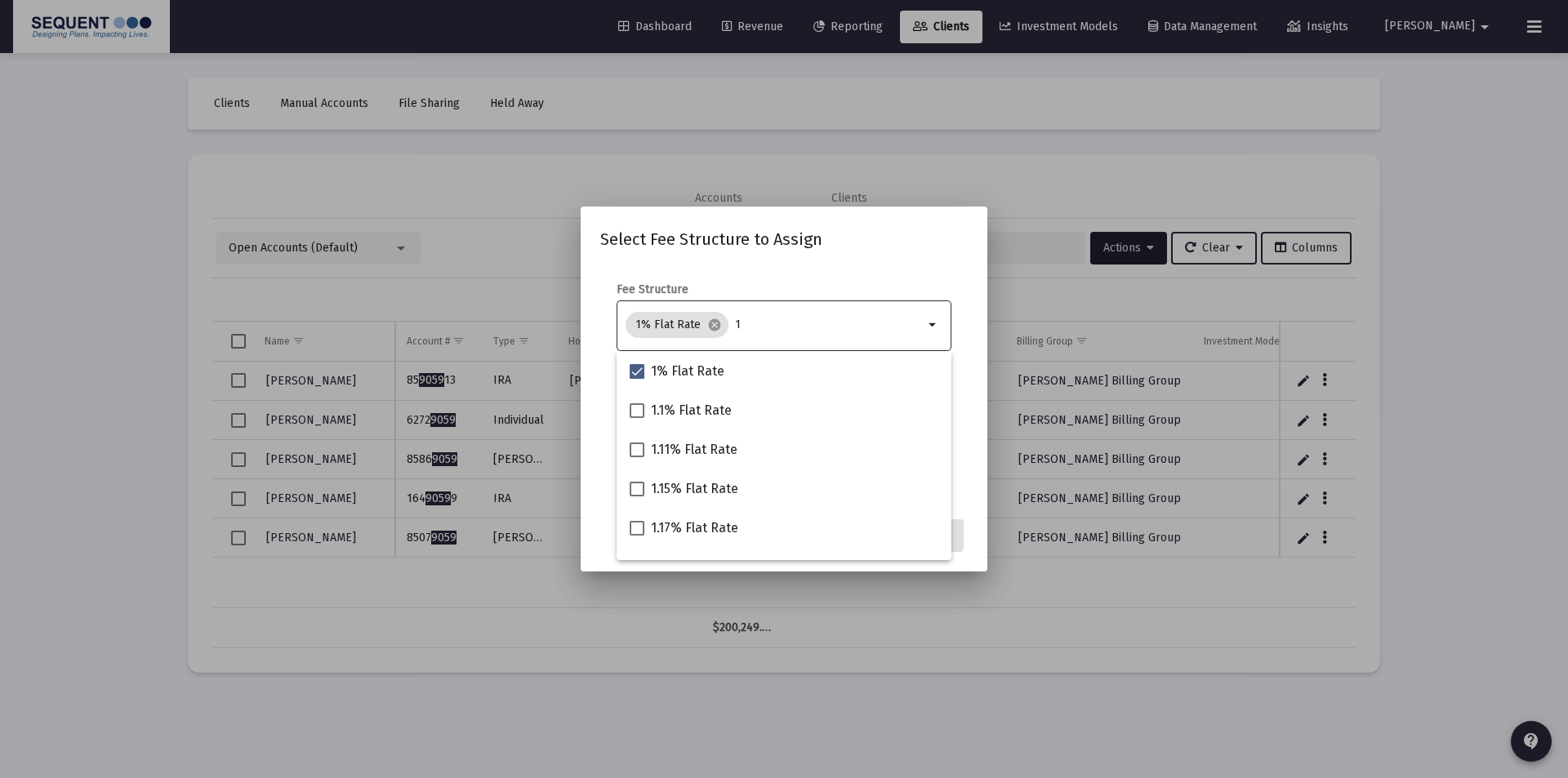
click at [768, 326] on input "1" at bounding box center [829, 325] width 189 height 13
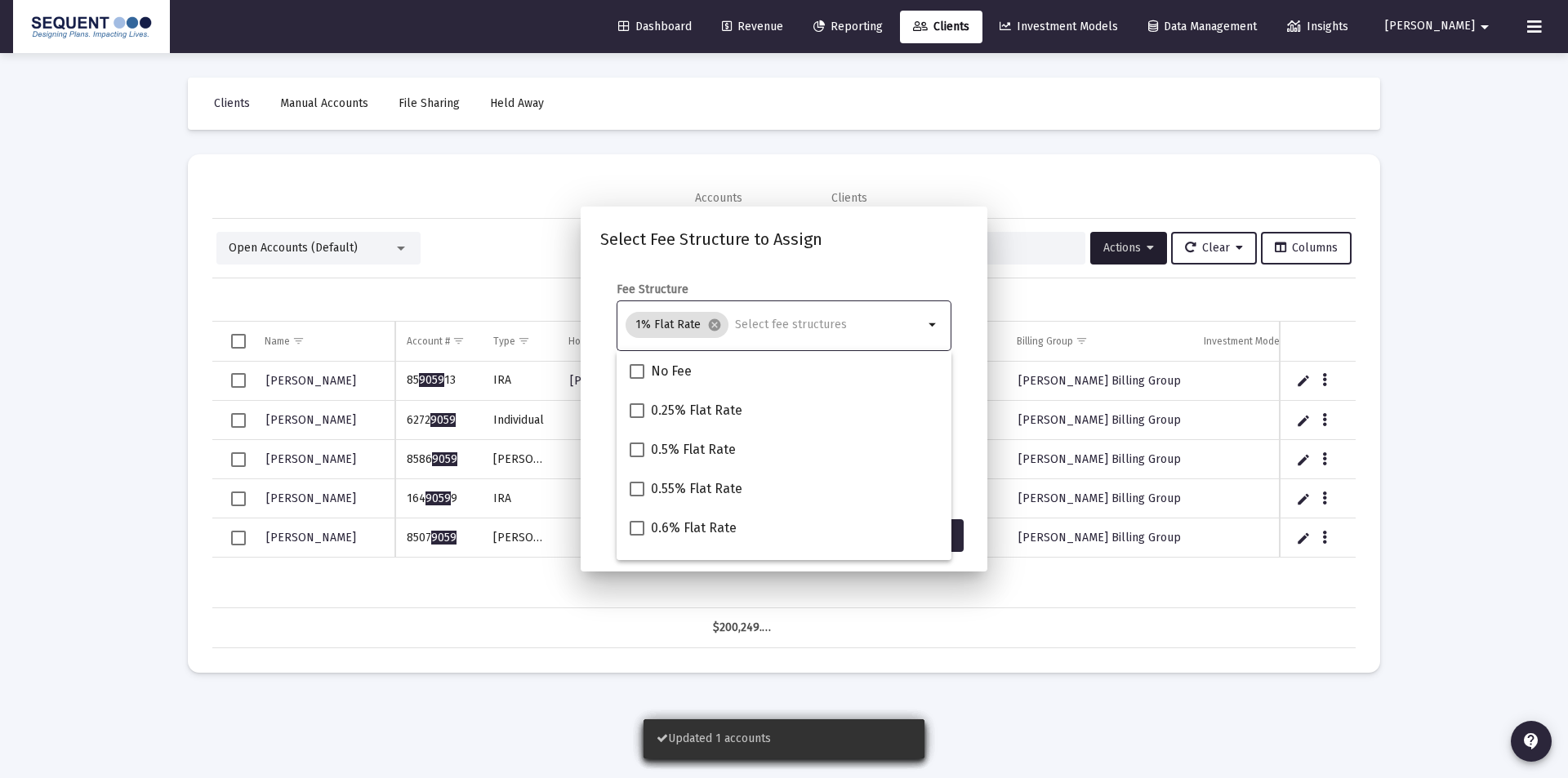
click at [961, 441] on form "Fee Structure 1% Flat Rate cancel arrow_drop_down Notes You are assigning 1 acc…" at bounding box center [784, 386] width 367 height 208
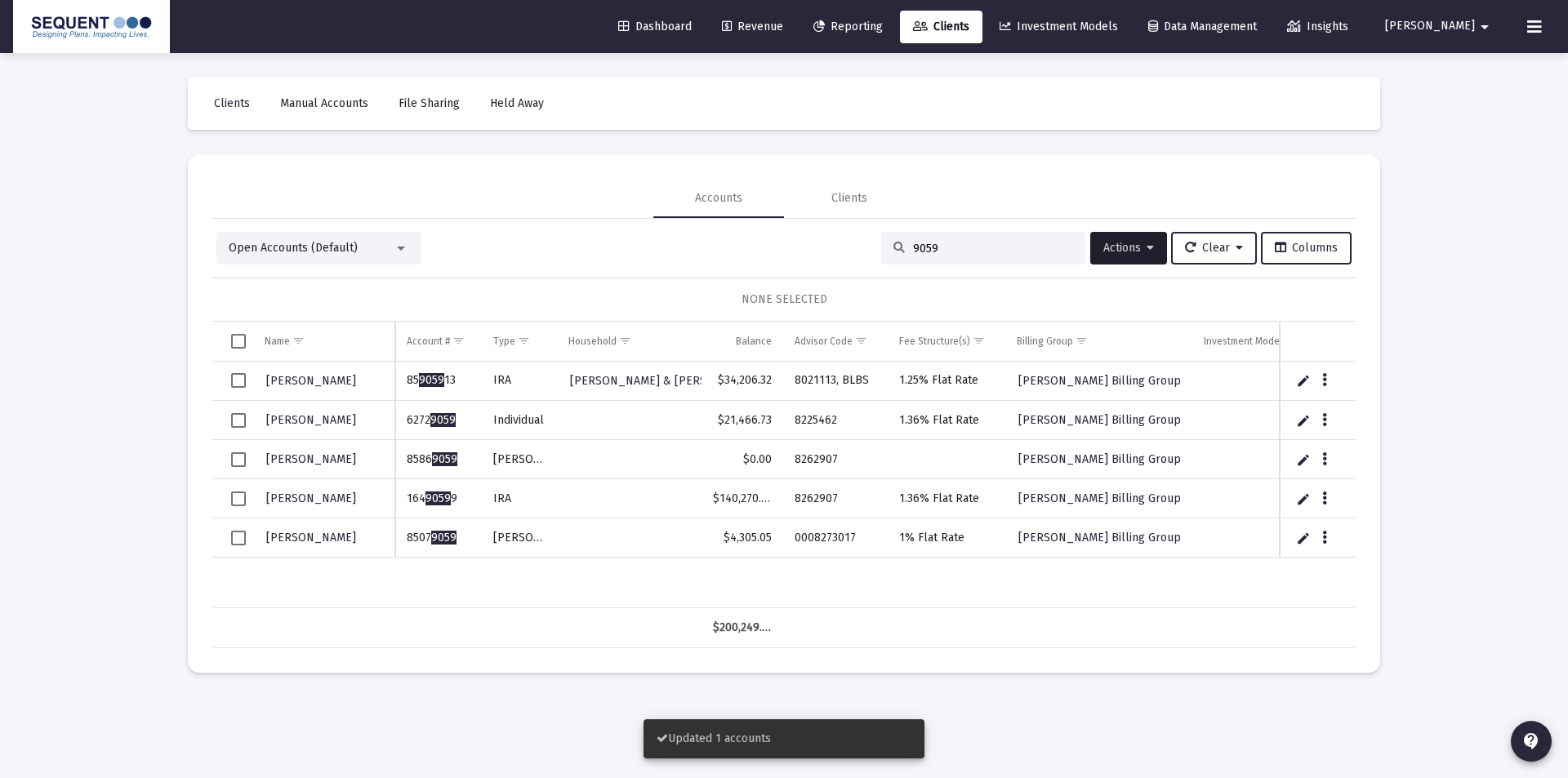
drag, startPoint x: 959, startPoint y: 247, endPoint x: 856, endPoint y: 248, distance: 103.0
click at [856, 248] on div "Open Accounts (Default) 9059 Actions Clear Columns" at bounding box center [784, 248] width 1135 height 33
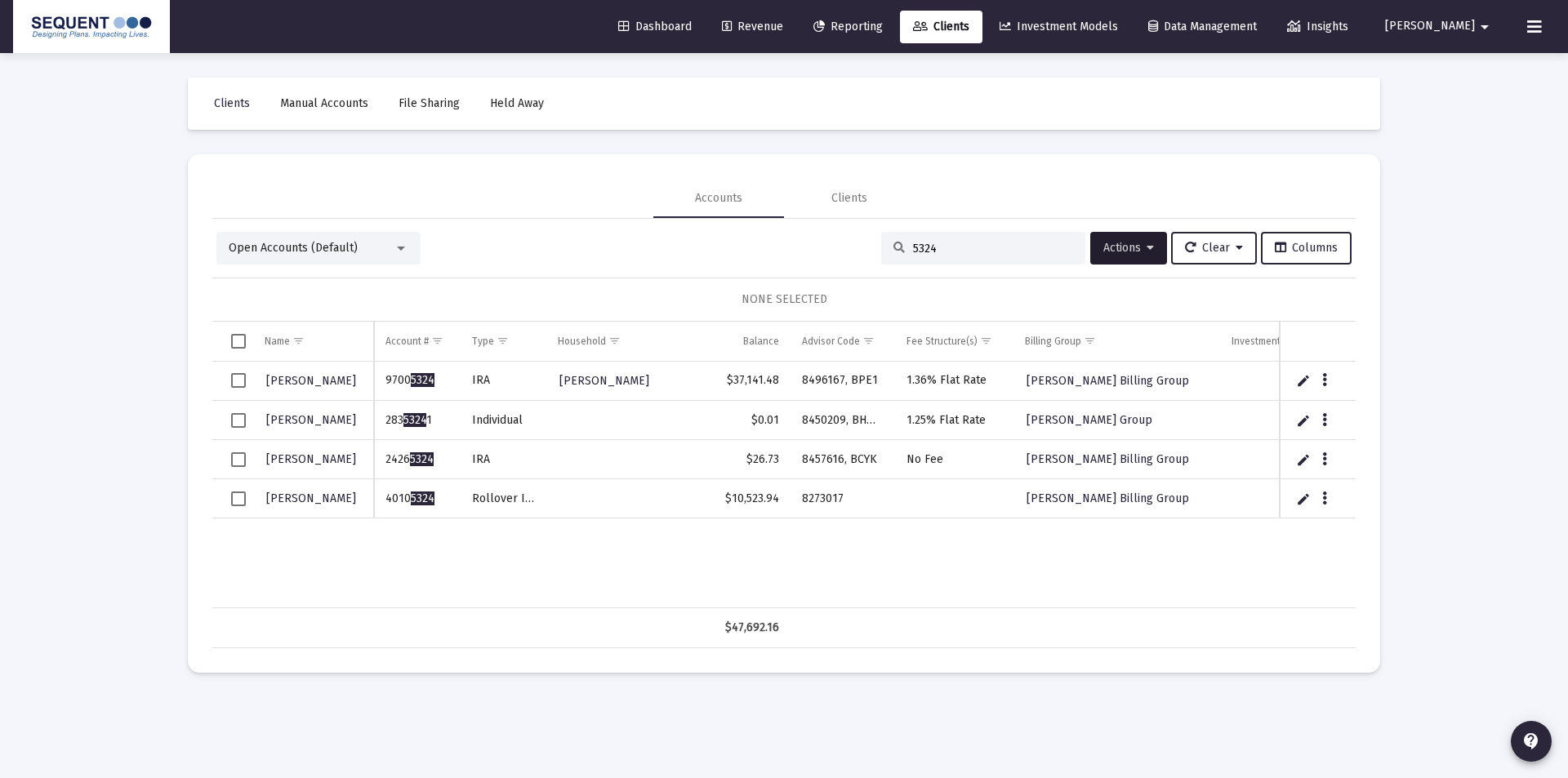
type input "5324"
click at [1327, 498] on icon "Data grid" at bounding box center [1325, 498] width 5 height 20
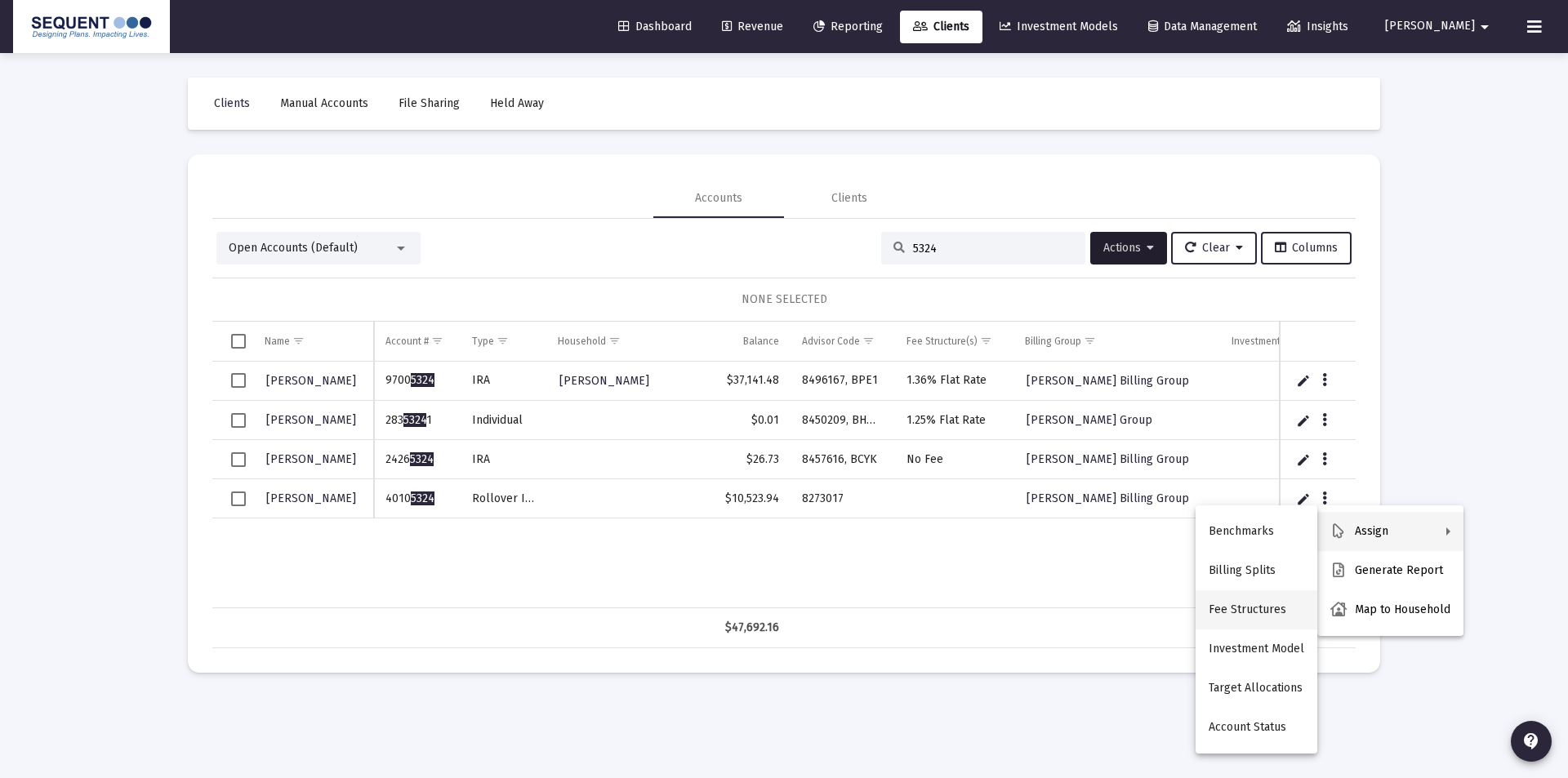
click at [1261, 602] on button "Fee Structures" at bounding box center [1256, 610] width 122 height 39
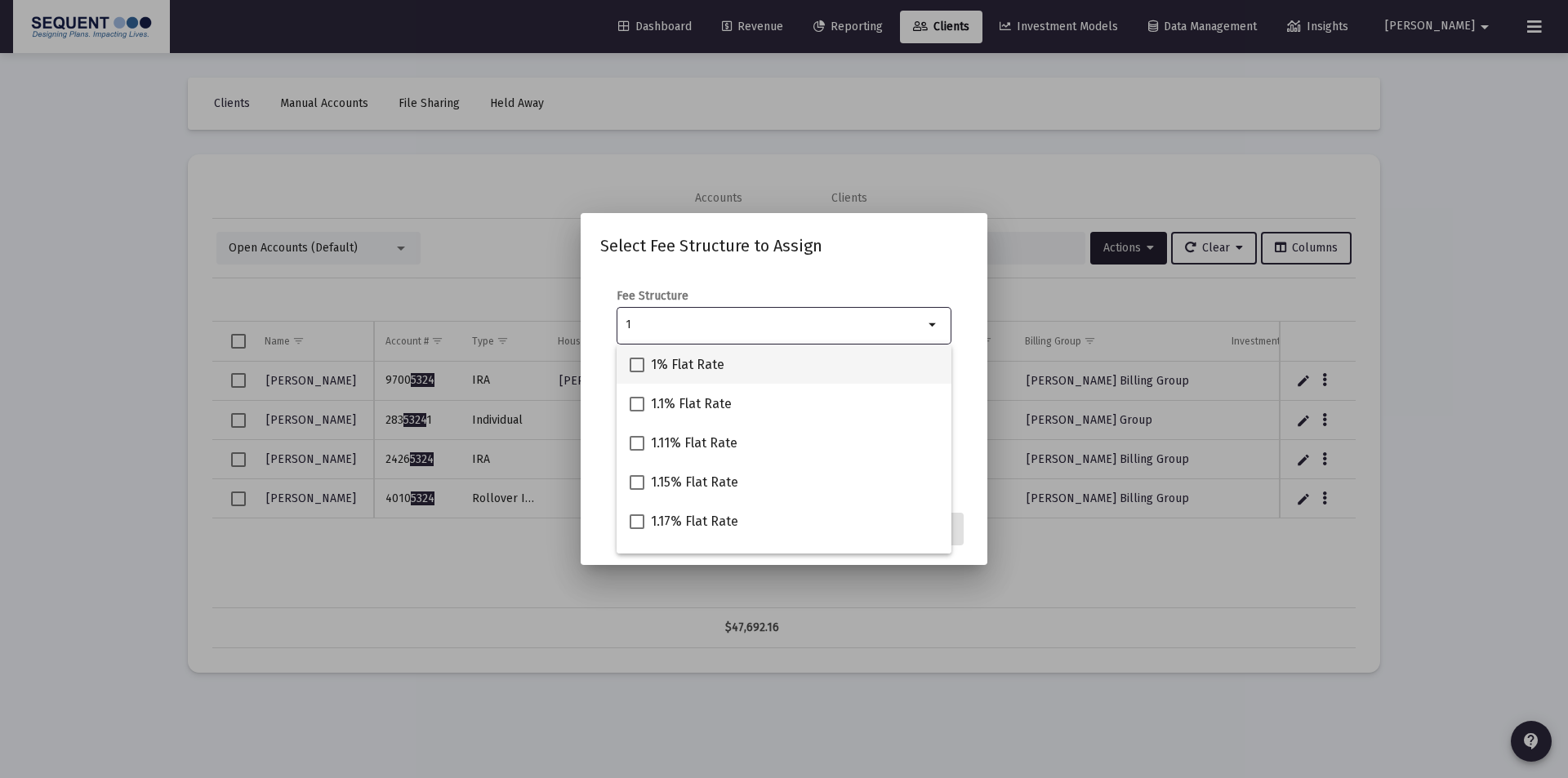
type input "1"
click at [765, 359] on div "1% Flat Rate" at bounding box center [784, 364] width 308 height 39
checkbox input "true"
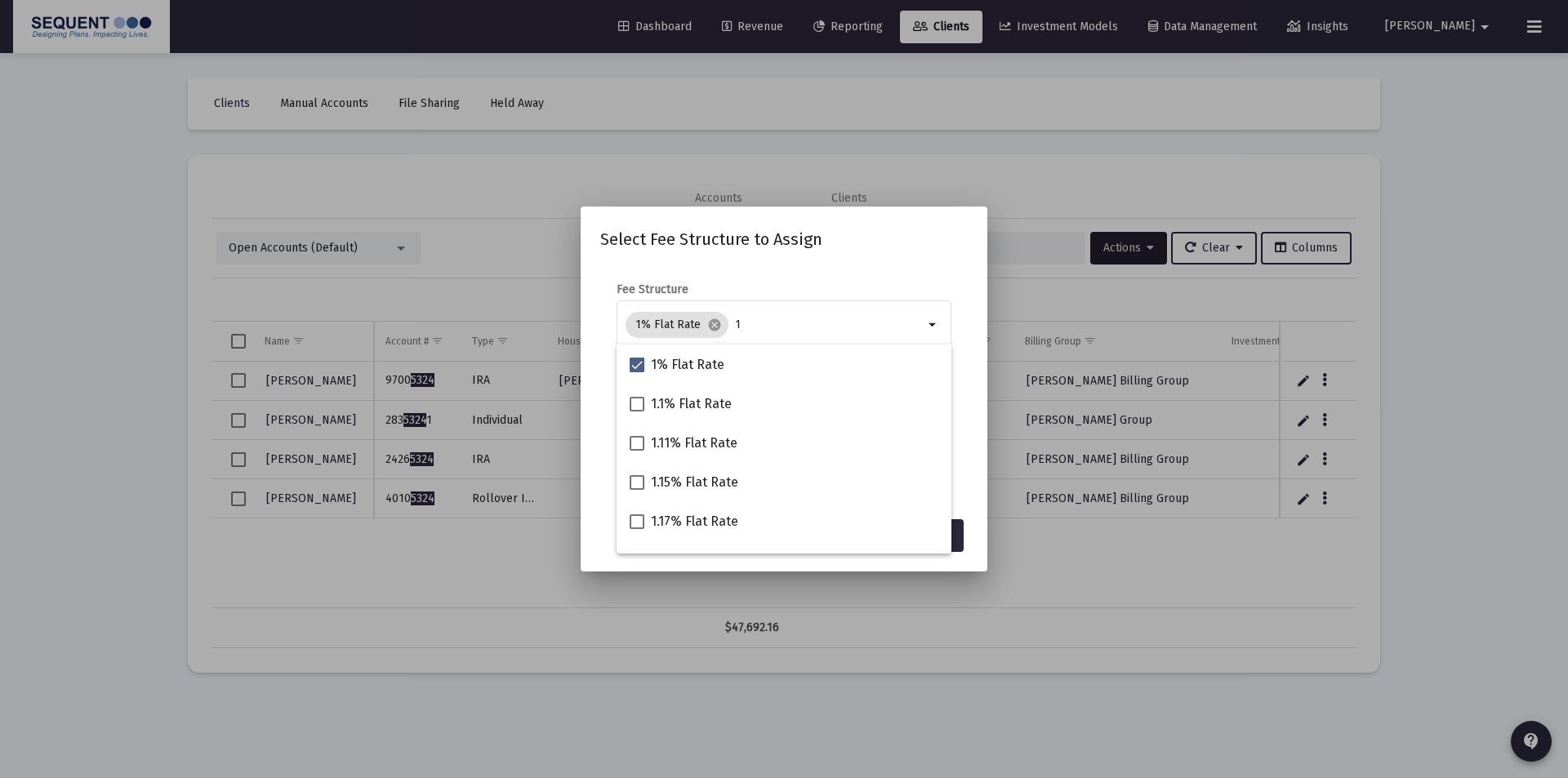
drag, startPoint x: 921, startPoint y: 254, endPoint x: 926, endPoint y: 262, distance: 9.4
click at [921, 253] on div "Select Fee Structure to Assign Fee Structure 1% Flat Rate cancel 1 arrow_drop_d…" at bounding box center [784, 388] width 367 height 326
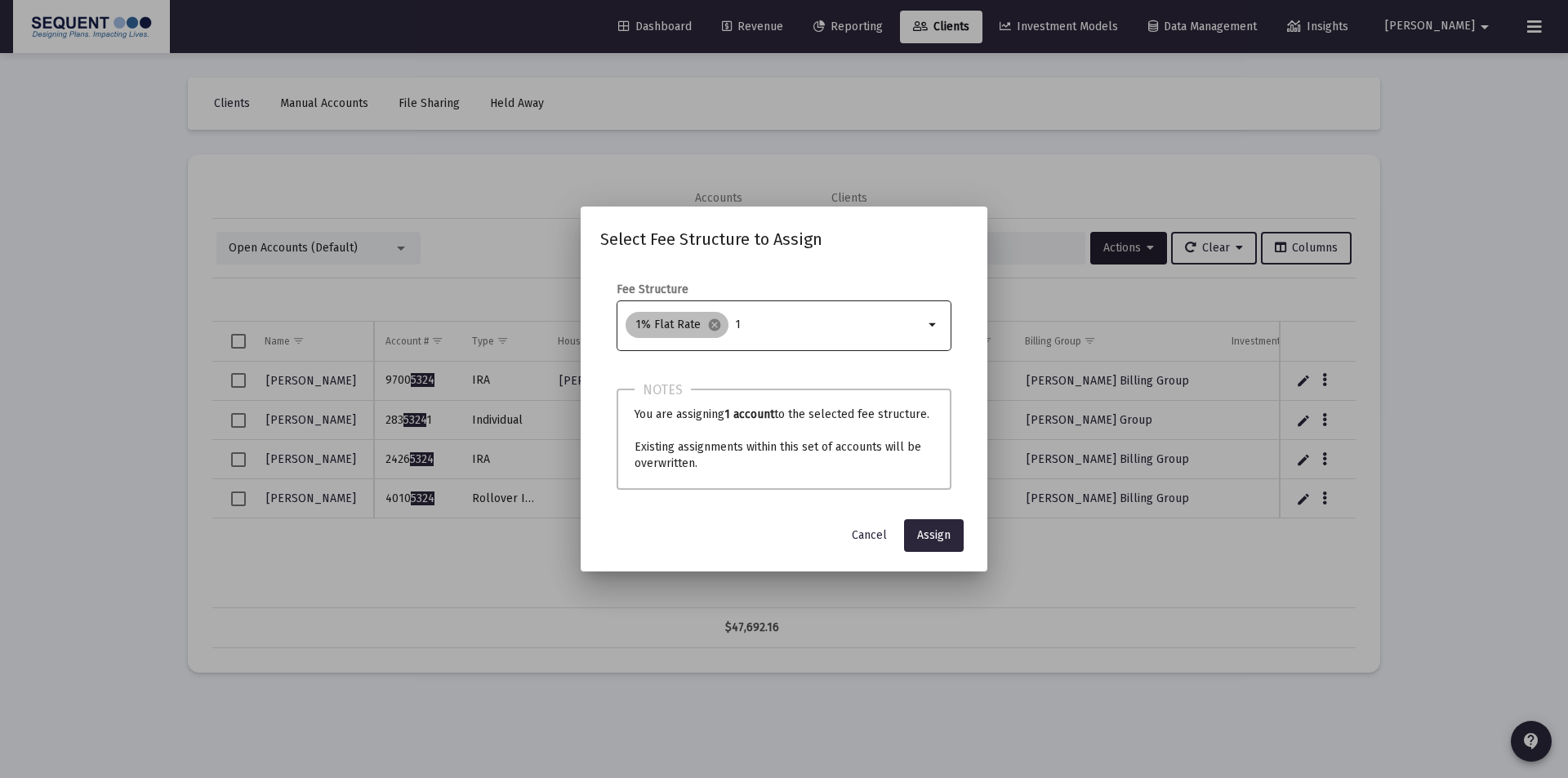
click at [788, 339] on div "1% Flat Rate cancel 1" at bounding box center [774, 325] width 305 height 33
click at [781, 319] on input "1" at bounding box center [829, 325] width 189 height 13
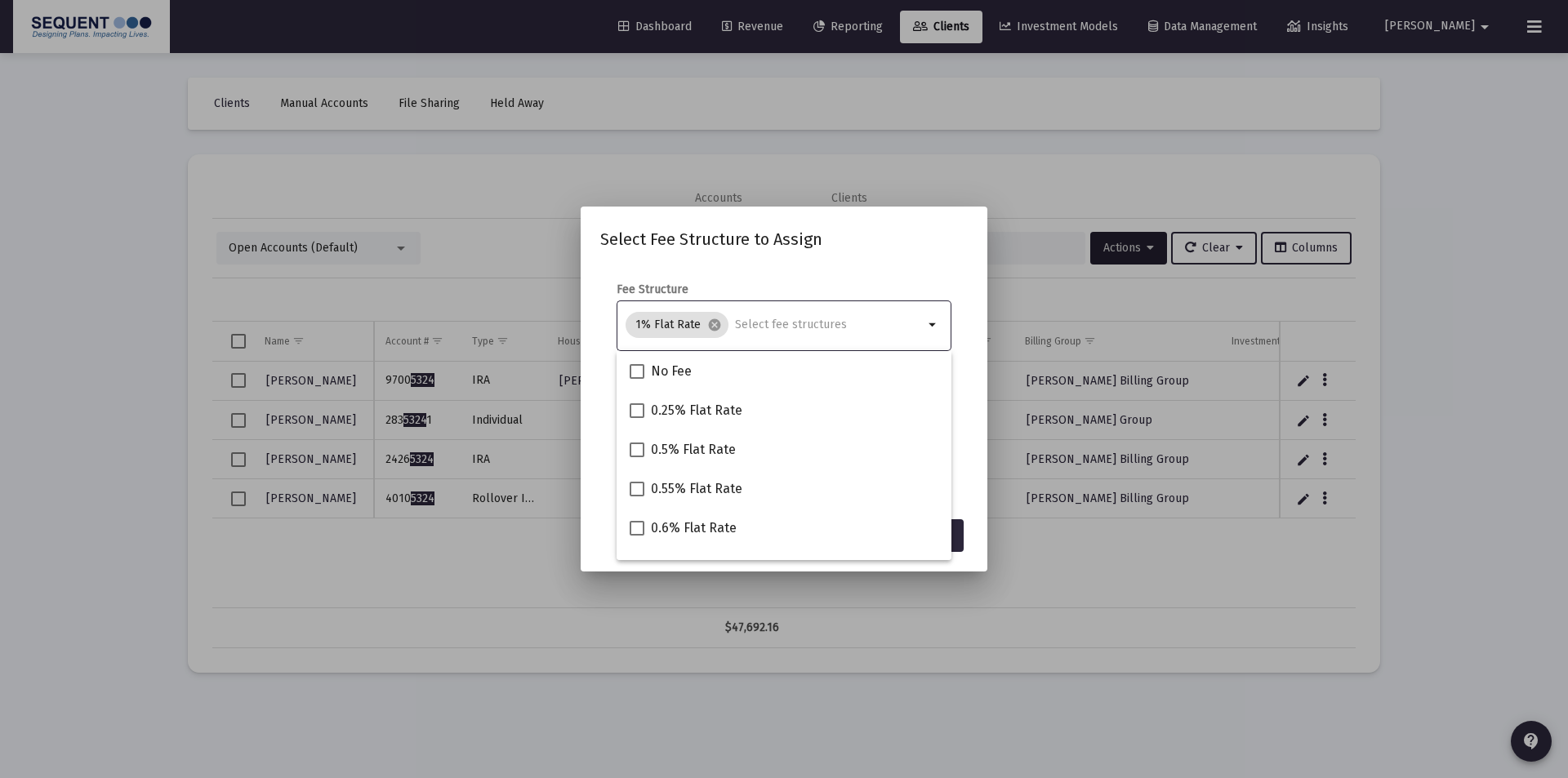
drag, startPoint x: 850, startPoint y: 274, endPoint x: 867, endPoint y: 293, distance: 25.5
click at [851, 274] on mat-dialog-content "Fee Structure 1% Flat Rate cancel arrow_drop_down Notes You are assigning 1 acc…" at bounding box center [784, 387] width 407 height 244
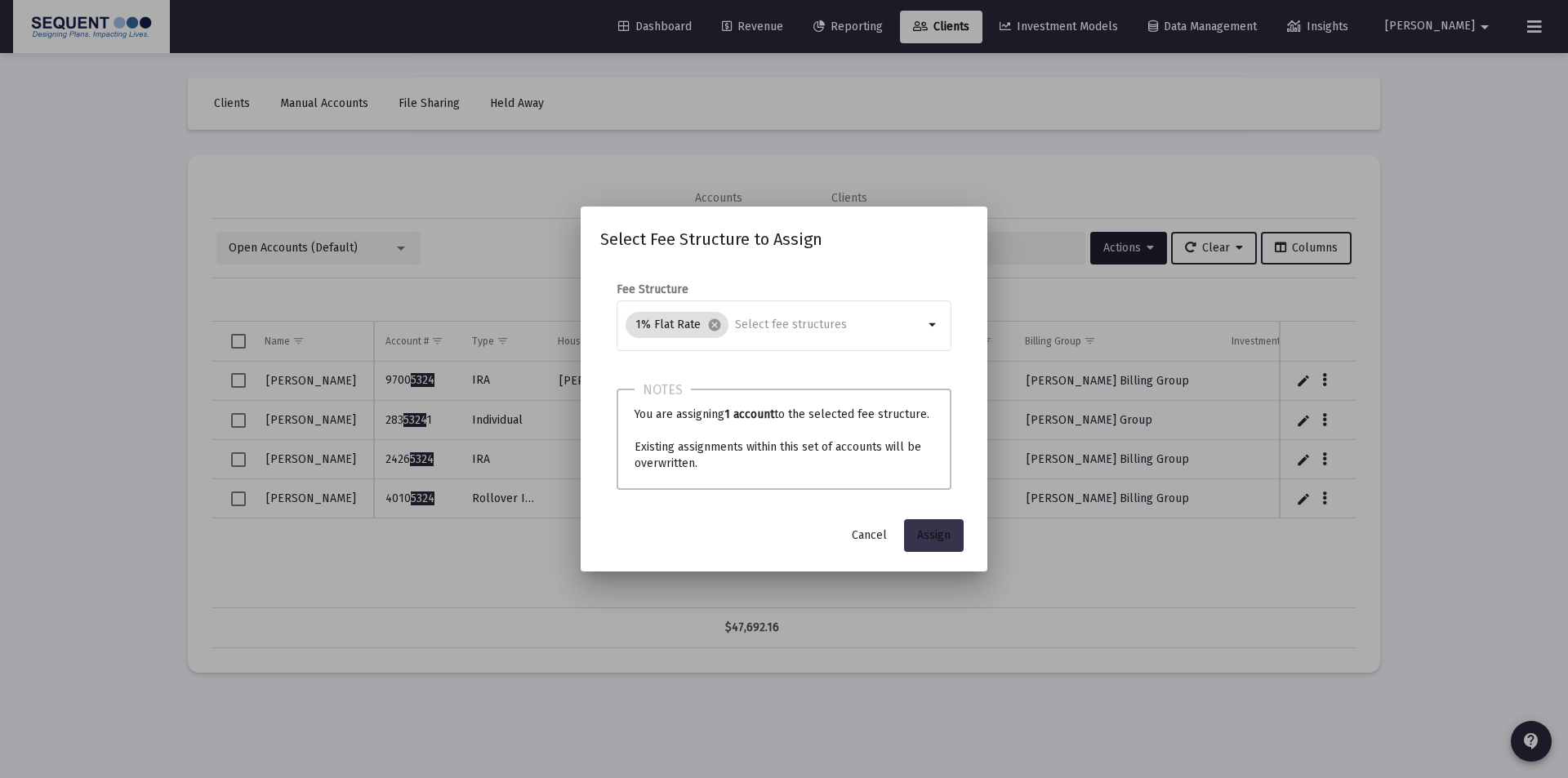
click at [938, 525] on button "Assign" at bounding box center [934, 536] width 60 height 33
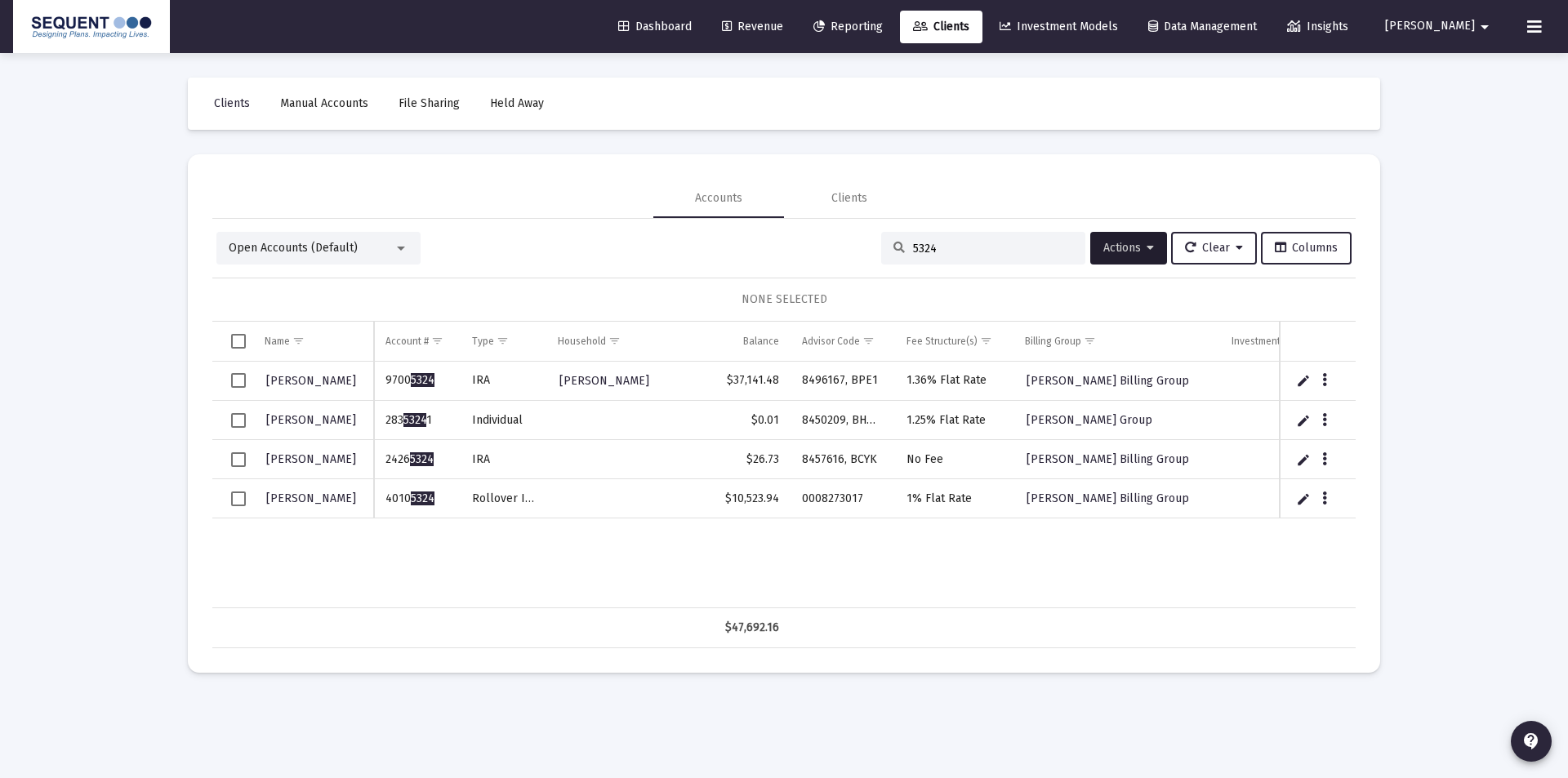
click at [101, 322] on div "Loading... Clients Manual Accounts File Sharing Held Away Accounts Clients Open…" at bounding box center [784, 389] width 1568 height 778
